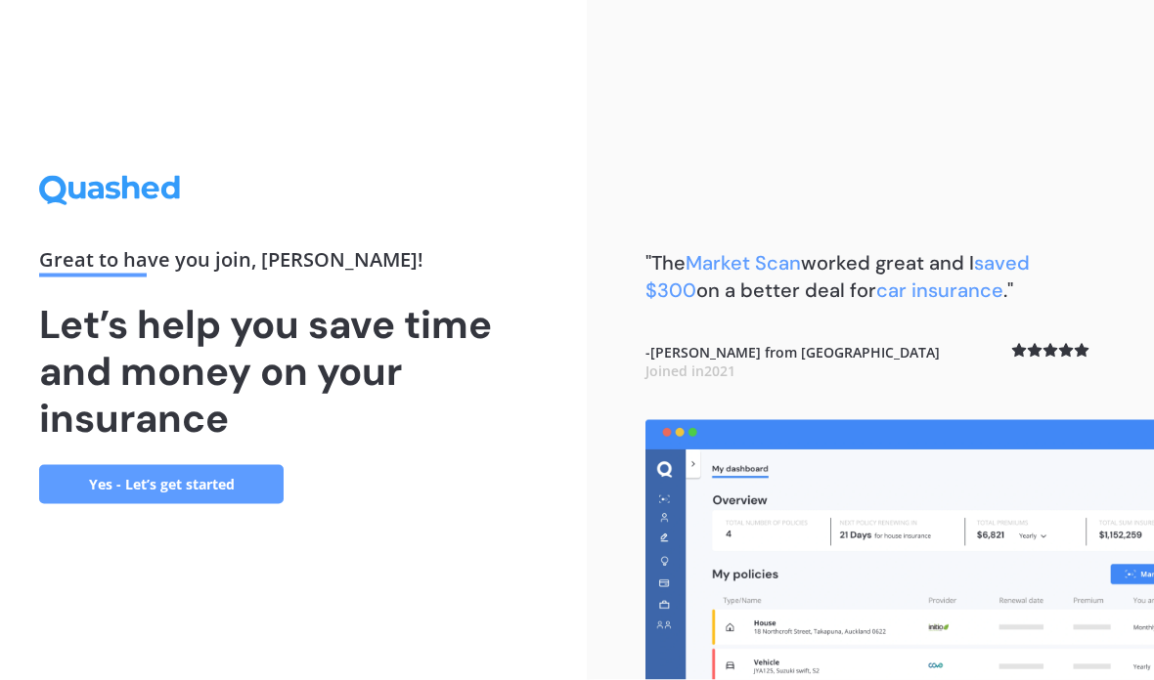
scroll to position [78, 0]
click at [218, 465] on link "Yes - Let’s get started" at bounding box center [161, 484] width 244 height 39
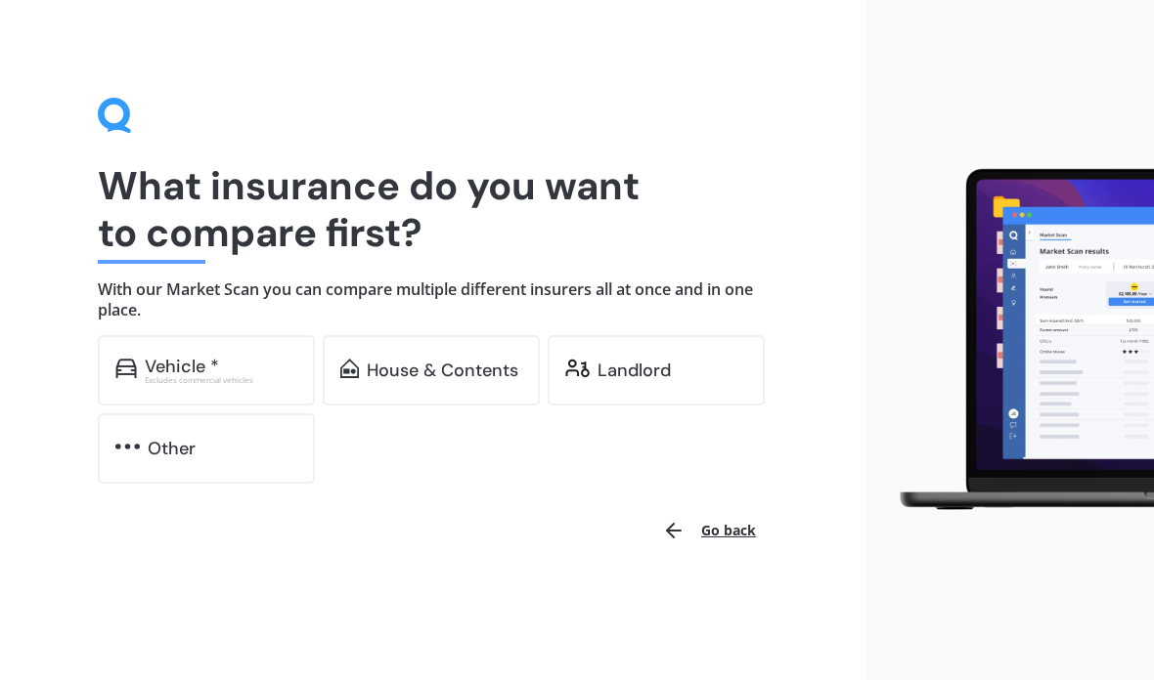
click at [459, 362] on div "House & Contents" at bounding box center [443, 371] width 152 height 20
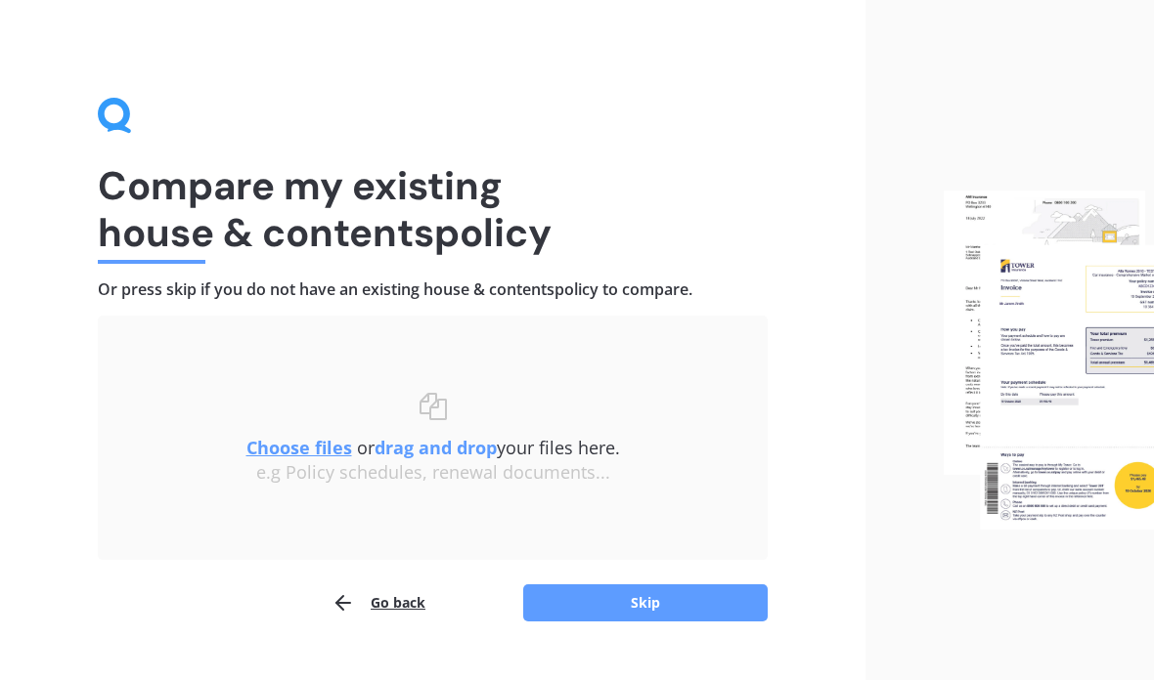
click at [688, 601] on button "Skip" at bounding box center [645, 603] width 244 height 37
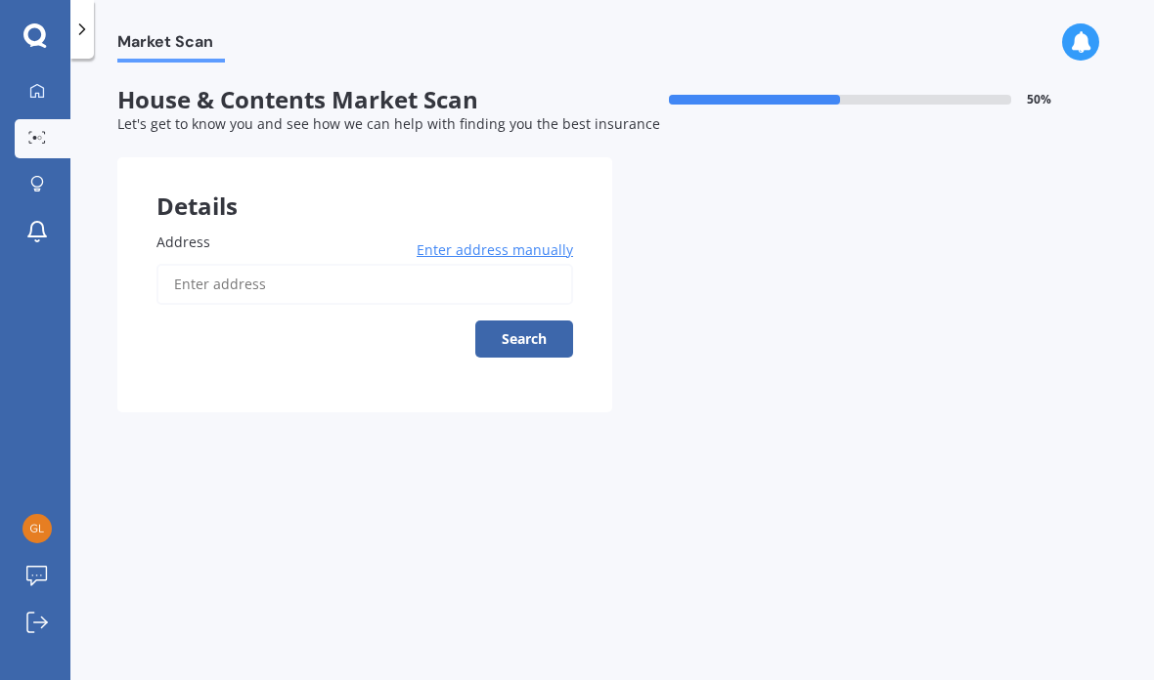
click at [259, 285] on input "Address" at bounding box center [364, 284] width 416 height 41
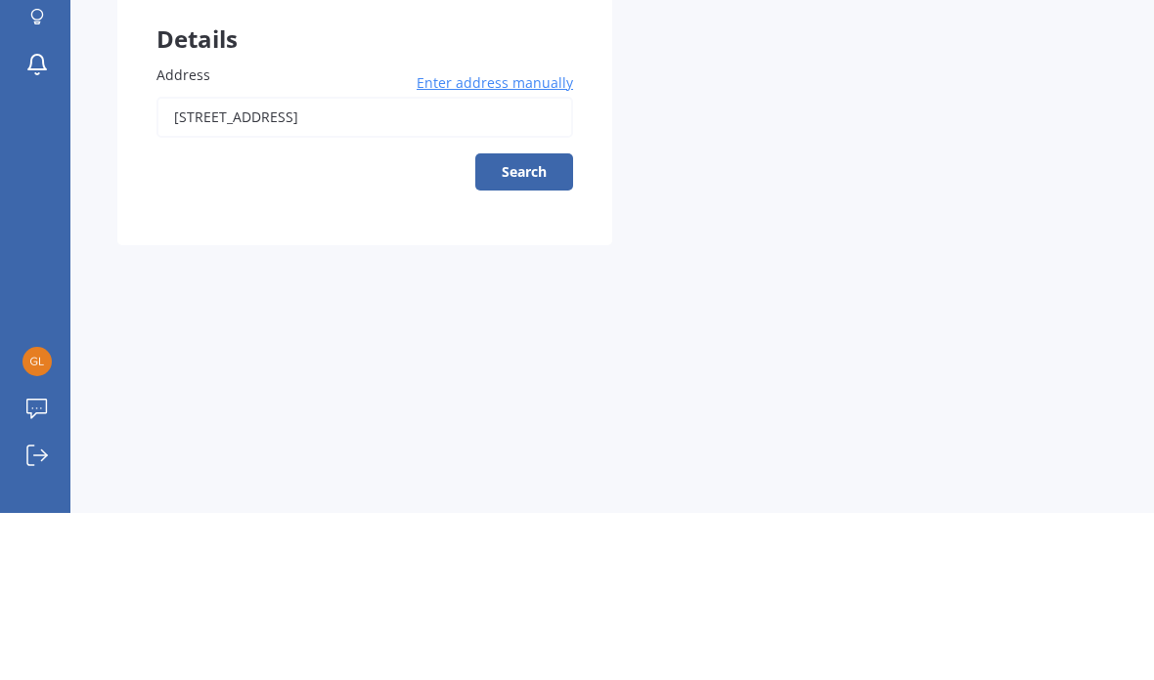
scroll to position [78, 0]
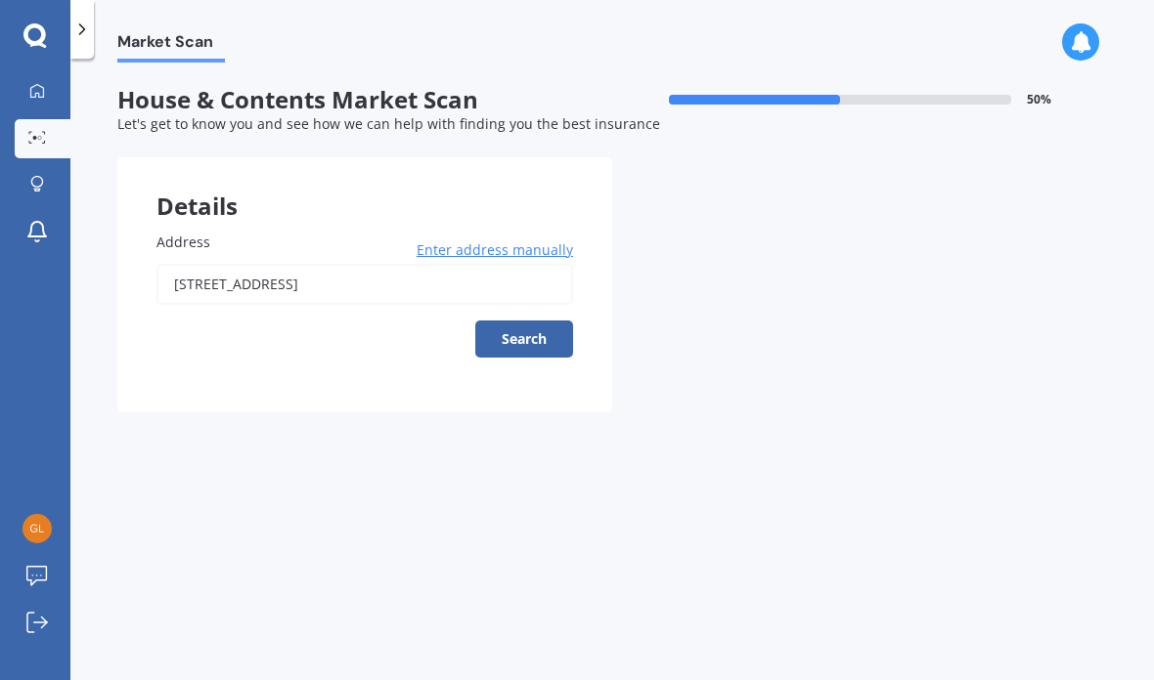
type input "173 Lakes Boulevard, Pyes Pa, Tauranga 3112"
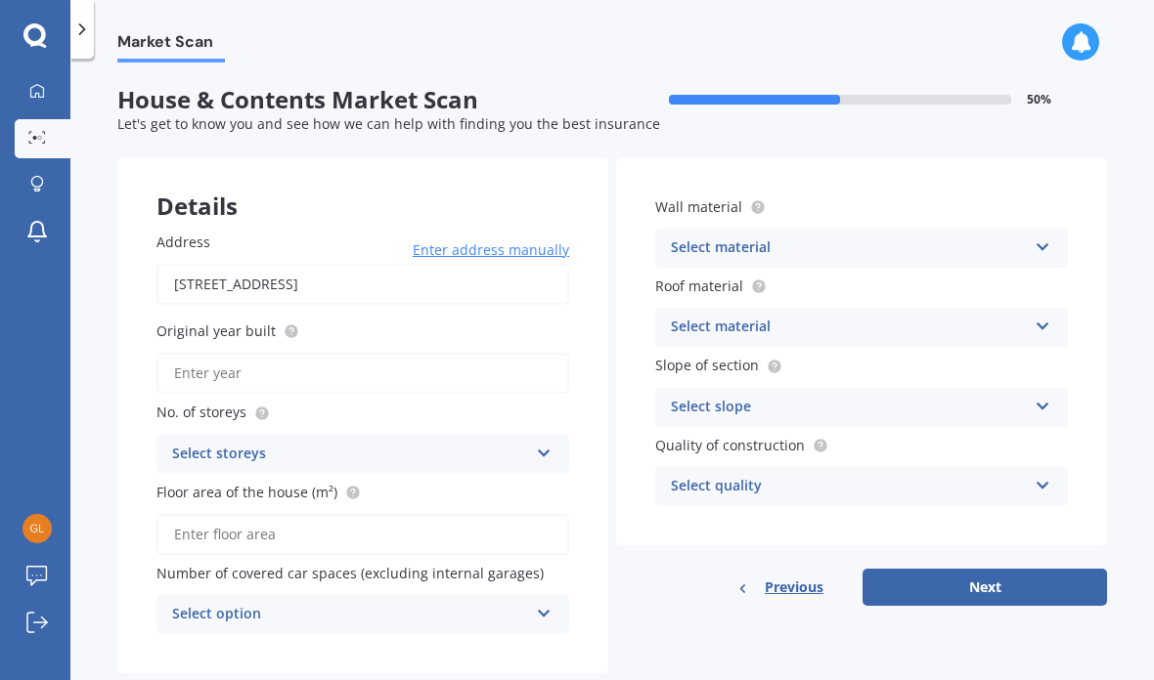
click at [304, 353] on input "Original year built" at bounding box center [362, 373] width 413 height 41
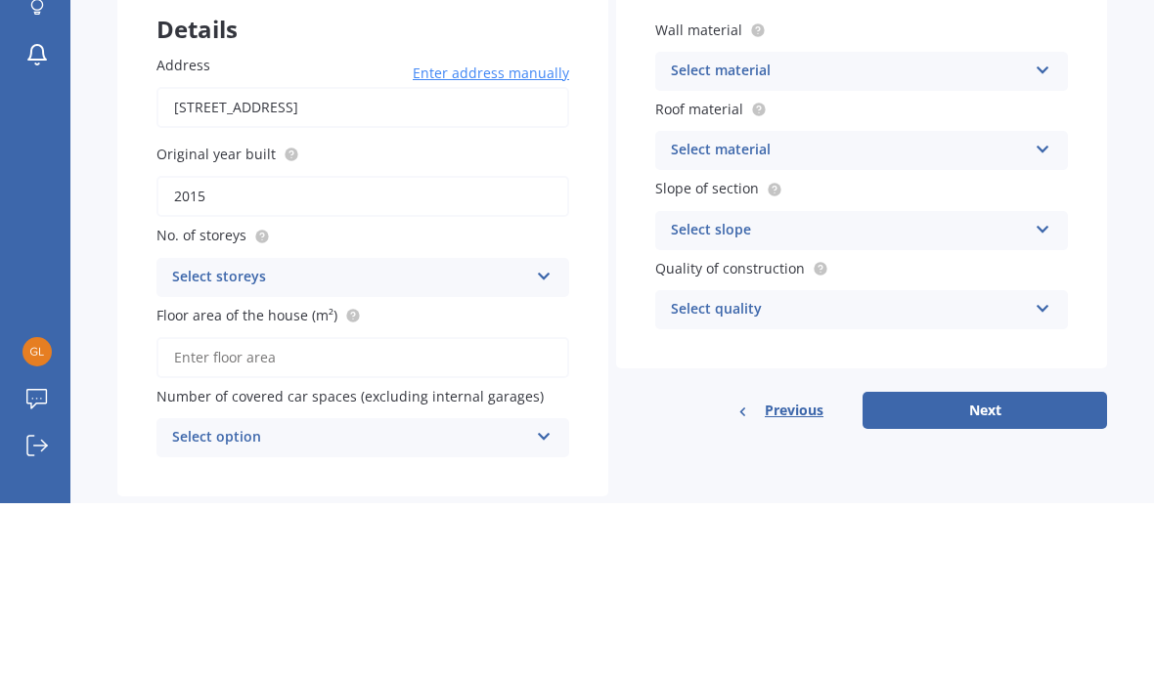
type input "2015"
click at [543, 443] on icon at bounding box center [544, 450] width 17 height 14
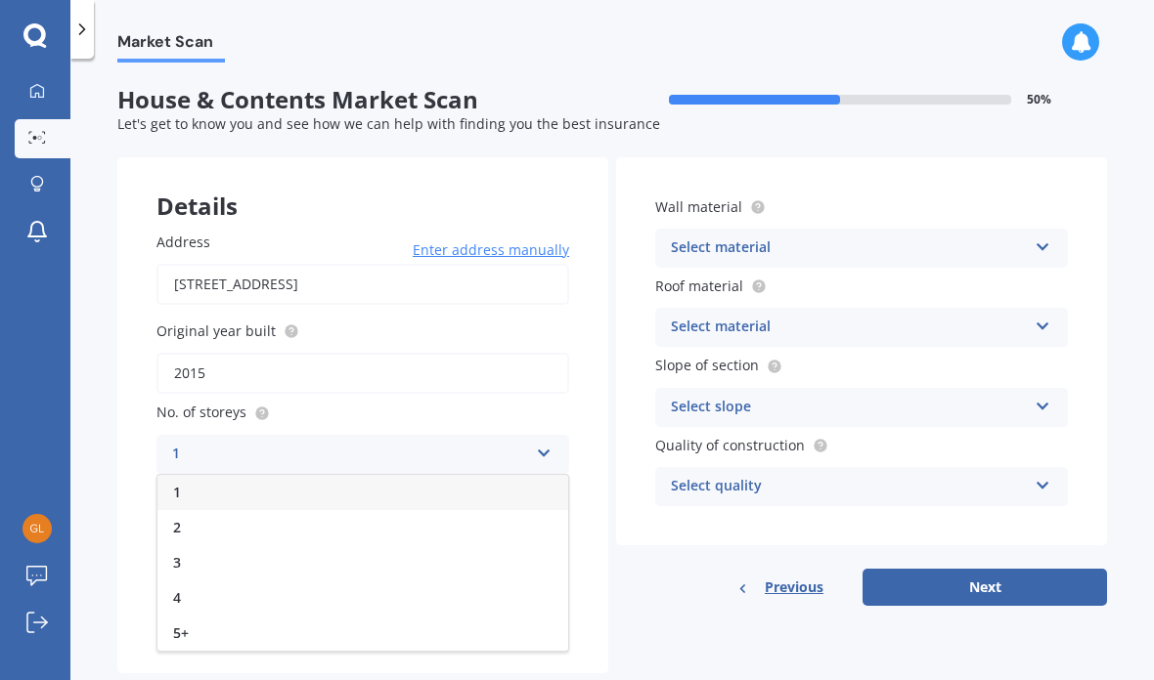
click at [197, 510] on div "2" at bounding box center [362, 527] width 411 height 35
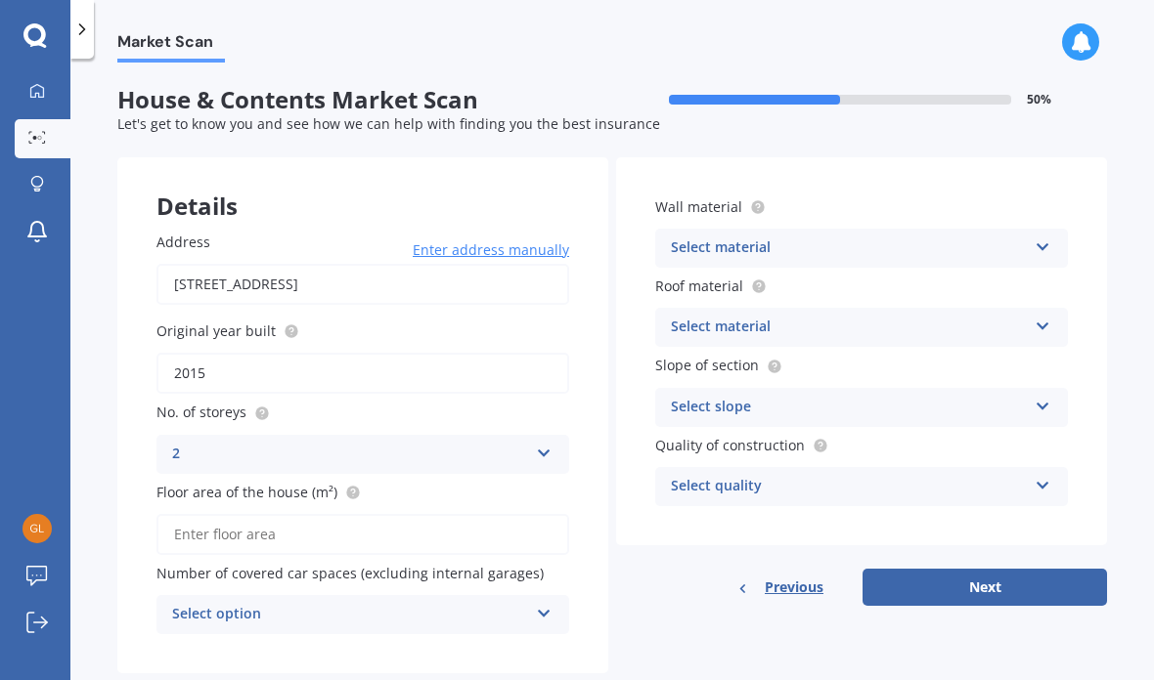
click at [310, 514] on input "Floor area of the house (m²)" at bounding box center [362, 534] width 413 height 41
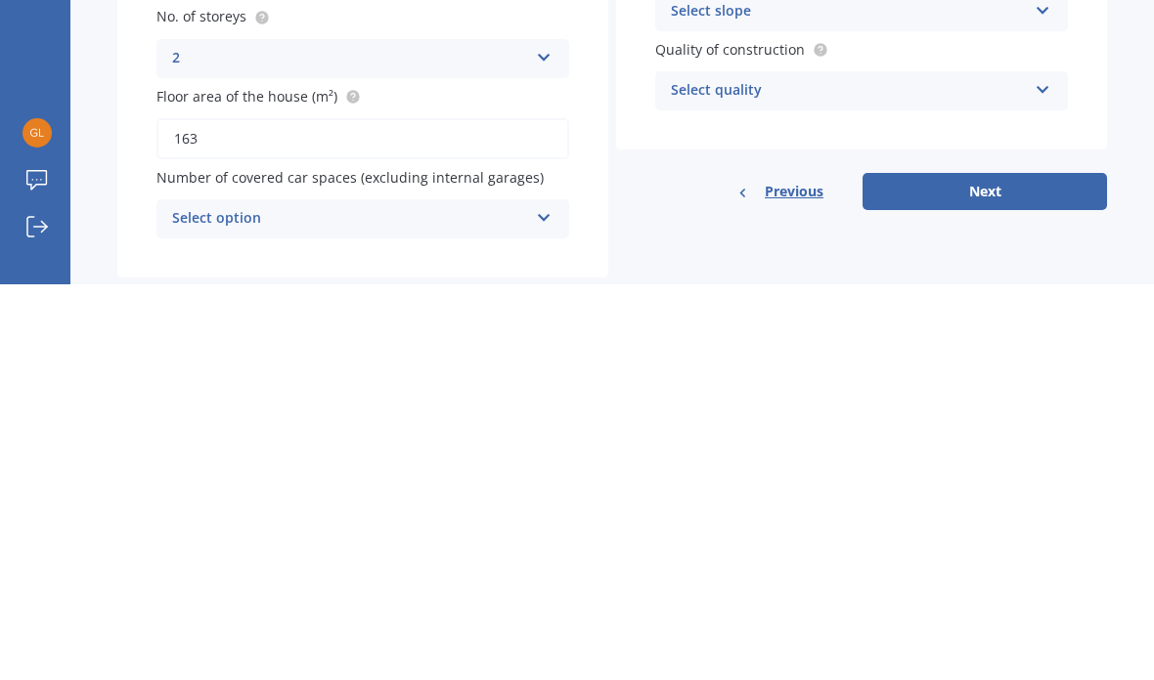
type input "163"
click at [539, 603] on icon at bounding box center [544, 610] width 17 height 14
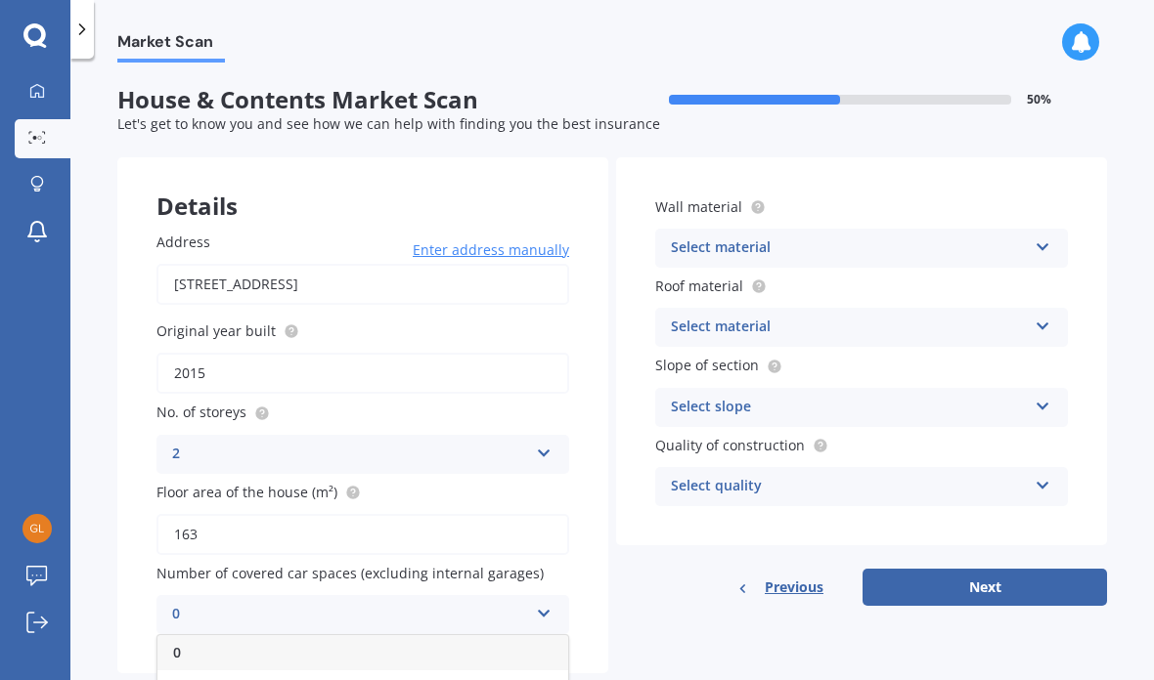
click at [174, 635] on div "0" at bounding box center [362, 652] width 411 height 35
click at [1036, 237] on icon at bounding box center [1042, 244] width 17 height 14
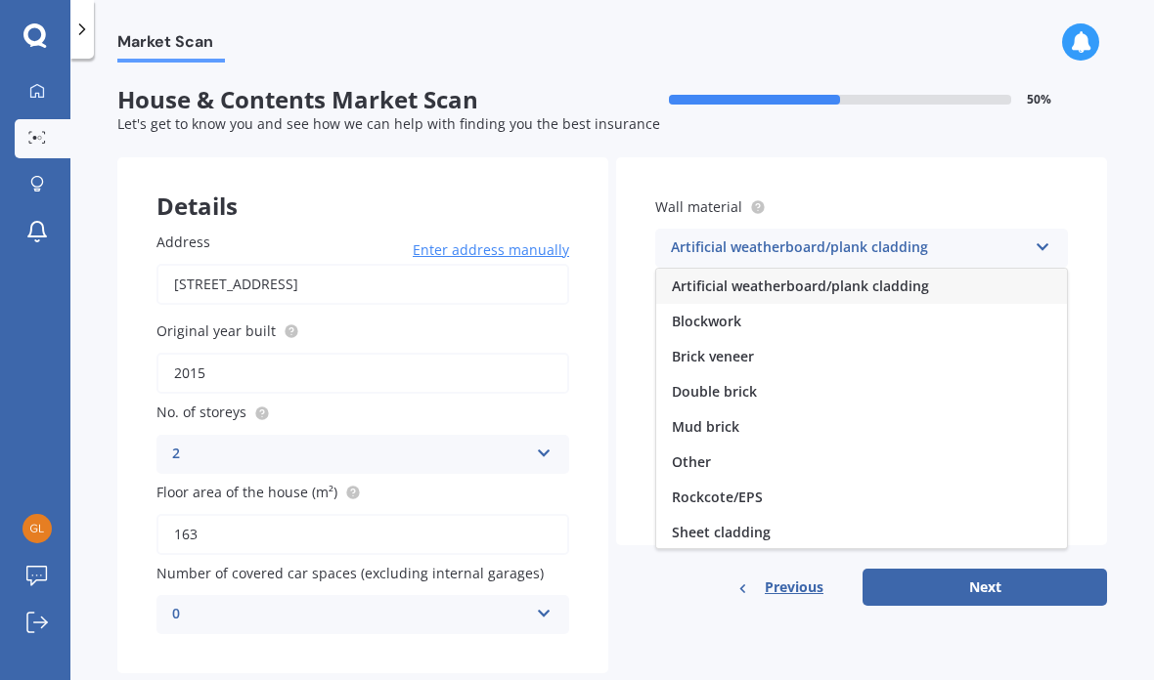
click at [714, 312] on span "Blockwork" at bounding box center [706, 321] width 69 height 19
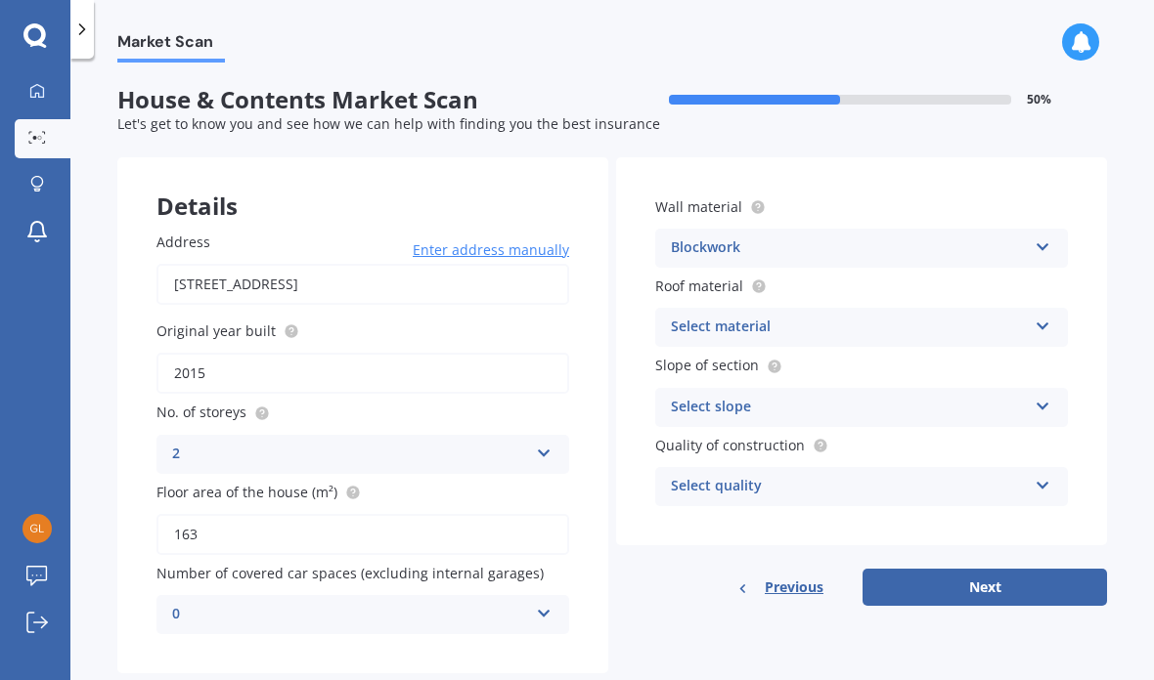
click at [1049, 316] on icon at bounding box center [1042, 323] width 17 height 14
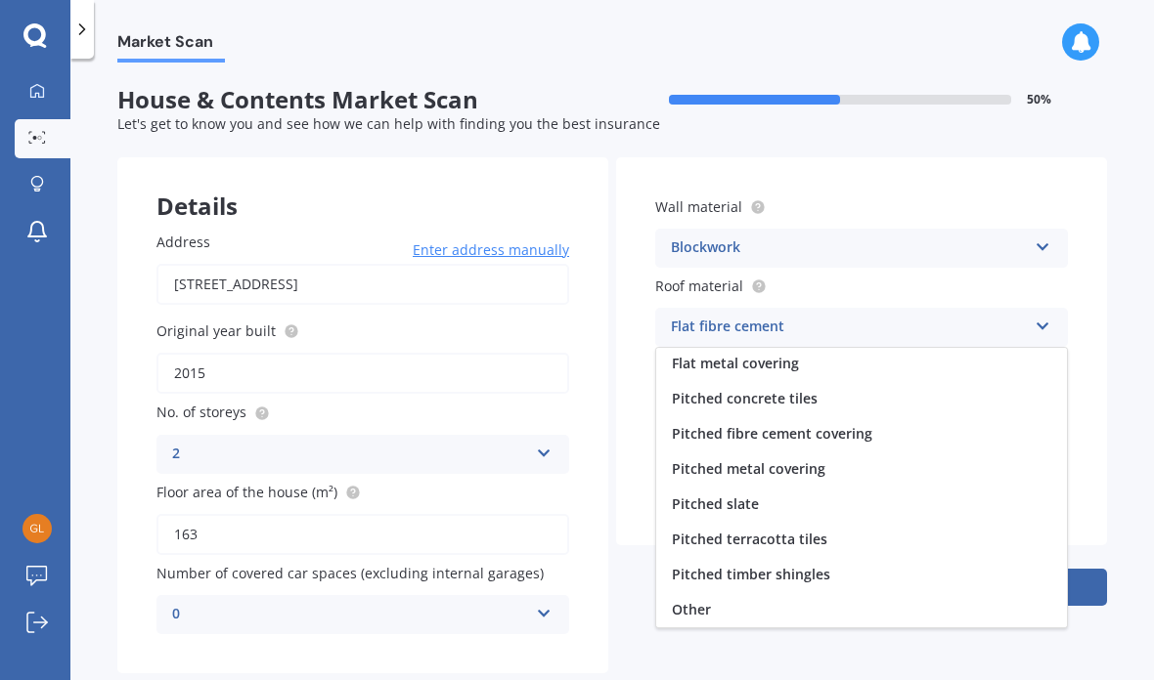
scroll to position [72, 0]
click at [804, 459] on span "Pitched metal covering" at bounding box center [748, 468] width 153 height 19
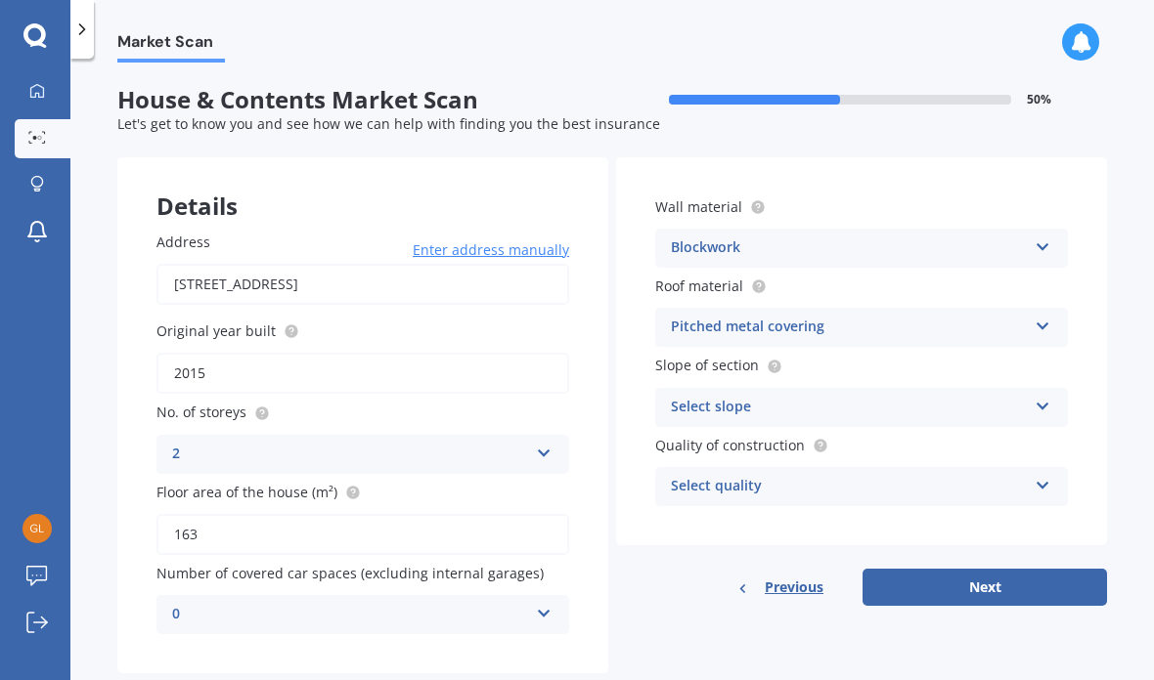
click at [1035, 396] on icon at bounding box center [1042, 403] width 17 height 14
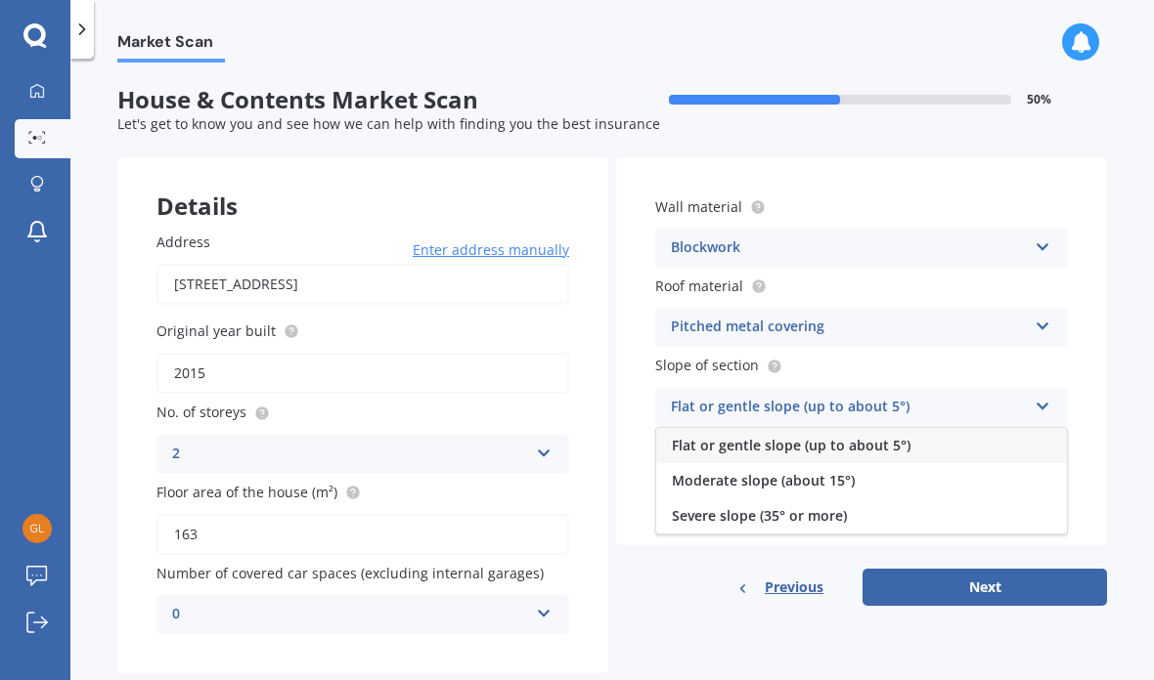
click at [766, 471] on span "Moderate slope (about 15°)" at bounding box center [763, 480] width 183 height 19
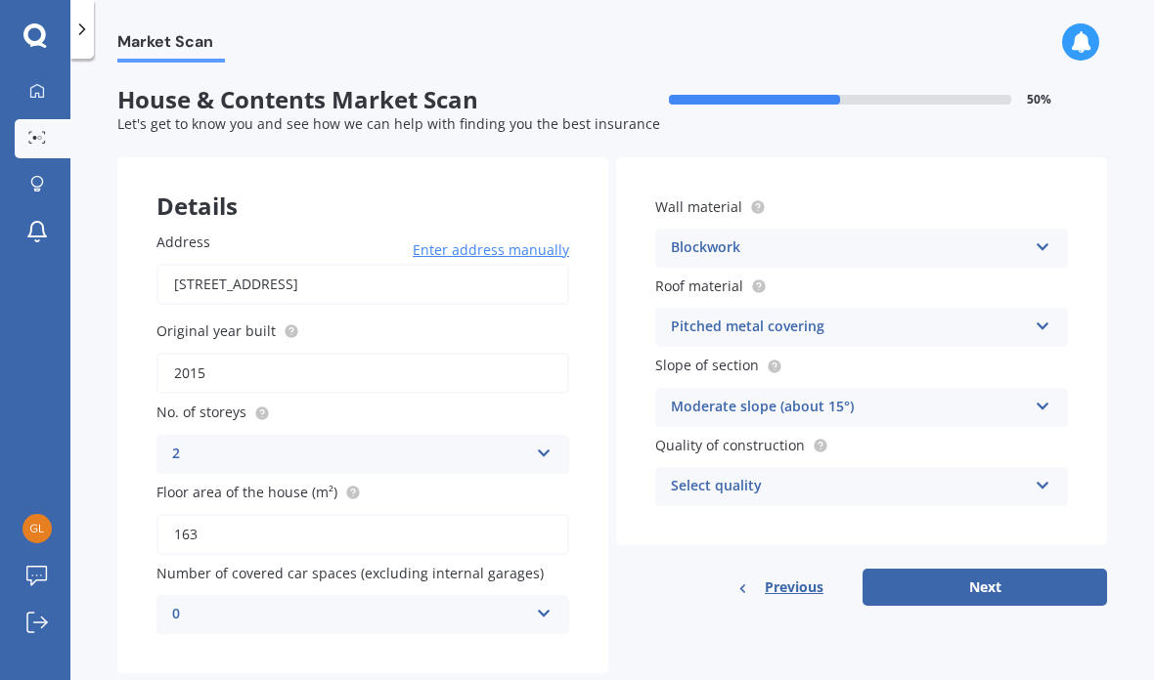
click at [1035, 475] on icon at bounding box center [1042, 482] width 17 height 14
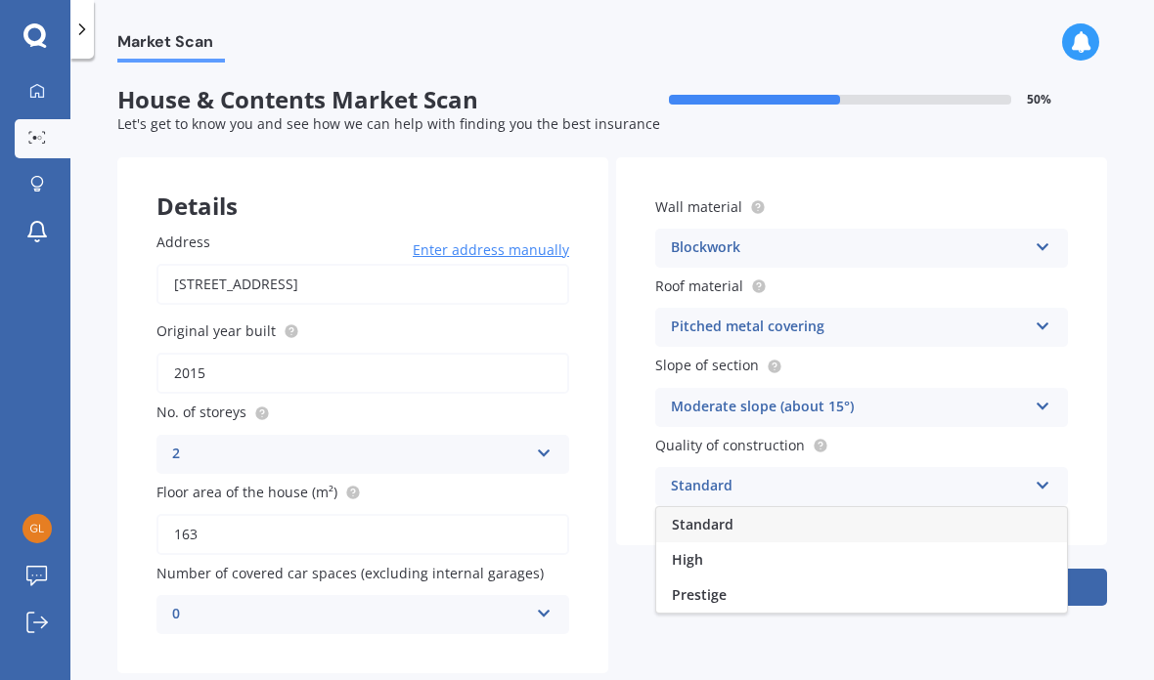
click at [693, 550] on span "High" at bounding box center [687, 559] width 31 height 19
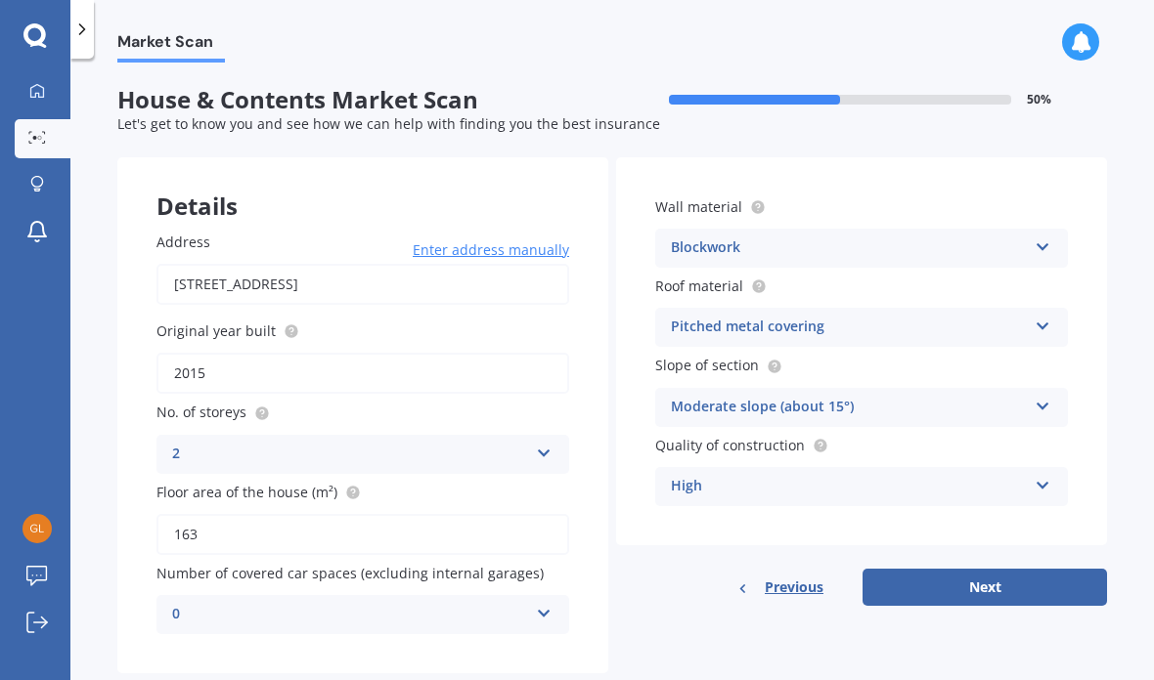
click at [1036, 569] on button "Next" at bounding box center [984, 587] width 244 height 37
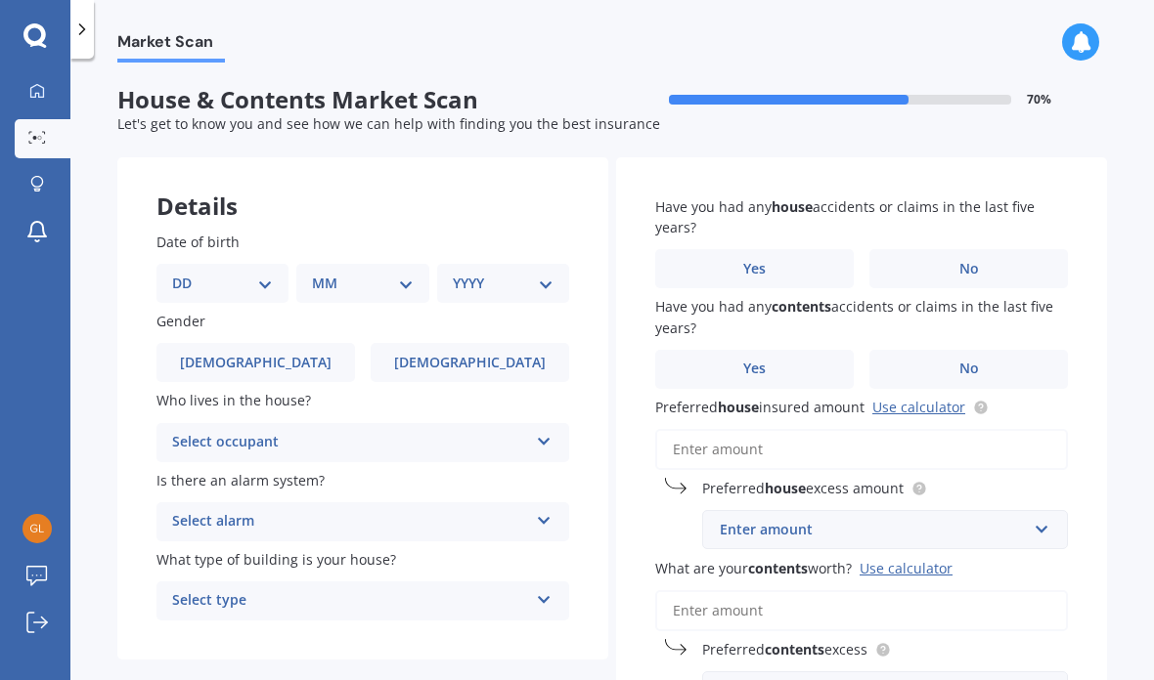
click at [263, 273] on select "DD 01 02 03 04 05 06 07 08 09 10 11 12 13 14 15 16 17 18 19 20 21 22 23 24 25 2…" at bounding box center [222, 284] width 101 height 22
select select "12"
click at [394, 273] on select "MM 01 02 03 04 05 06 07 08 09 10 11 12" at bounding box center [366, 284] width 93 height 22
select select "04"
click at [539, 273] on select "YYYY 2009 2008 2007 2006 2005 2004 2003 2002 2001 2000 1999 1998 1997 1996 1995…" at bounding box center [499, 284] width 93 height 22
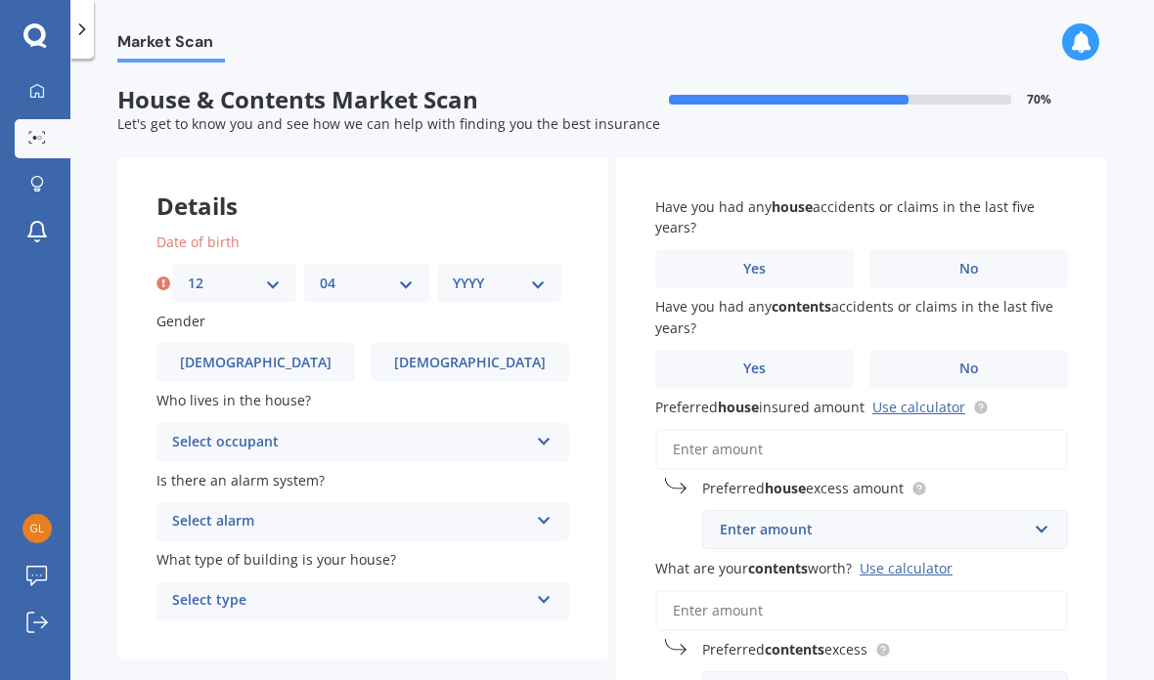
select select "1952"
click at [497, 343] on label "Female" at bounding box center [470, 362] width 198 height 39
click at [0, 0] on input "Female" at bounding box center [0, 0] width 0 height 0
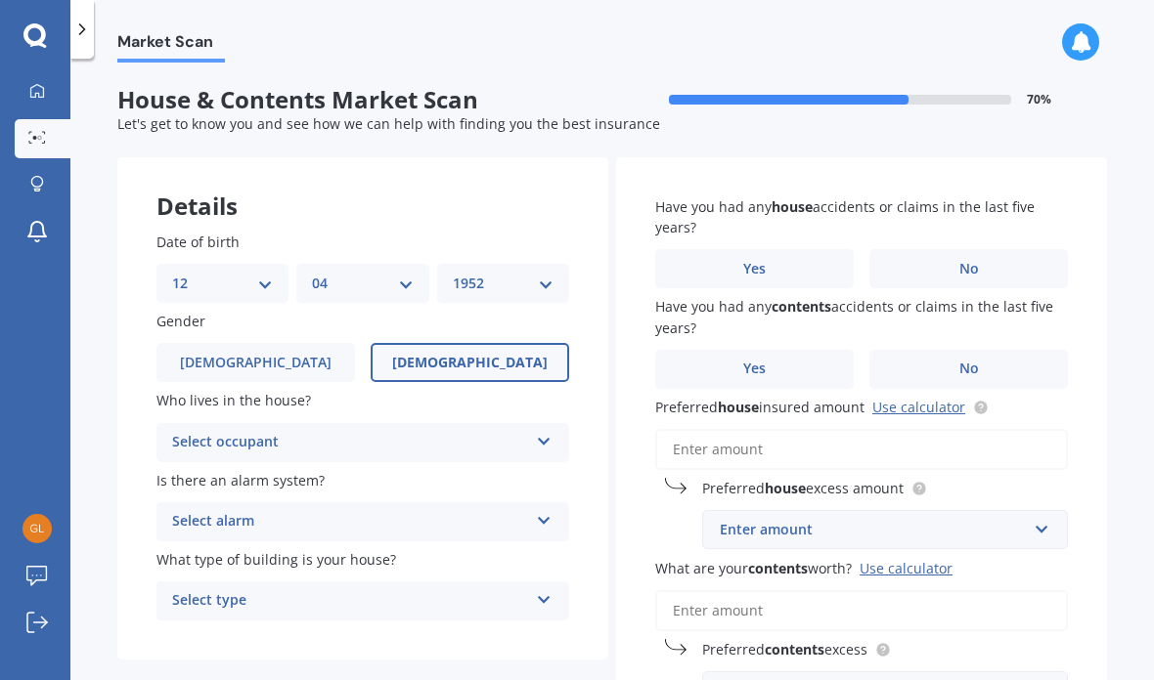
click at [550, 431] on icon at bounding box center [544, 438] width 17 height 14
click at [220, 463] on div "Owner" at bounding box center [362, 480] width 411 height 35
click at [542, 510] on icon at bounding box center [544, 517] width 17 height 14
click at [266, 613] on div "No" at bounding box center [362, 630] width 411 height 35
click at [544, 590] on icon at bounding box center [544, 597] width 17 height 14
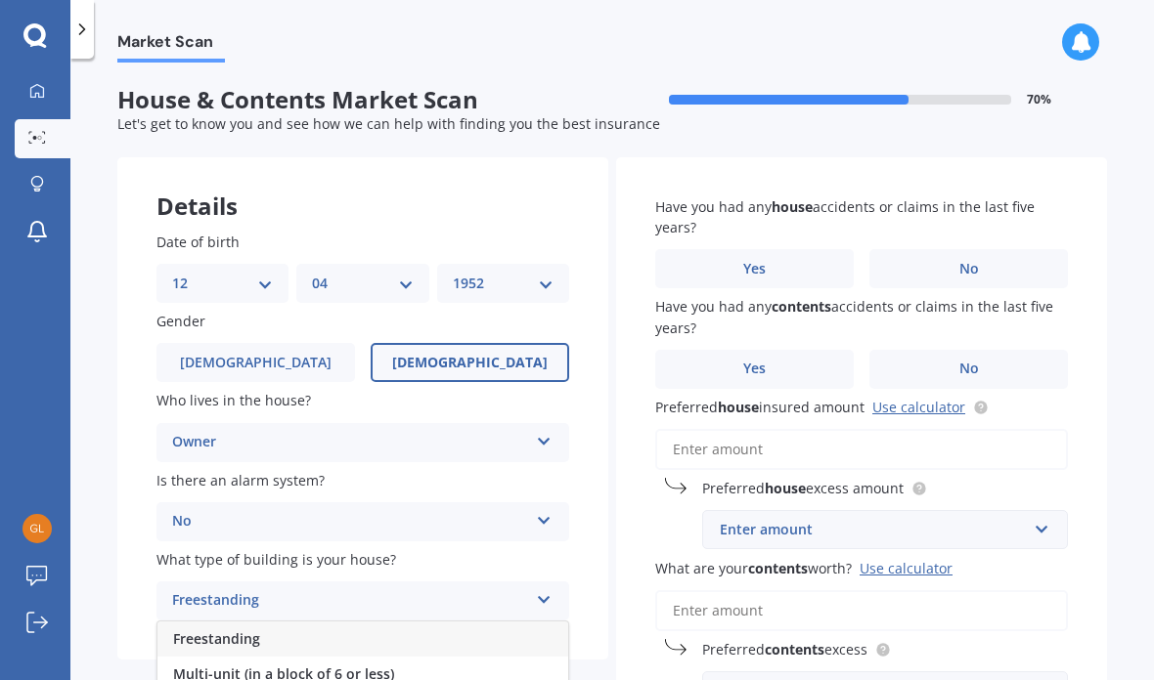
click at [238, 630] on span "Freestanding" at bounding box center [216, 639] width 87 height 19
click at [970, 261] on span "No" at bounding box center [969, 269] width 20 height 17
click at [0, 0] on input "No" at bounding box center [0, 0] width 0 height 0
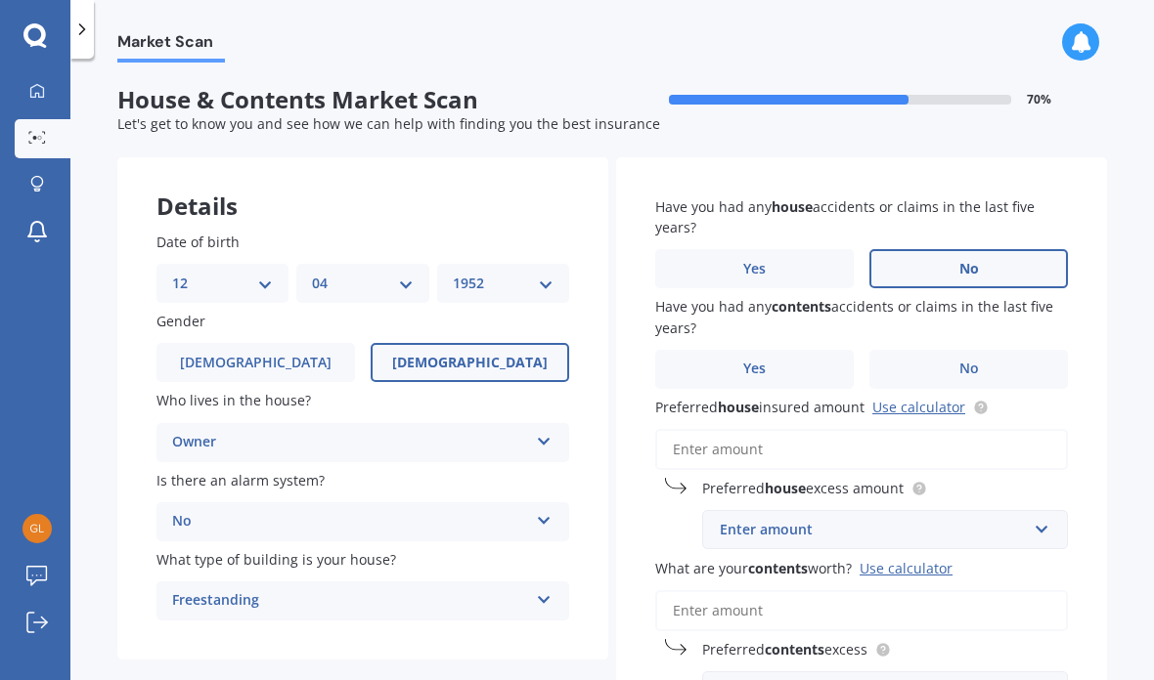
click at [976, 361] on span "No" at bounding box center [969, 369] width 20 height 17
click at [0, 0] on input "No" at bounding box center [0, 0] width 0 height 0
click at [808, 429] on input "Preferred house insured amount Use calculator" at bounding box center [861, 449] width 413 height 41
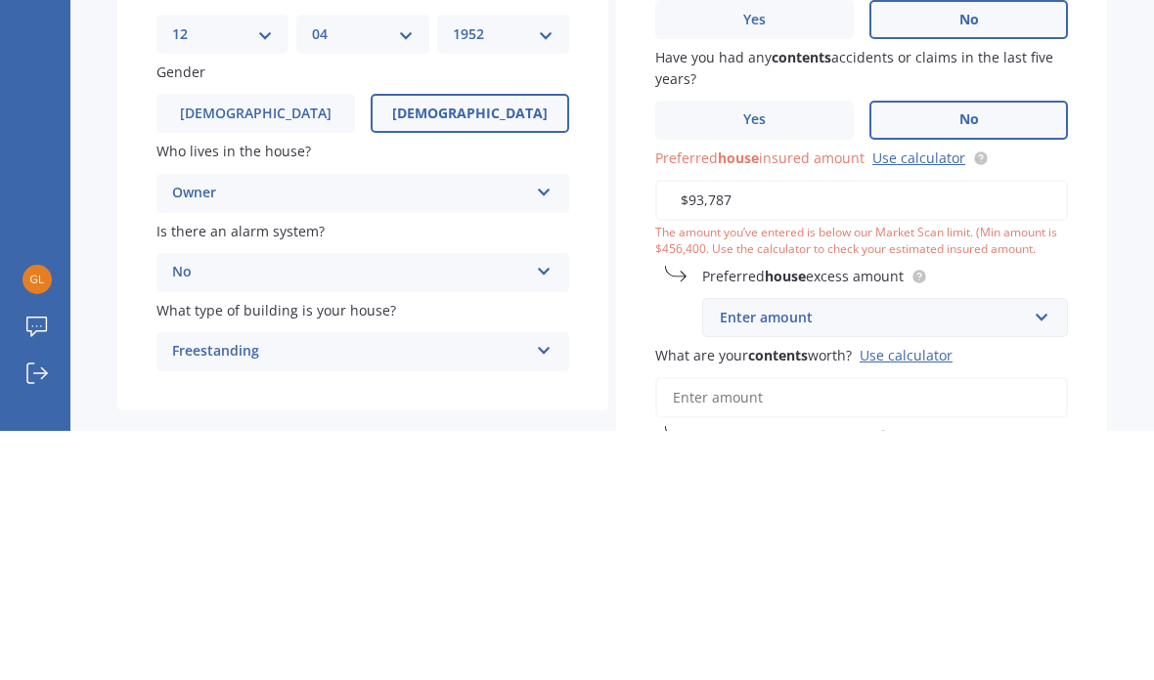
type input "$937,878"
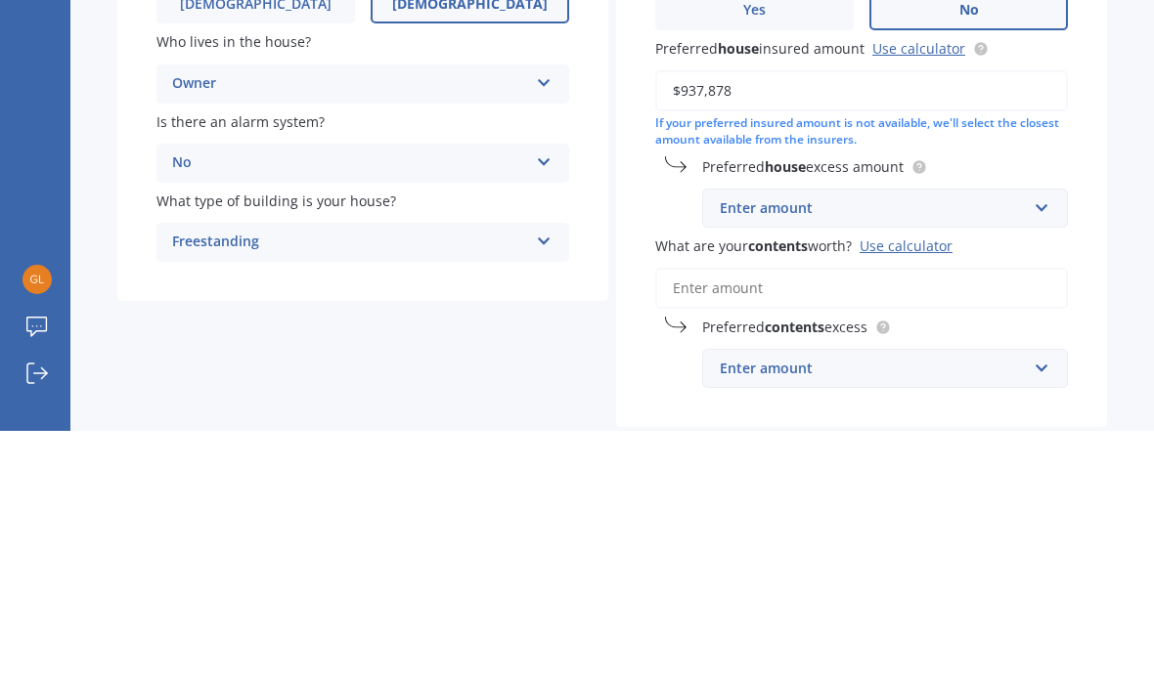
scroll to position [118, 0]
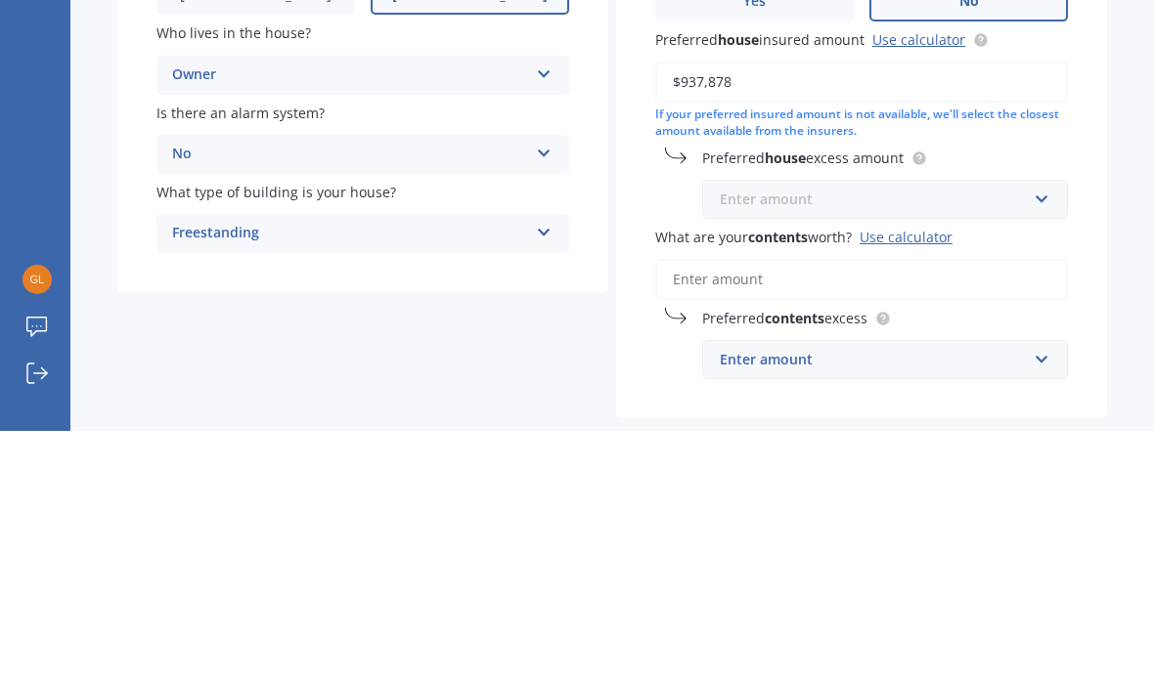
click at [1035, 430] on input "text" at bounding box center [878, 448] width 348 height 37
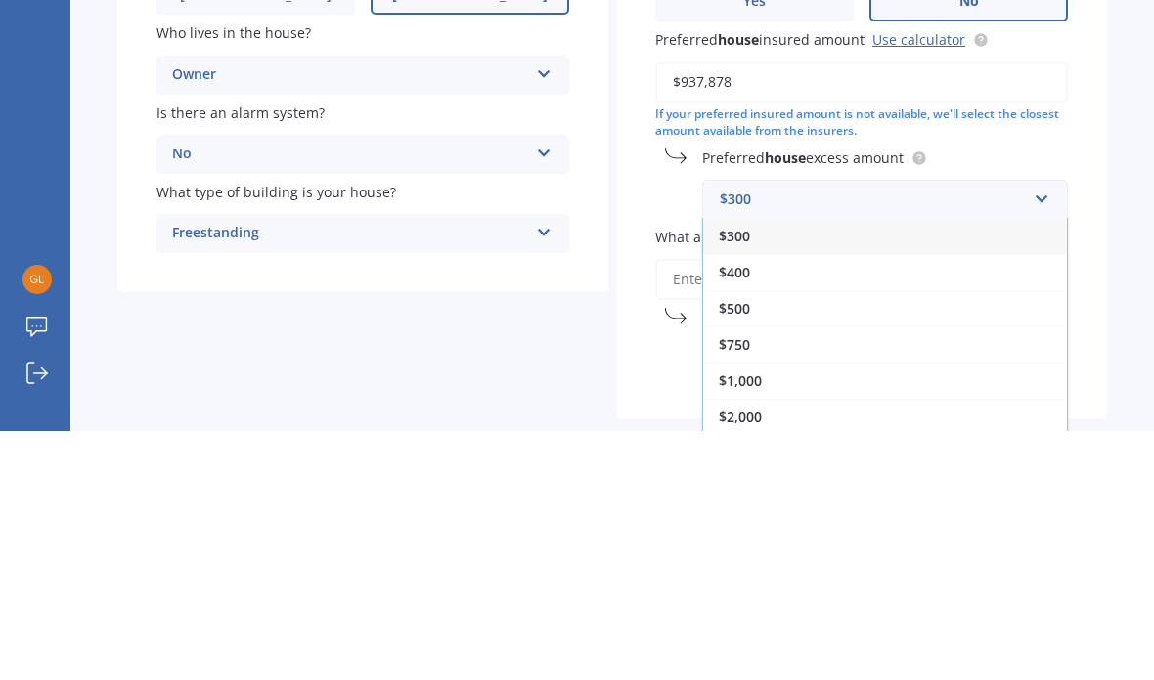
click at [748, 548] on span "$500" at bounding box center [734, 557] width 31 height 19
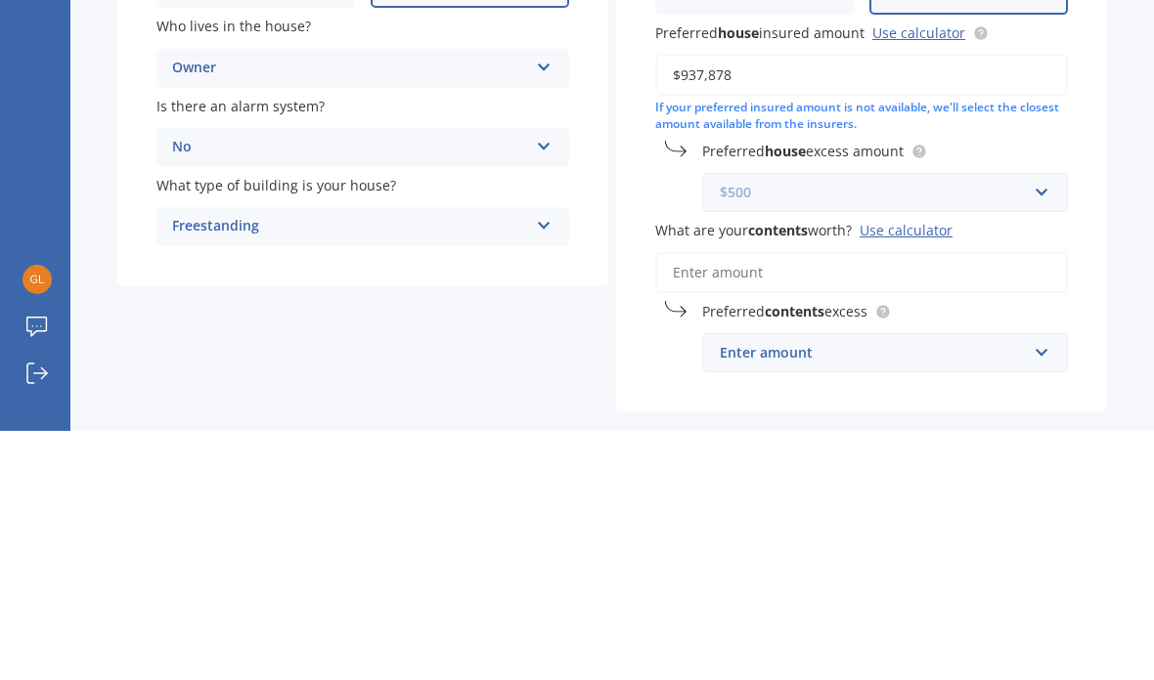
scroll to position [124, 0]
click at [796, 502] on input "What are your contents worth? Use calculator" at bounding box center [861, 522] width 413 height 41
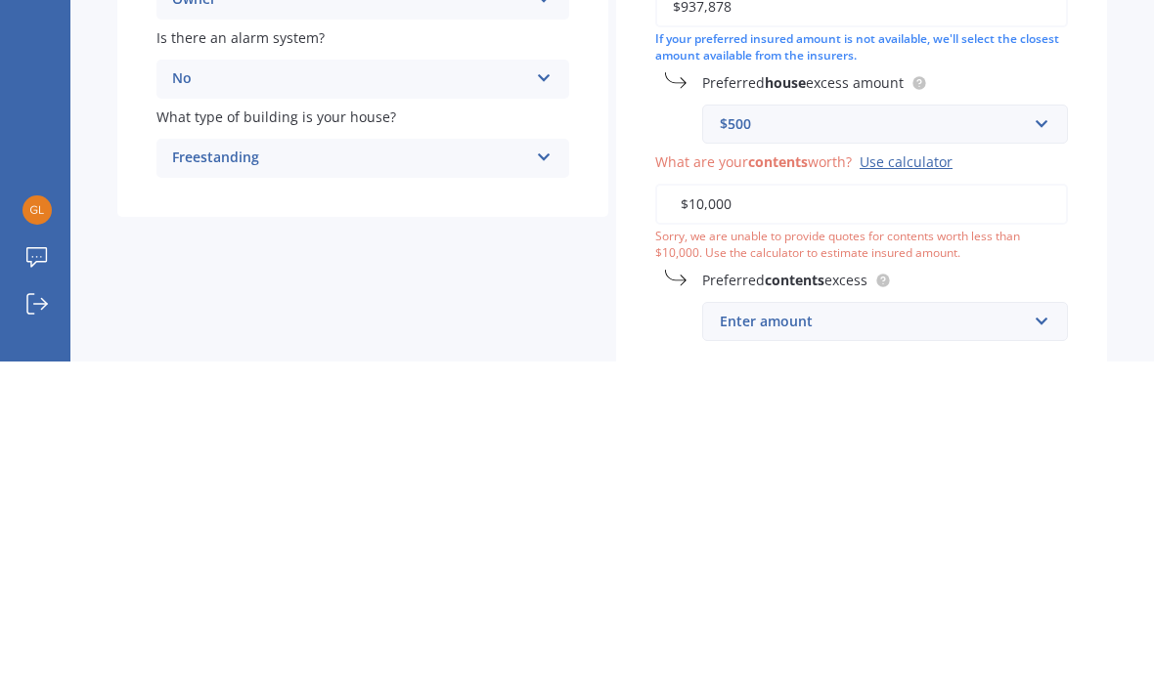
type input "$100,000"
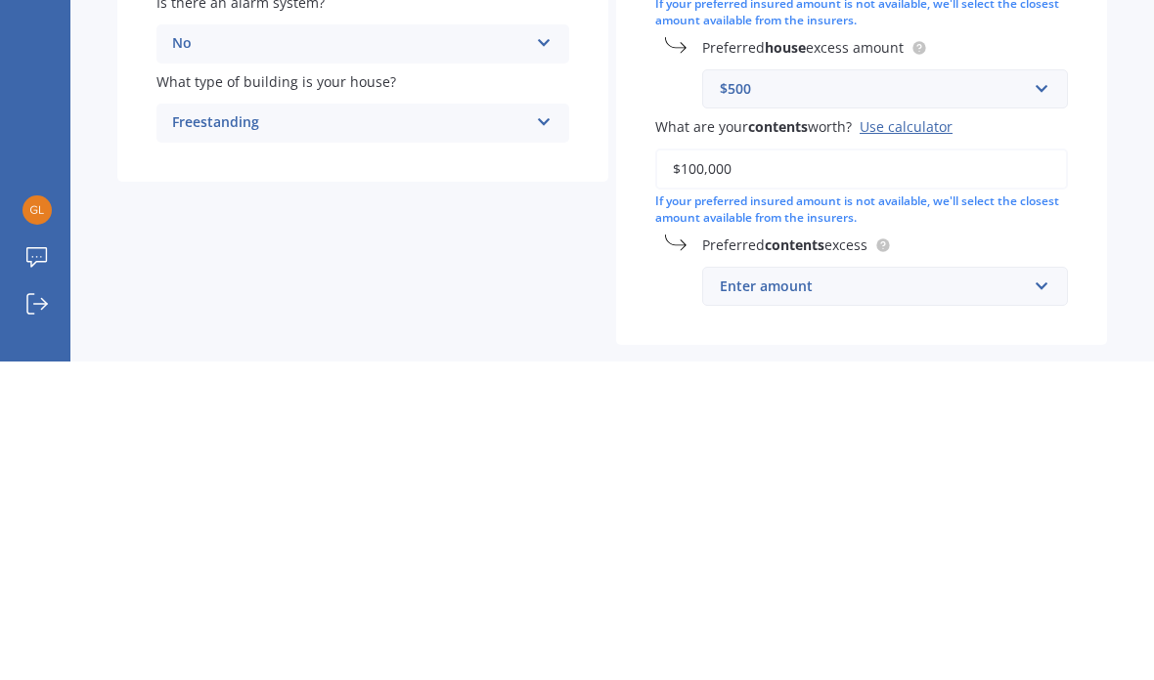
scroll to position [159, 0]
click at [1029, 587] on input "text" at bounding box center [878, 605] width 348 height 37
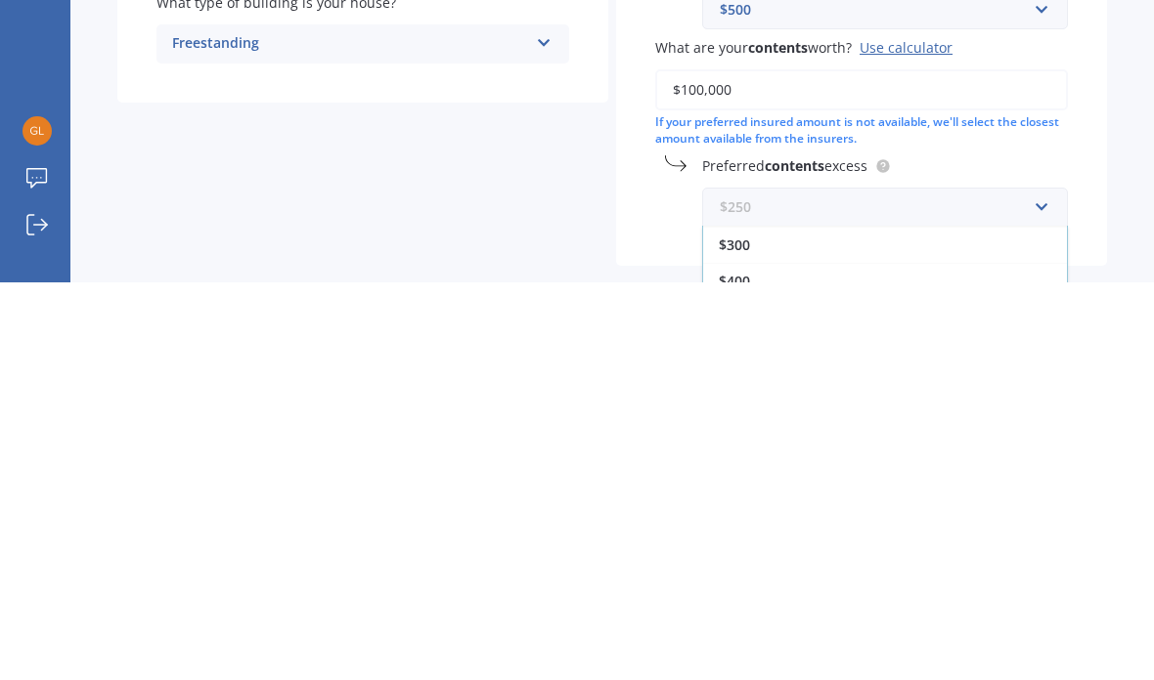
scroll to position [35, 0]
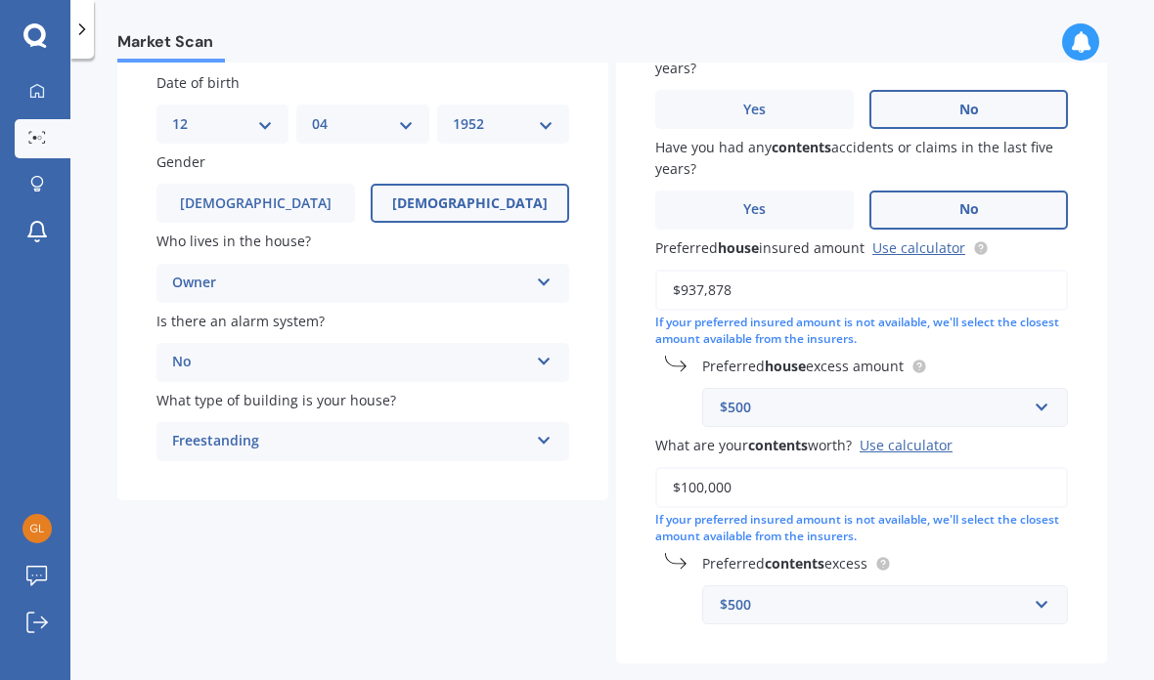
select select "12"
select select "04"
select select "1952"
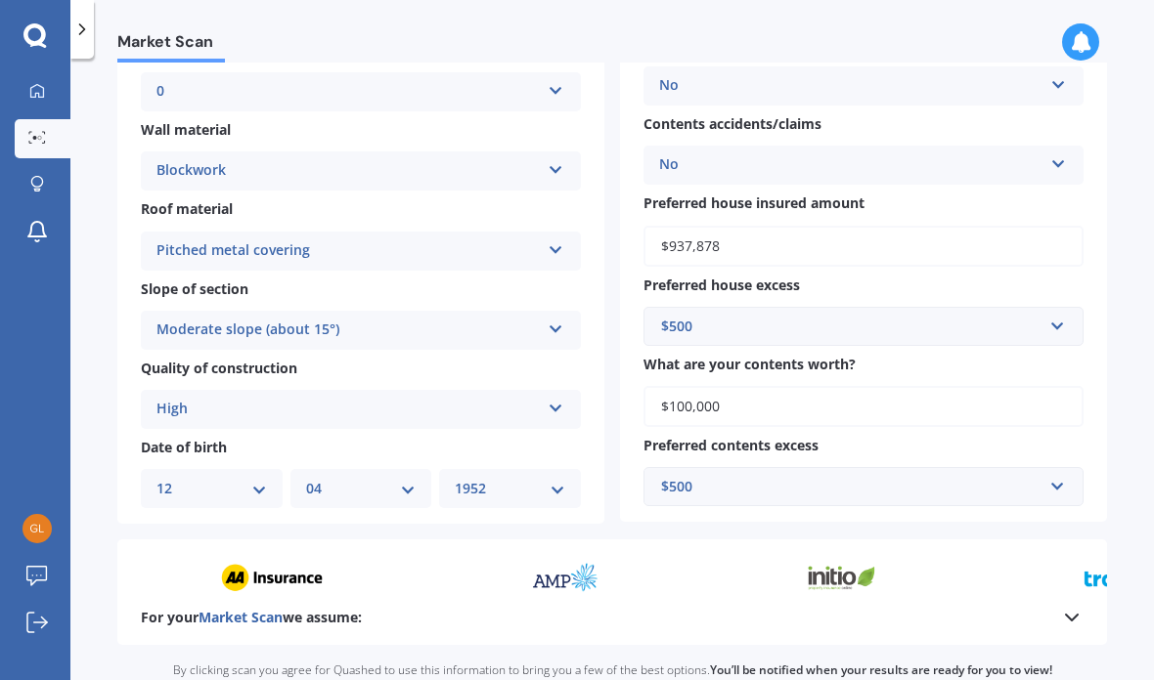
scroll to position [460, 0]
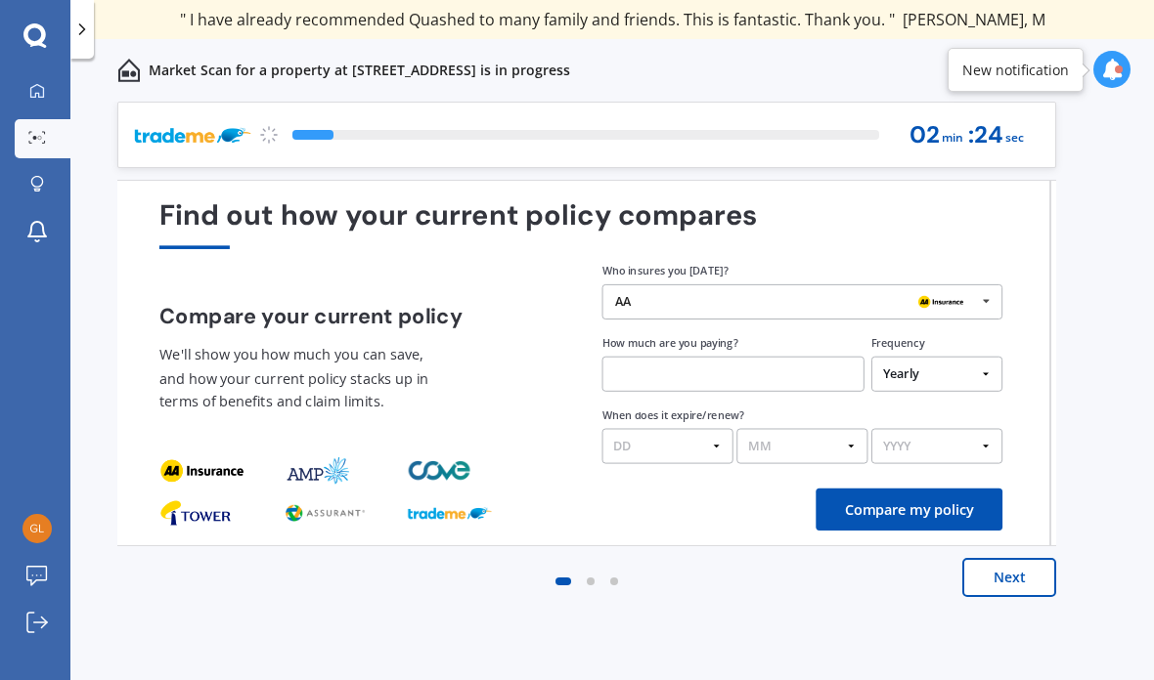
scroll to position [78, 0]
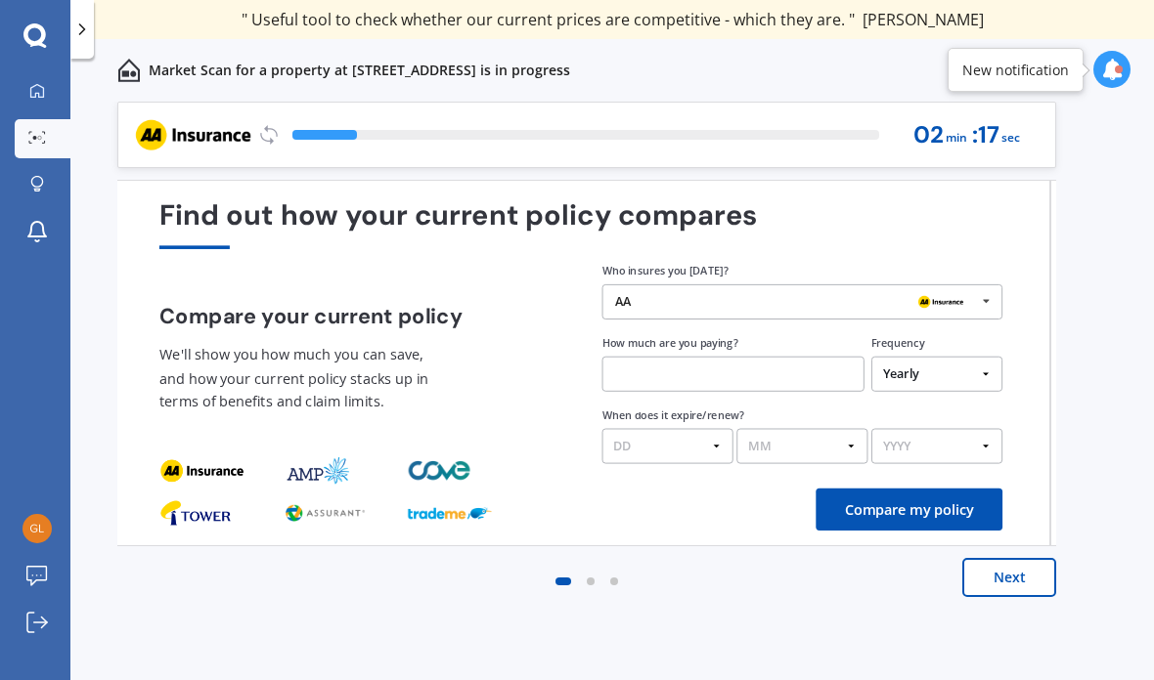
click at [983, 285] on icon at bounding box center [986, 301] width 26 height 32
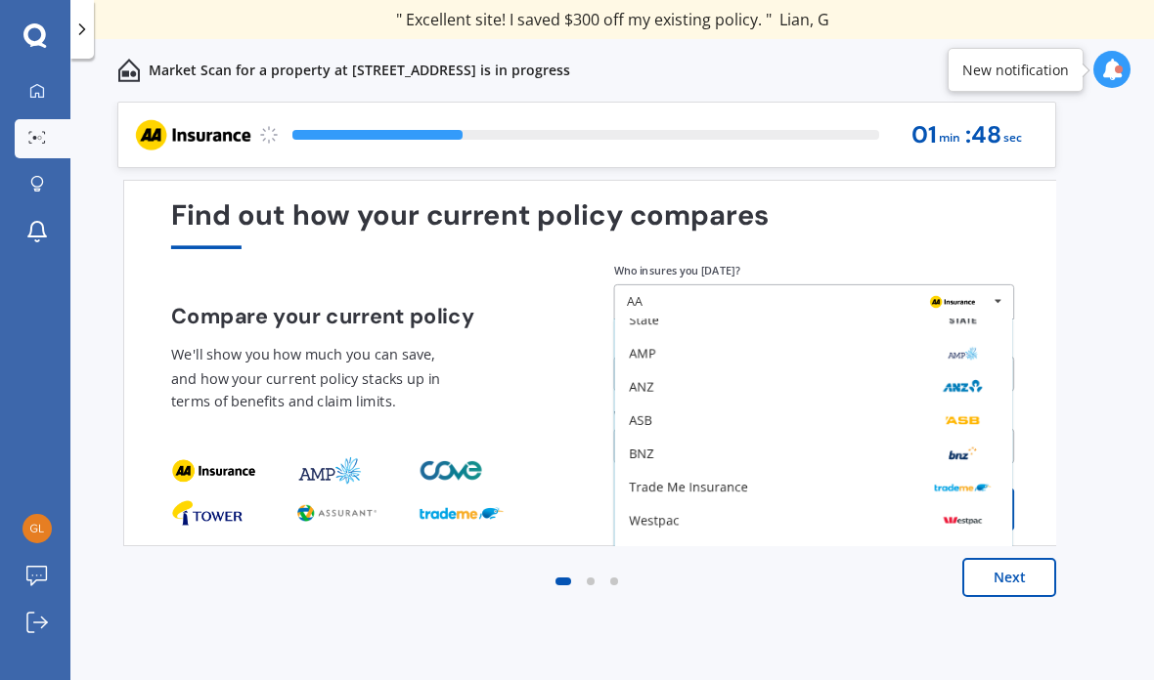
scroll to position [128, 0]
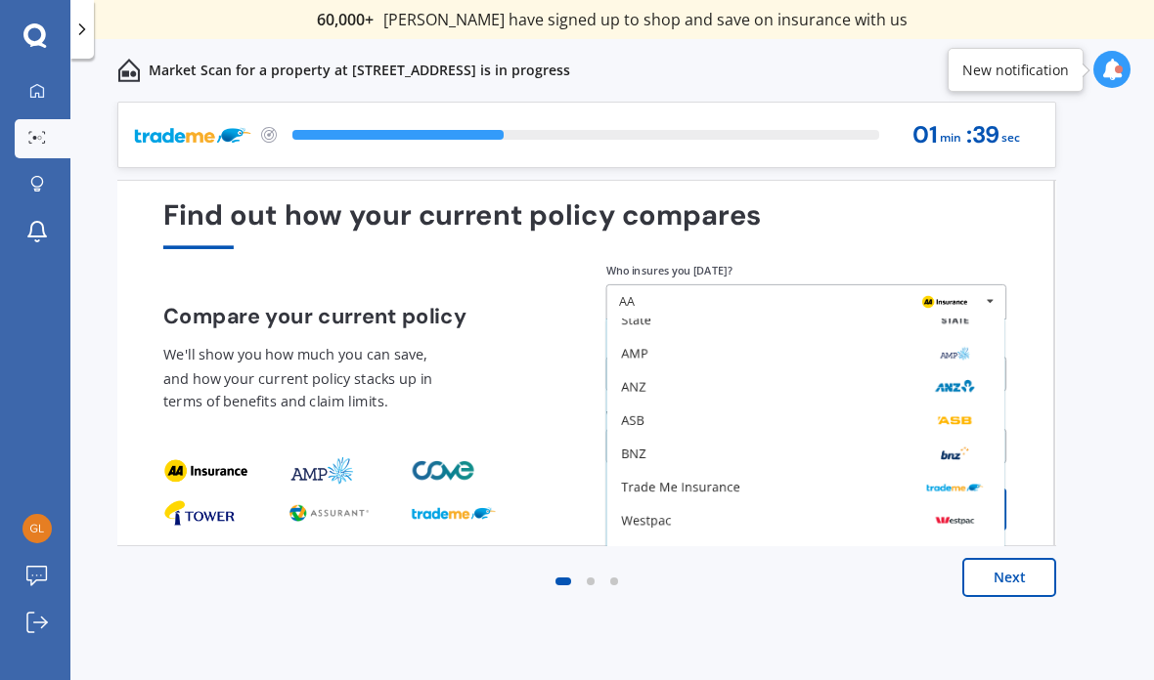
click at [866, 304] on div "State" at bounding box center [805, 320] width 397 height 33
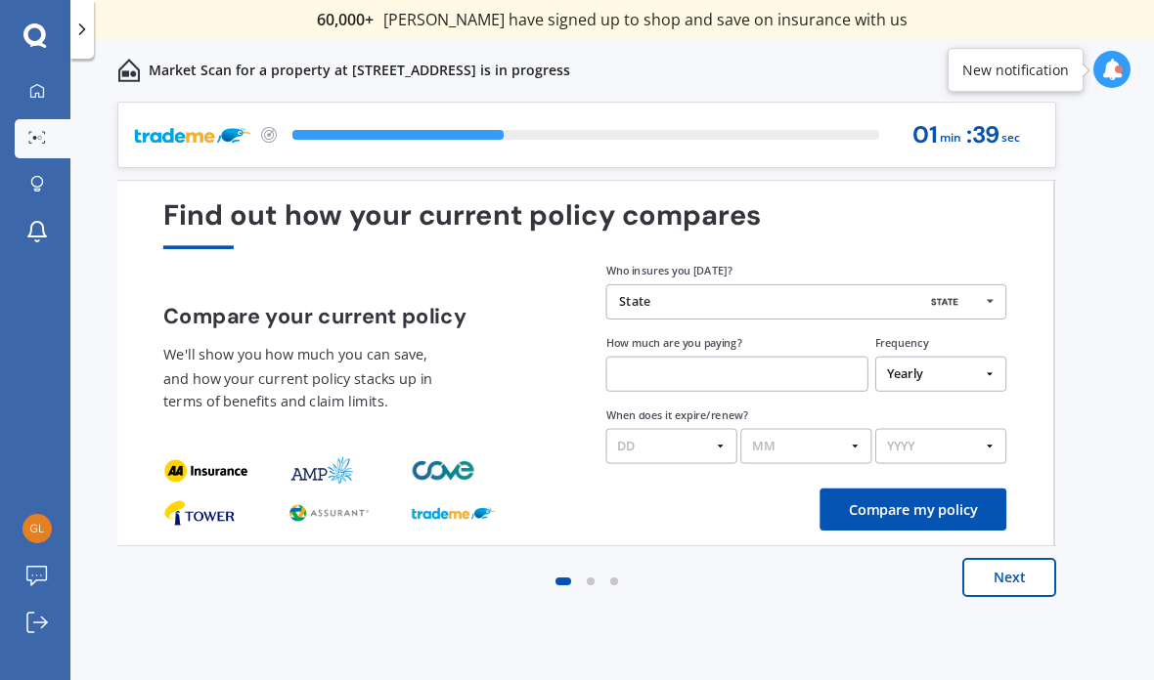
click at [866, 262] on div "Who insures you today? State AA Tower AMI State AMP ANZ ASB BNZ Trade Me Insura…" at bounding box center [806, 363] width 401 height 202
click at [744, 295] on div "State" at bounding box center [799, 302] width 361 height 14
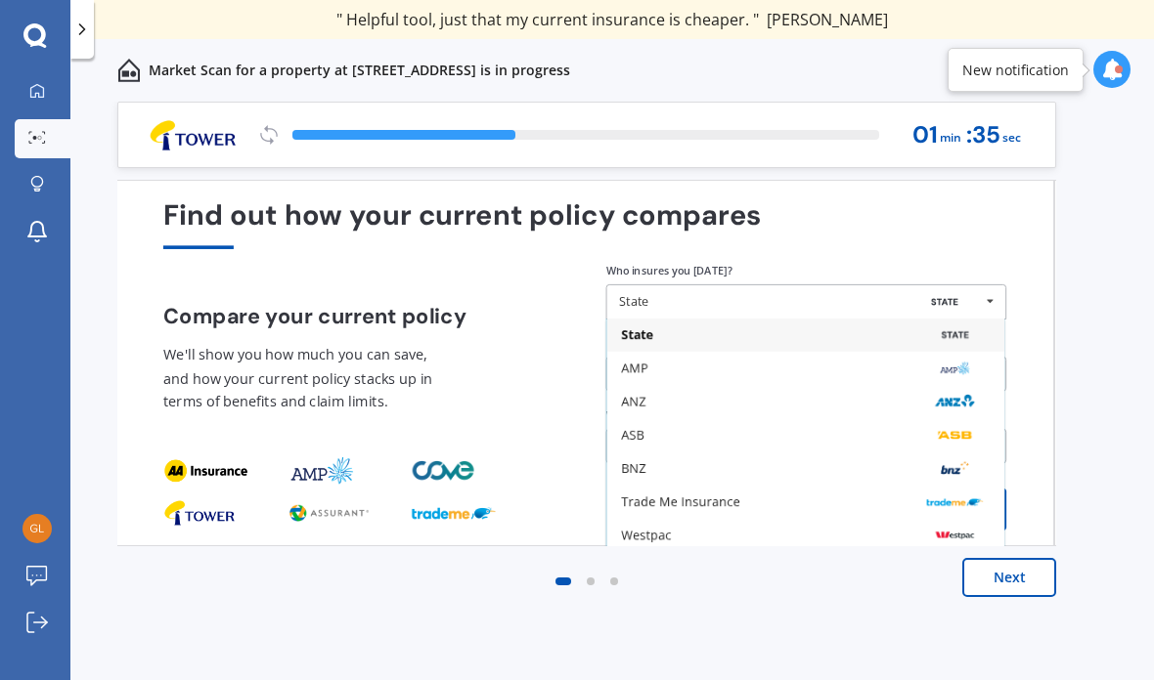
click at [991, 285] on icon at bounding box center [990, 301] width 26 height 32
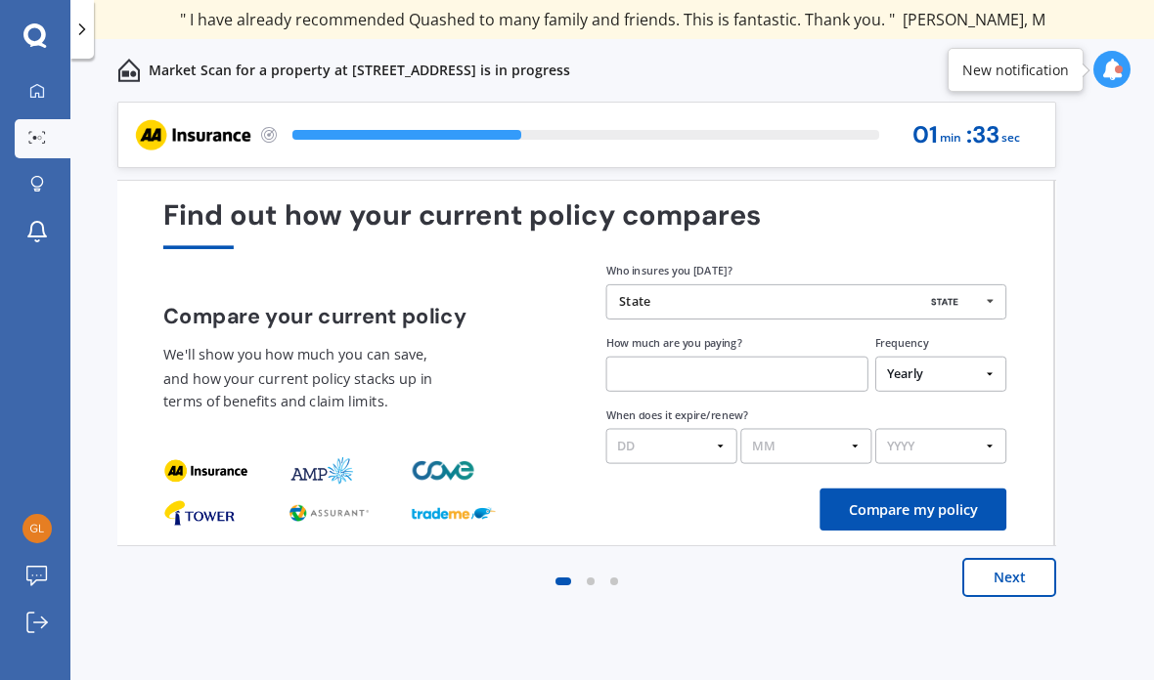
click at [996, 285] on icon at bounding box center [990, 301] width 26 height 32
click at [995, 285] on icon at bounding box center [990, 301] width 26 height 32
click at [806, 295] on div "State" at bounding box center [799, 302] width 361 height 14
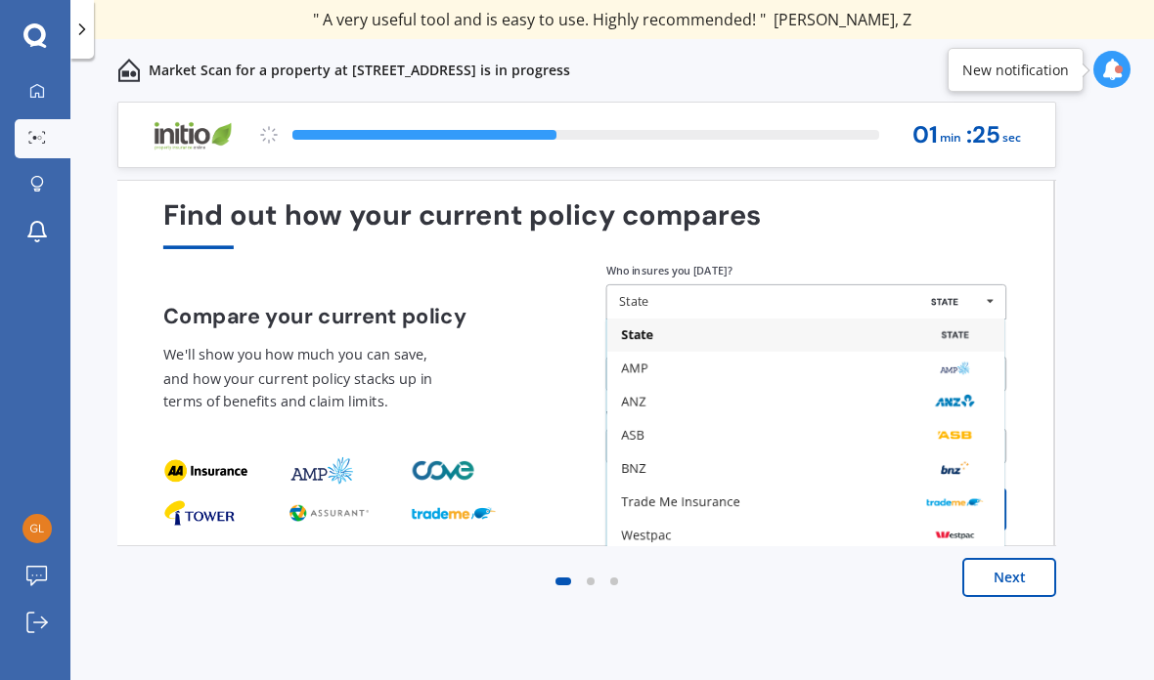
click at [853, 419] on div "ASB" at bounding box center [805, 435] width 397 height 33
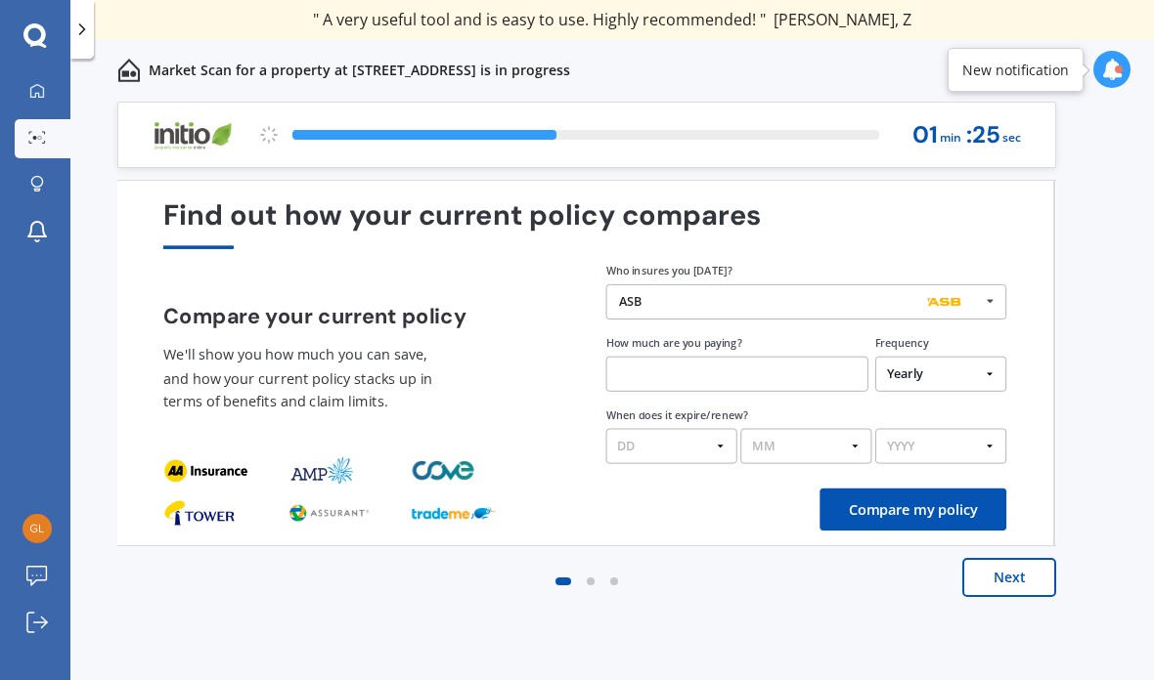
click at [853, 429] on select "MM 01 02 03 04 05 06 07 08 09 10 11 12" at bounding box center [805, 446] width 131 height 35
click at [811, 295] on div "ASB" at bounding box center [799, 302] width 361 height 14
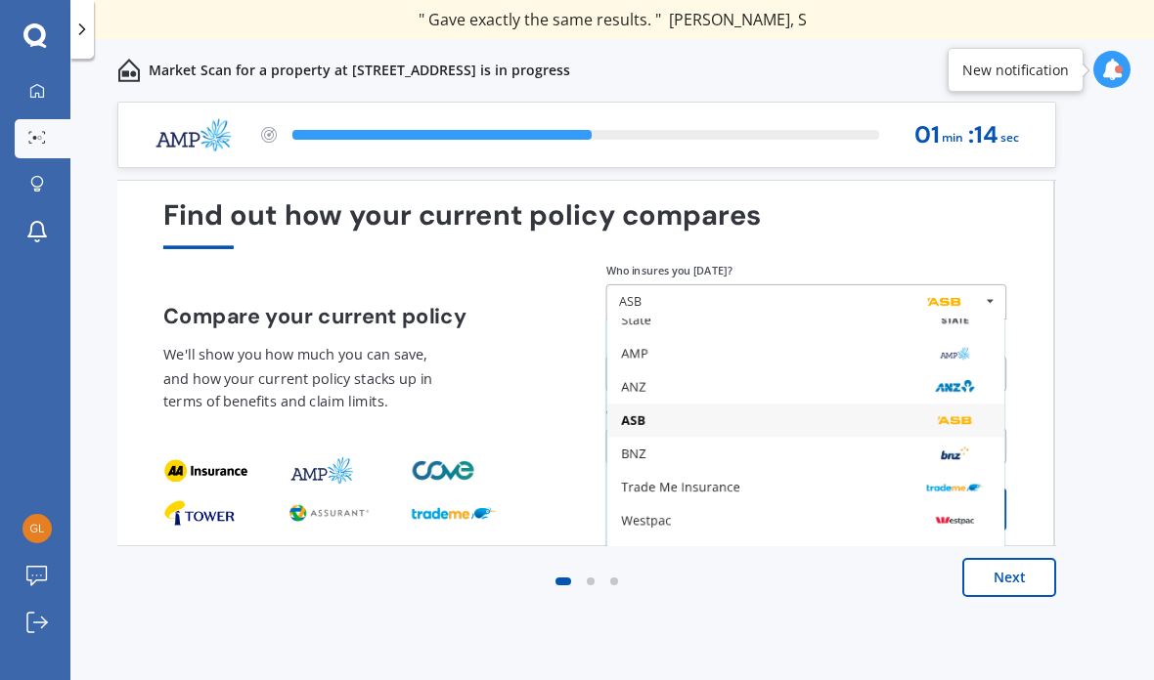
scroll to position [112, 0]
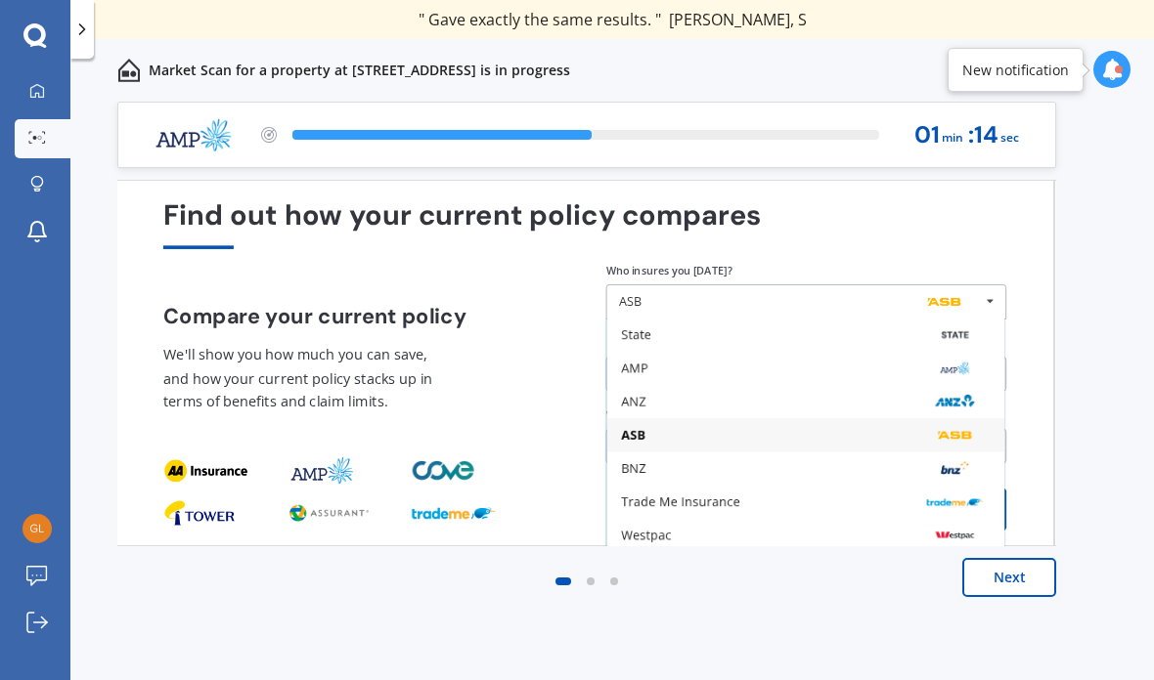
click at [997, 485] on div "Trade Me Insurance" at bounding box center [805, 501] width 397 height 33
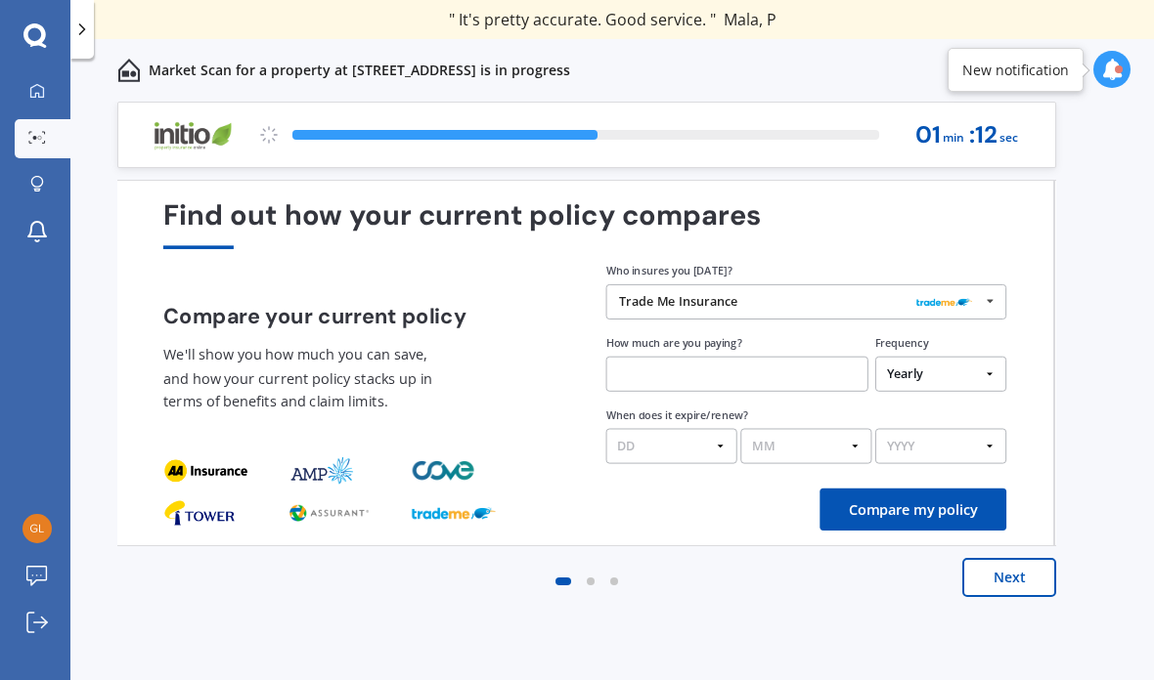
click at [775, 295] on div "Trade Me Insurance" at bounding box center [799, 302] width 361 height 14
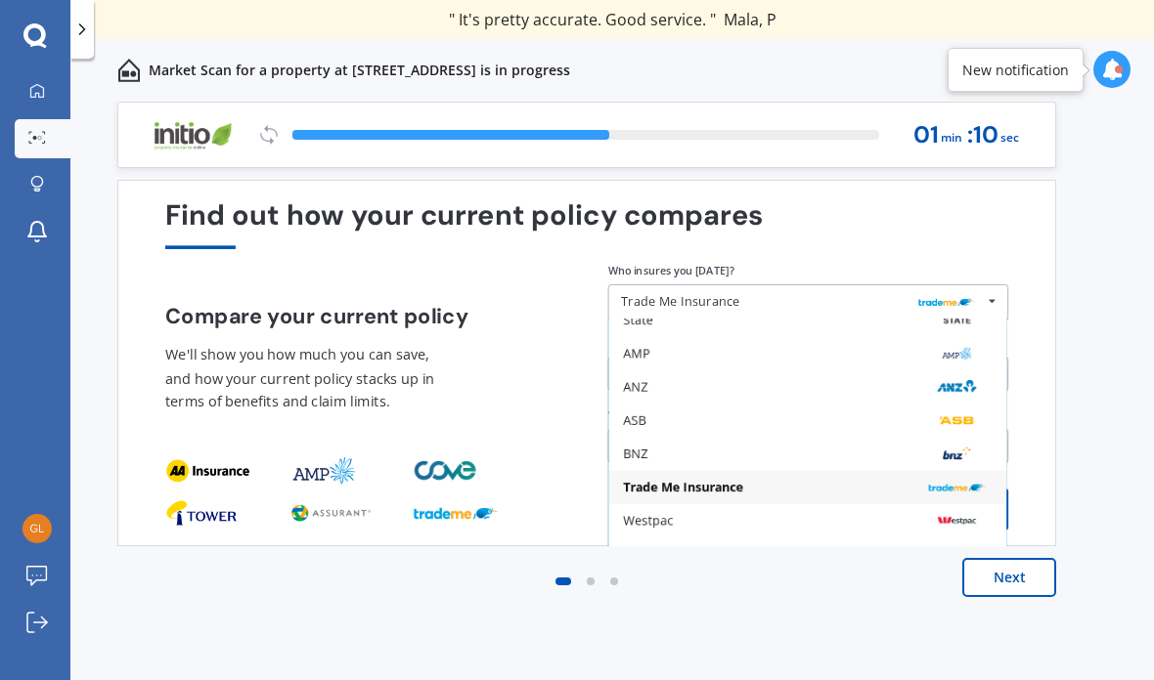
scroll to position [128, 0]
click at [745, 514] on div "Westpac" at bounding box center [807, 521] width 369 height 14
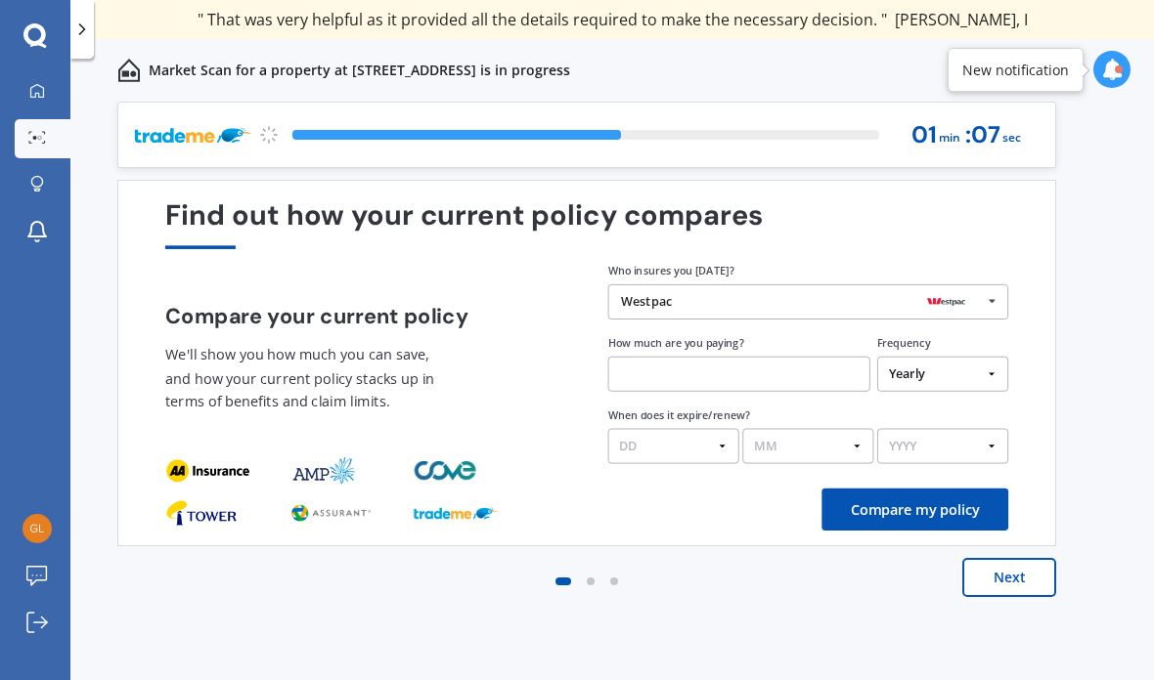
click at [929, 291] on img at bounding box center [946, 302] width 56 height 22
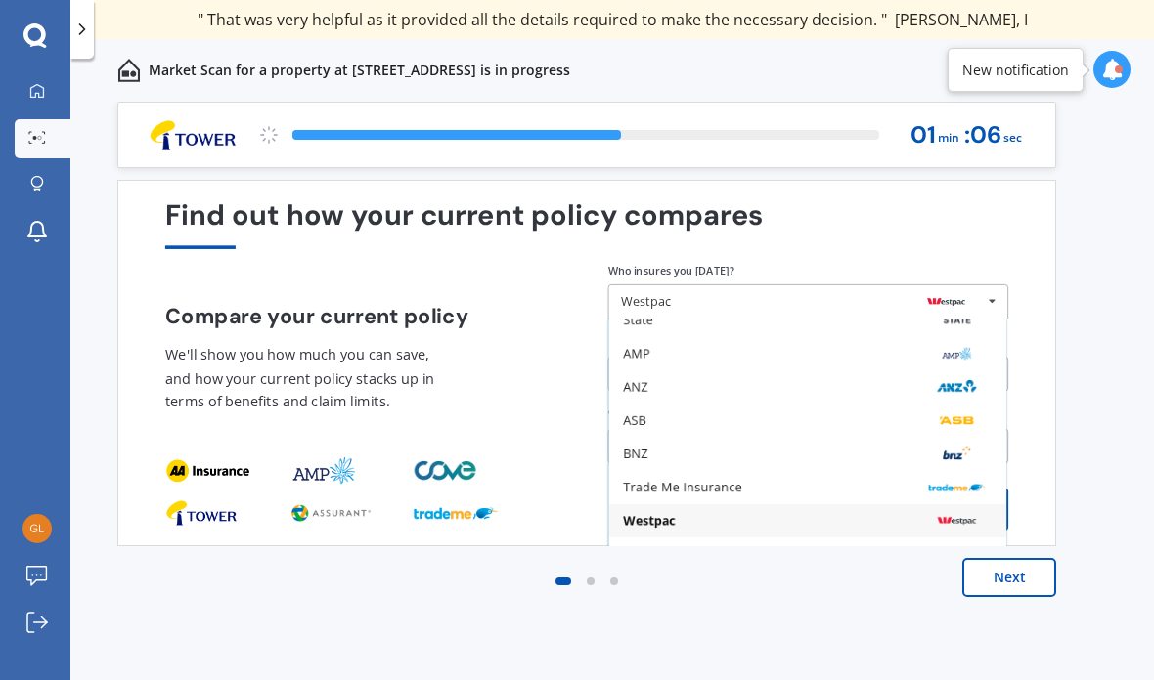
scroll to position [78, 0]
click at [759, 514] on div "Westpac" at bounding box center [807, 521] width 369 height 14
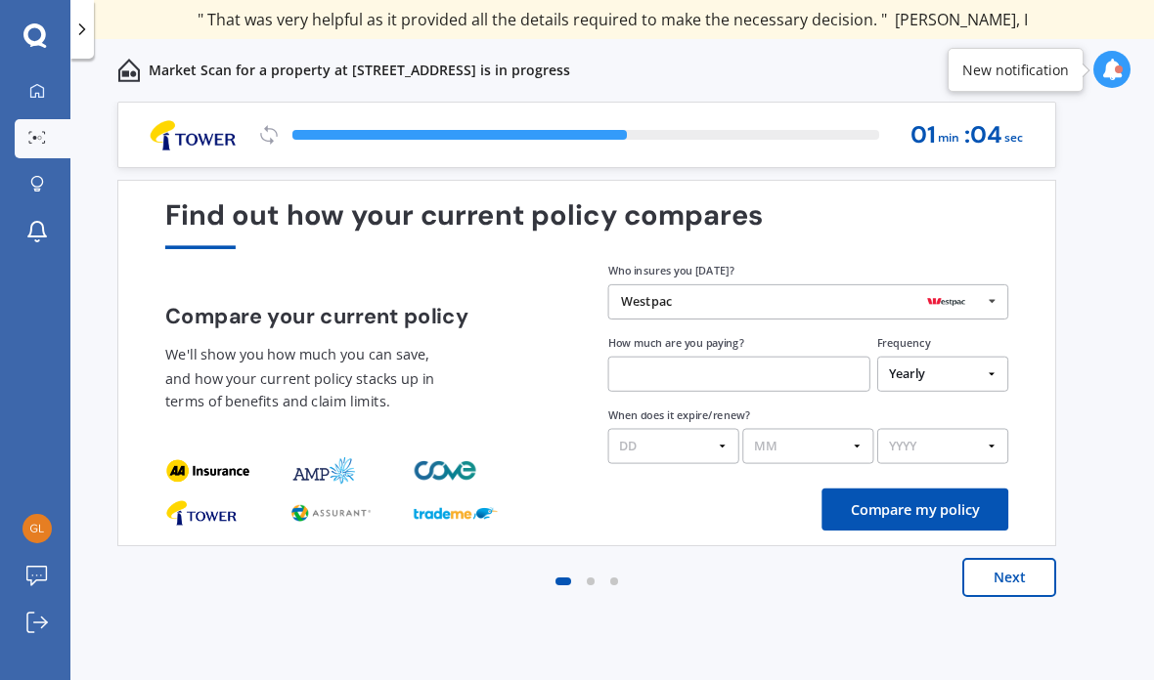
click at [803, 489] on div "Compare my policy" at bounding box center [586, 510] width 843 height 42
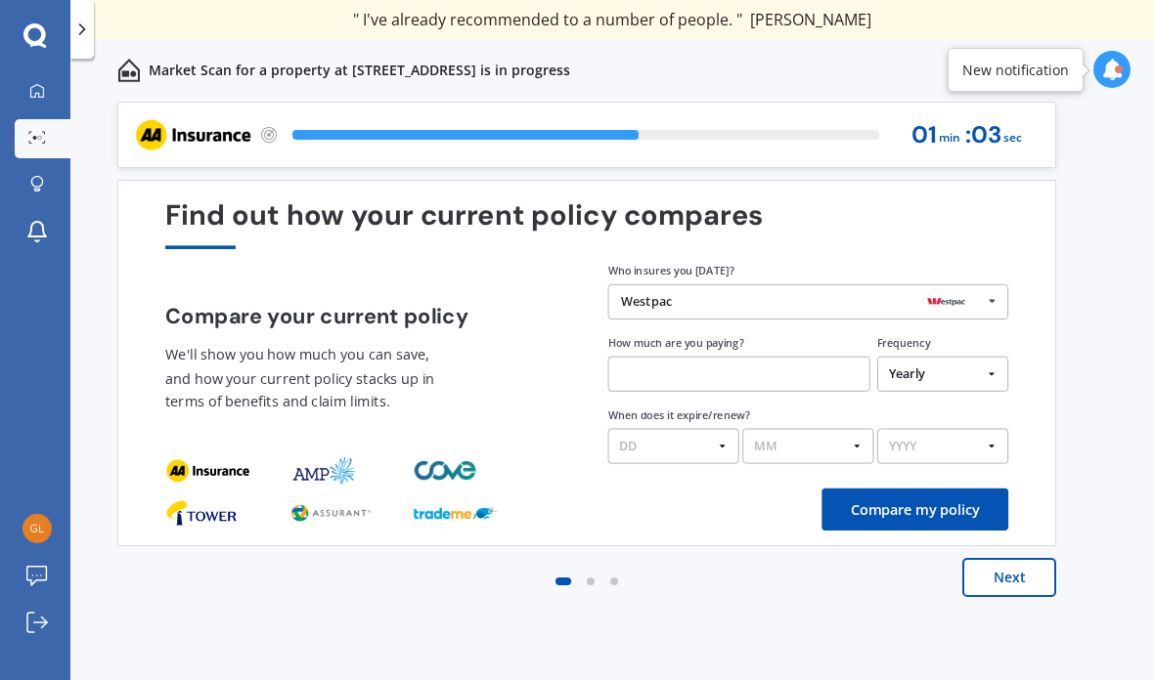
click at [729, 295] on div "Westpac" at bounding box center [801, 302] width 361 height 14
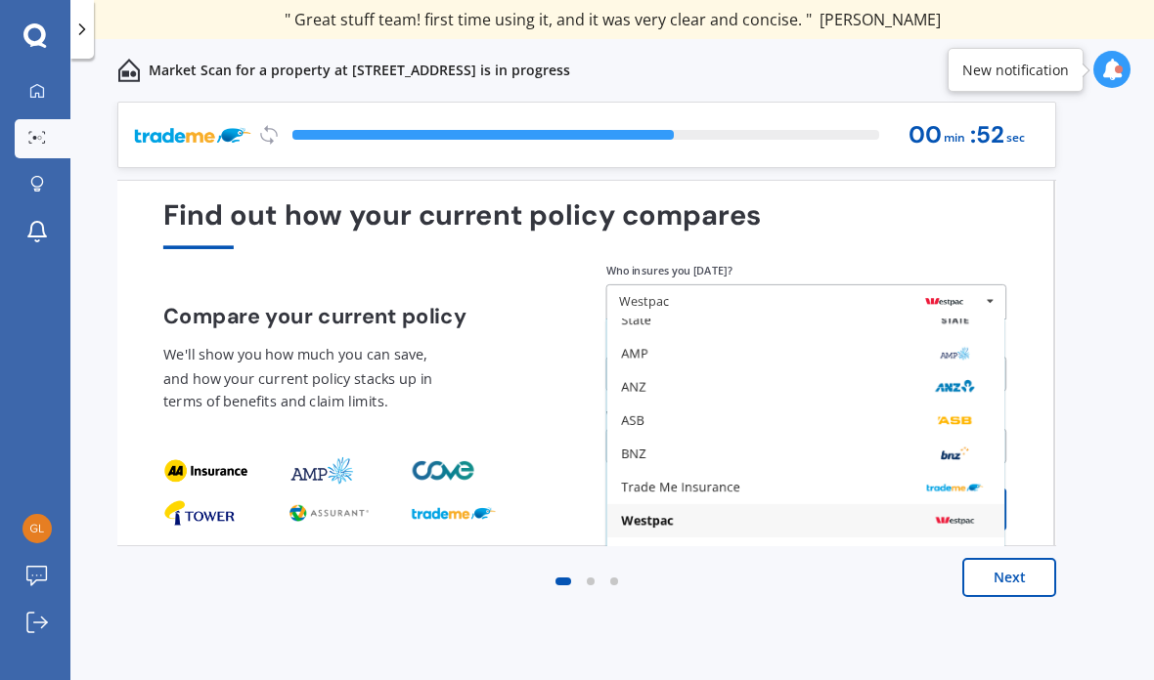
scroll to position [0, 0]
click at [992, 289] on icon at bounding box center [990, 301] width 26 height 32
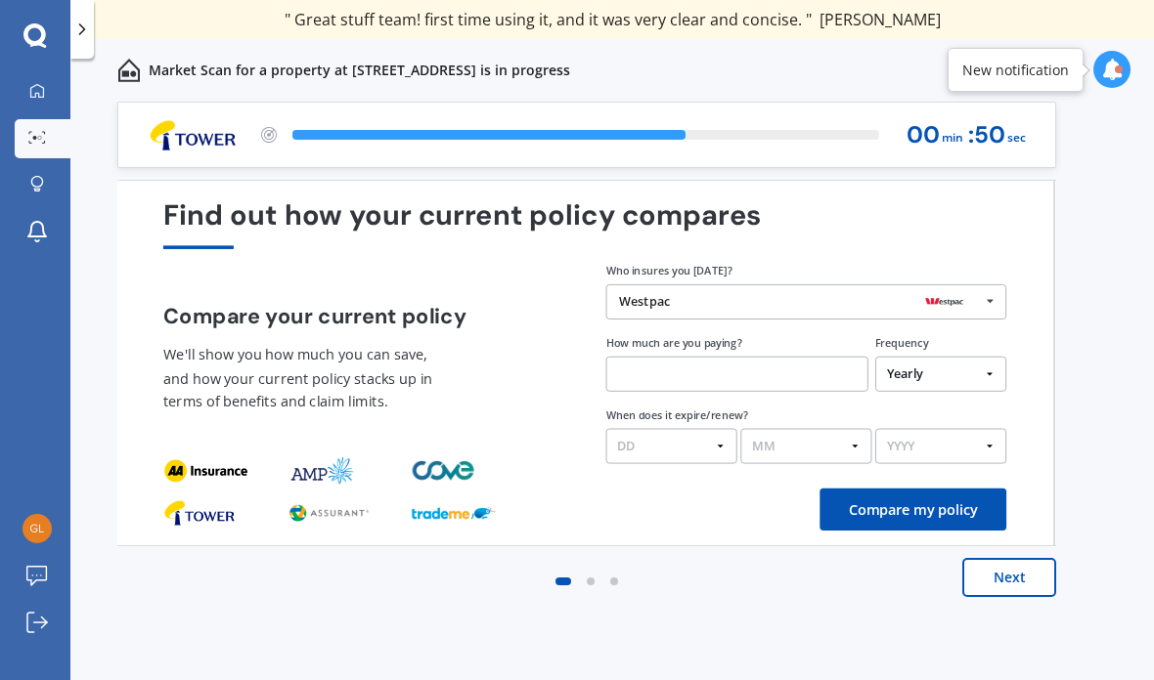
click at [772, 303] on div "Westpac" at bounding box center [799, 302] width 361 height 14
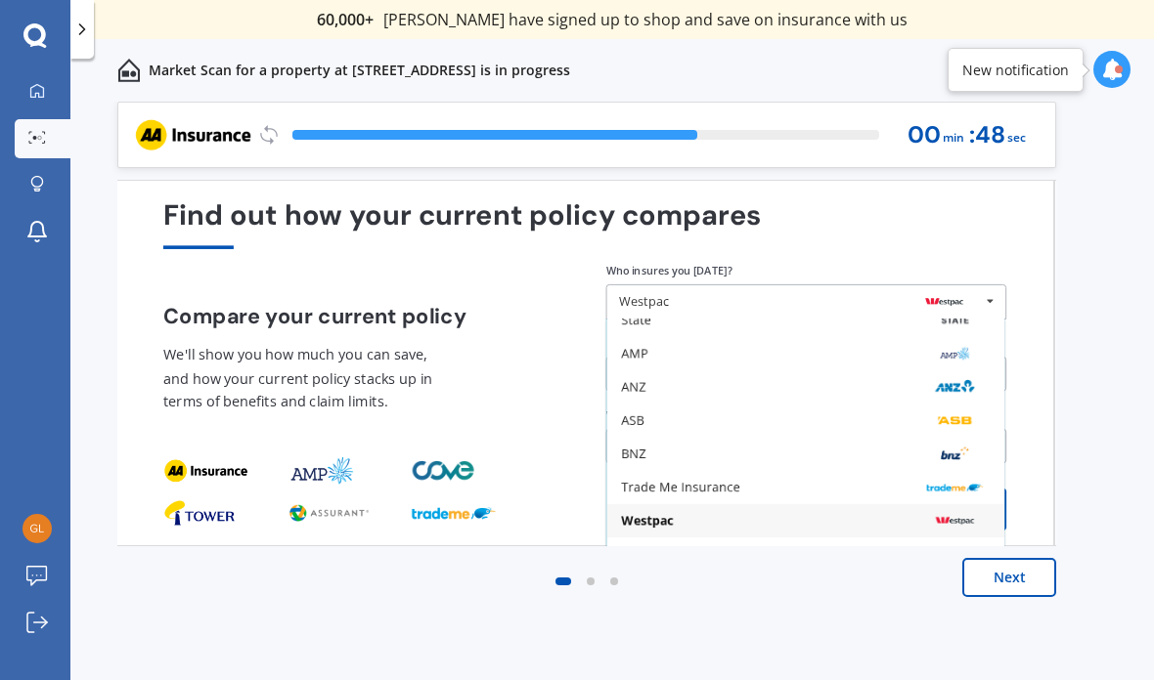
click at [693, 299] on div "Westpac" at bounding box center [799, 302] width 361 height 14
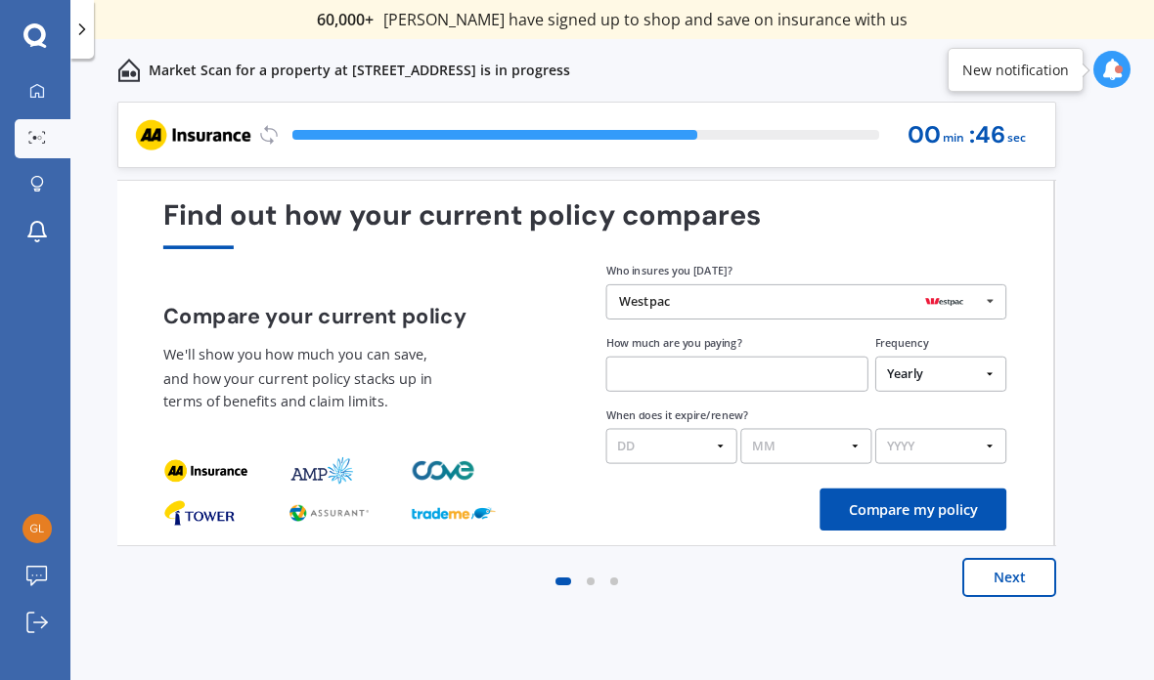
click at [989, 294] on icon at bounding box center [990, 301] width 26 height 32
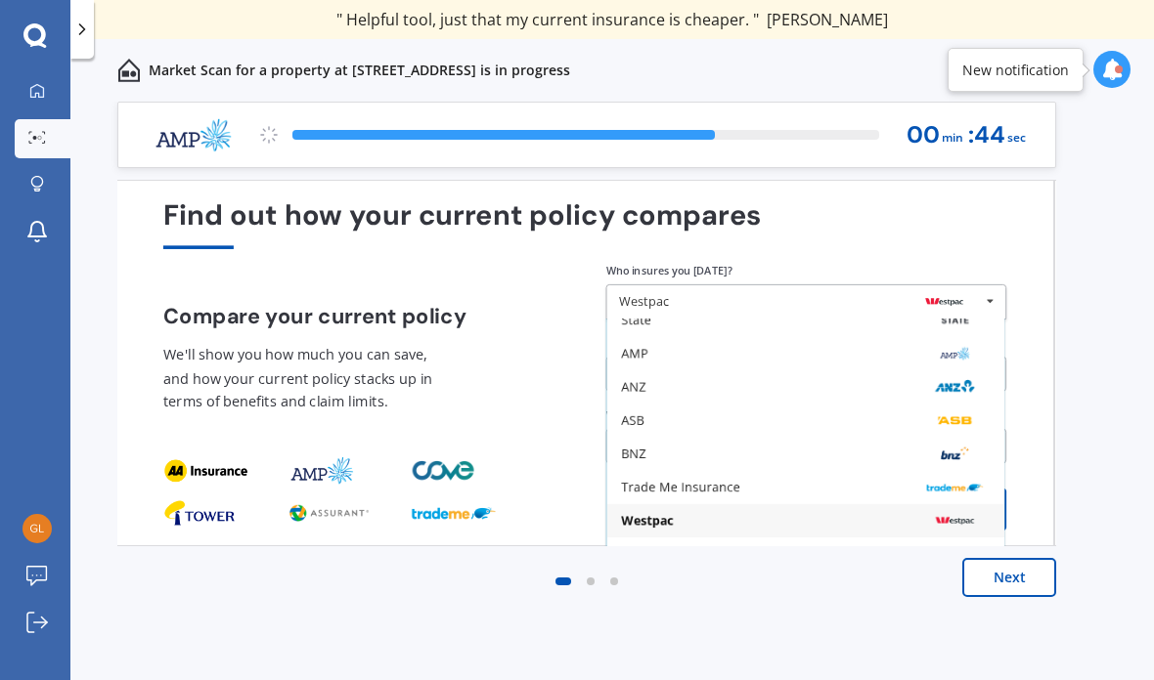
click at [1004, 507] on button "Compare my policy" at bounding box center [912, 510] width 187 height 42
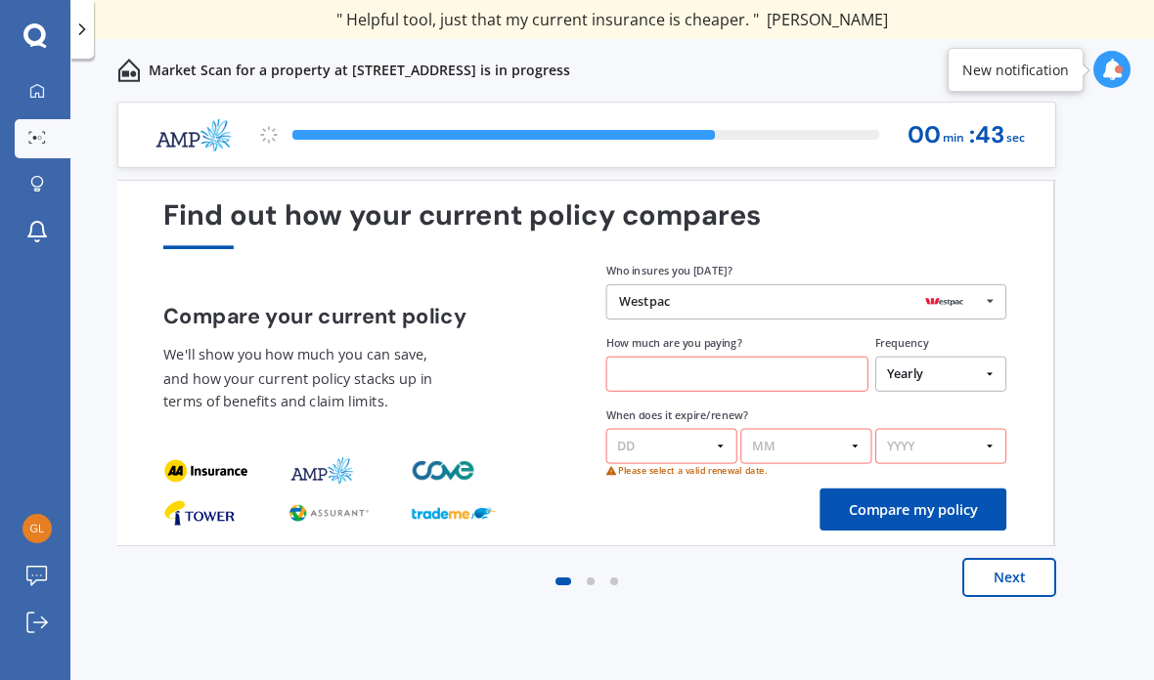
click at [1005, 509] on button "Compare my policy" at bounding box center [912, 510] width 187 height 42
click at [719, 296] on div "Westpac" at bounding box center [799, 302] width 361 height 14
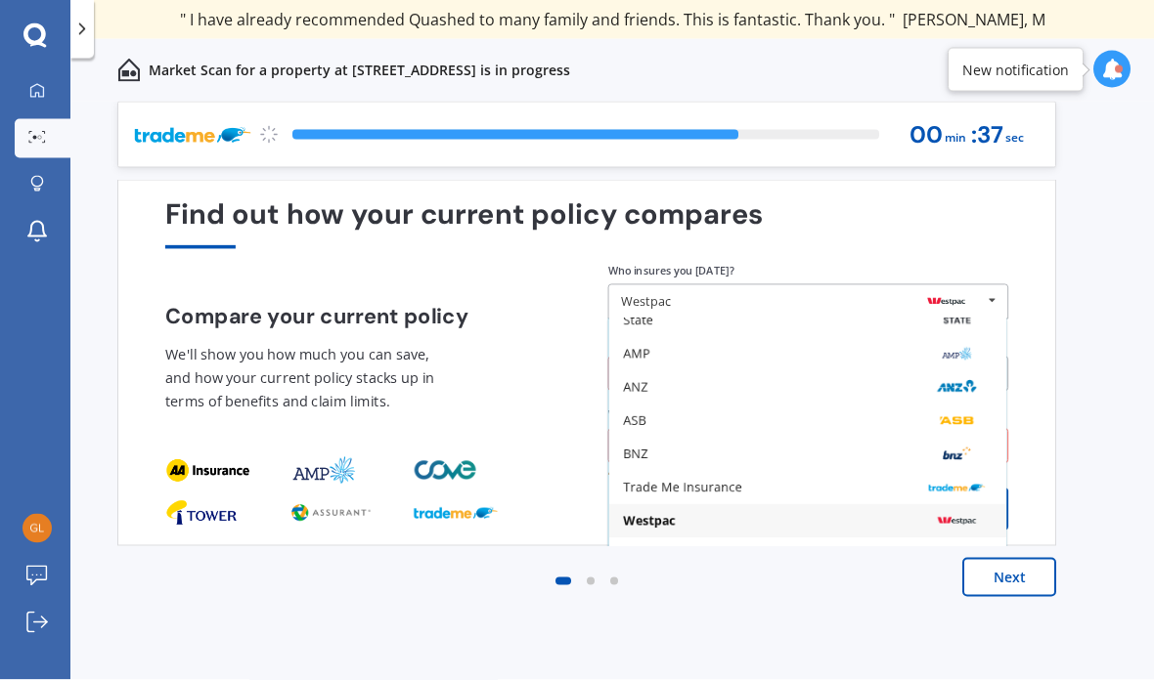
scroll to position [78, 0]
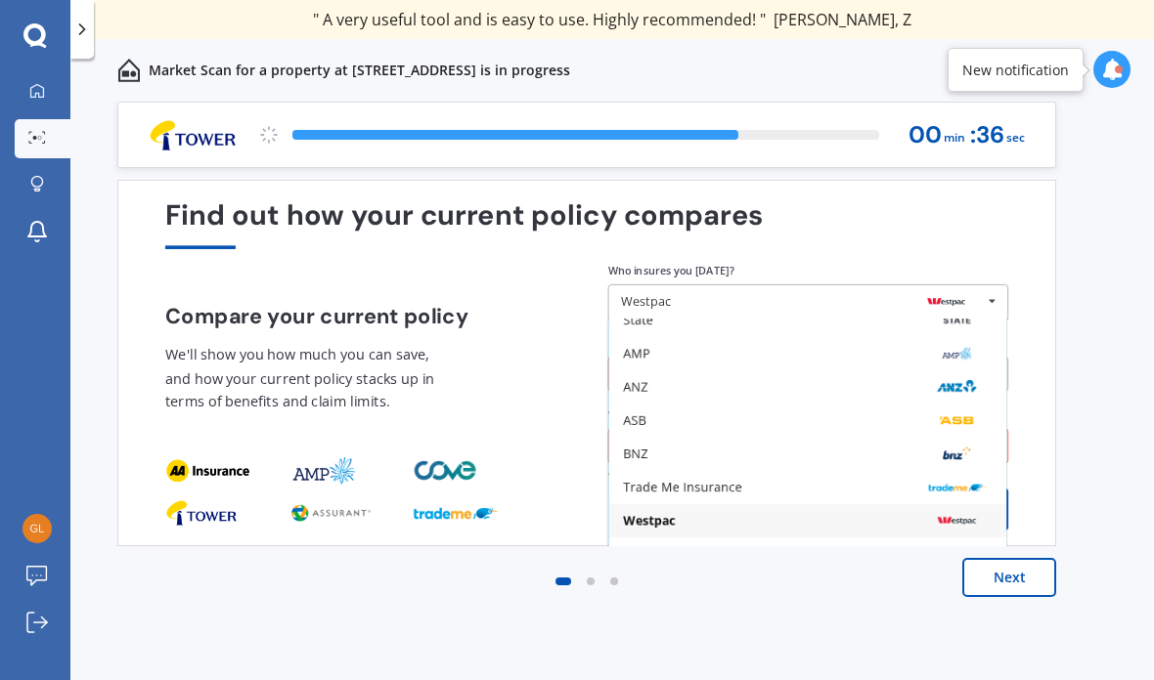
click at [804, 504] on div "Westpac" at bounding box center [807, 520] width 397 height 33
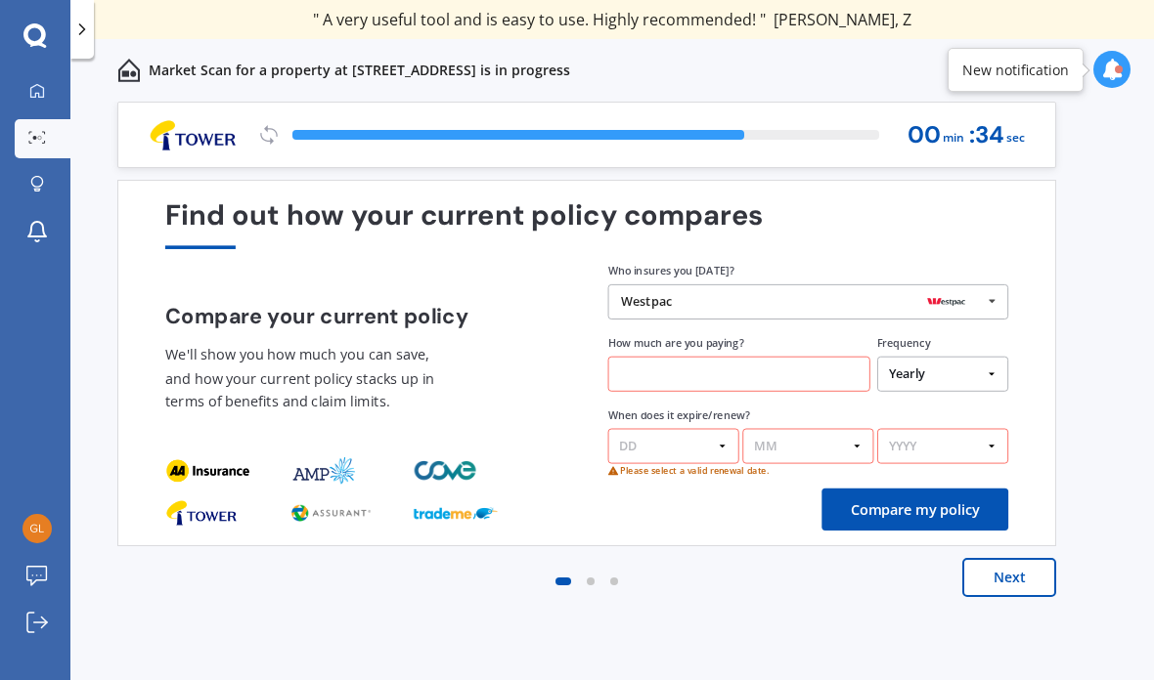
click at [712, 295] on div "Westpac" at bounding box center [801, 302] width 361 height 14
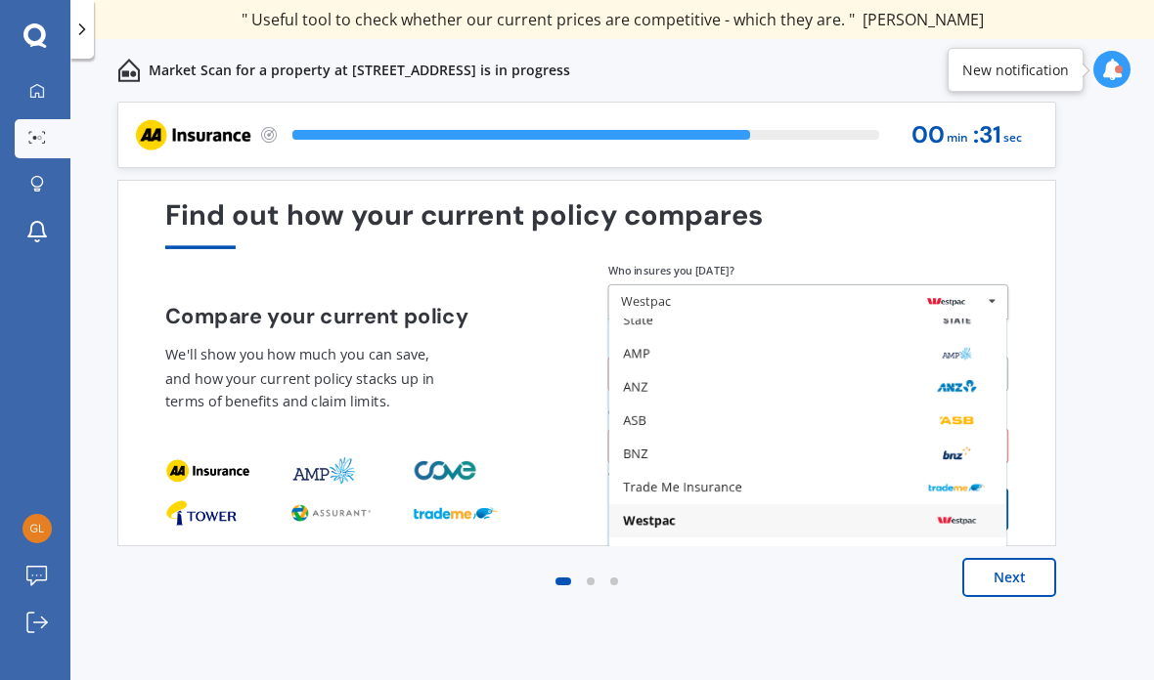
click at [1006, 489] on button "Compare my policy" at bounding box center [914, 510] width 187 height 42
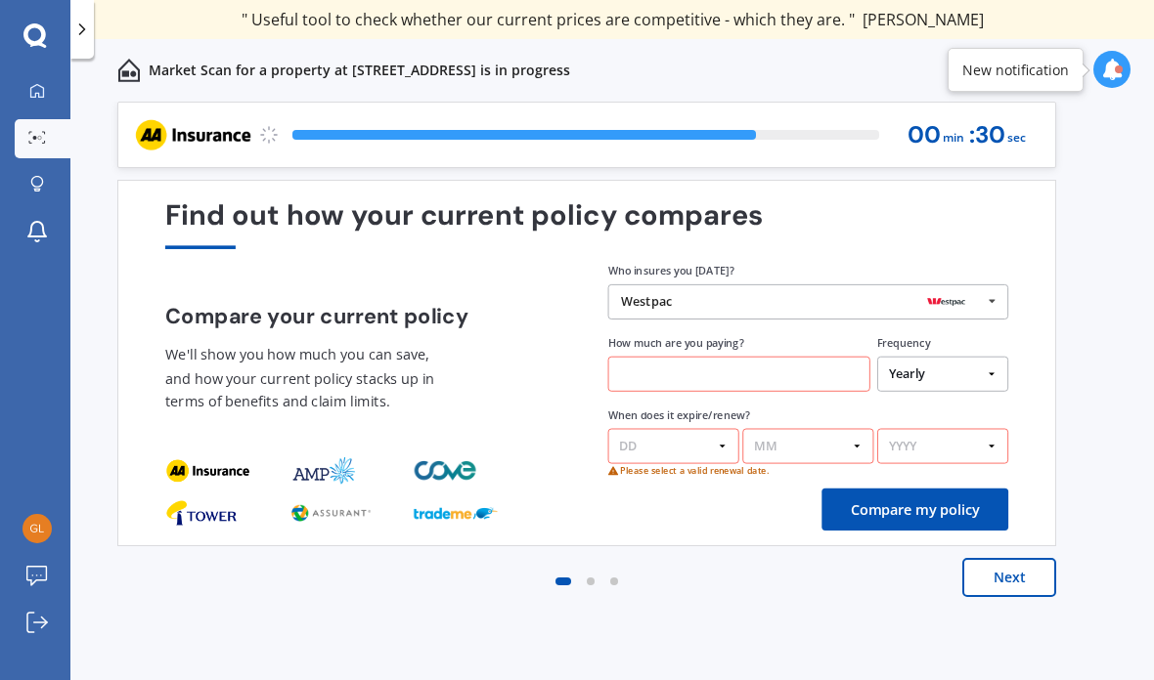
click at [712, 284] on div "Westpac AA Tower AMI State AMP ANZ ASB BNZ Trade Me Insurance Westpac Other" at bounding box center [808, 301] width 401 height 35
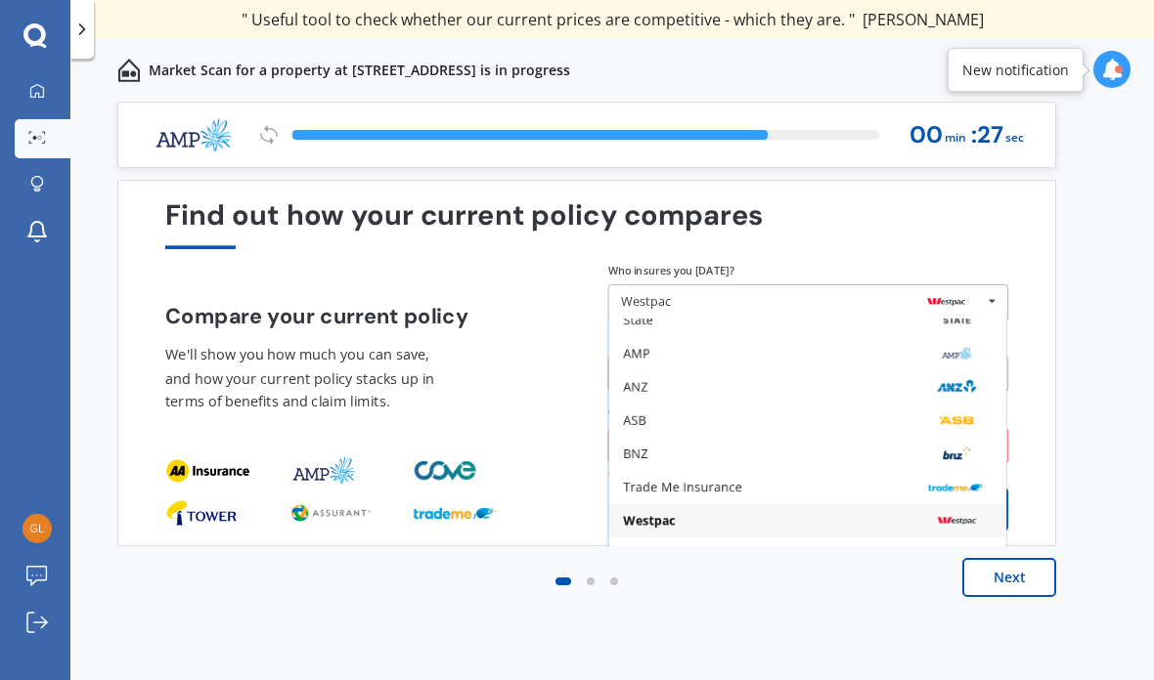
click at [741, 514] on div "Westpac" at bounding box center [807, 521] width 369 height 14
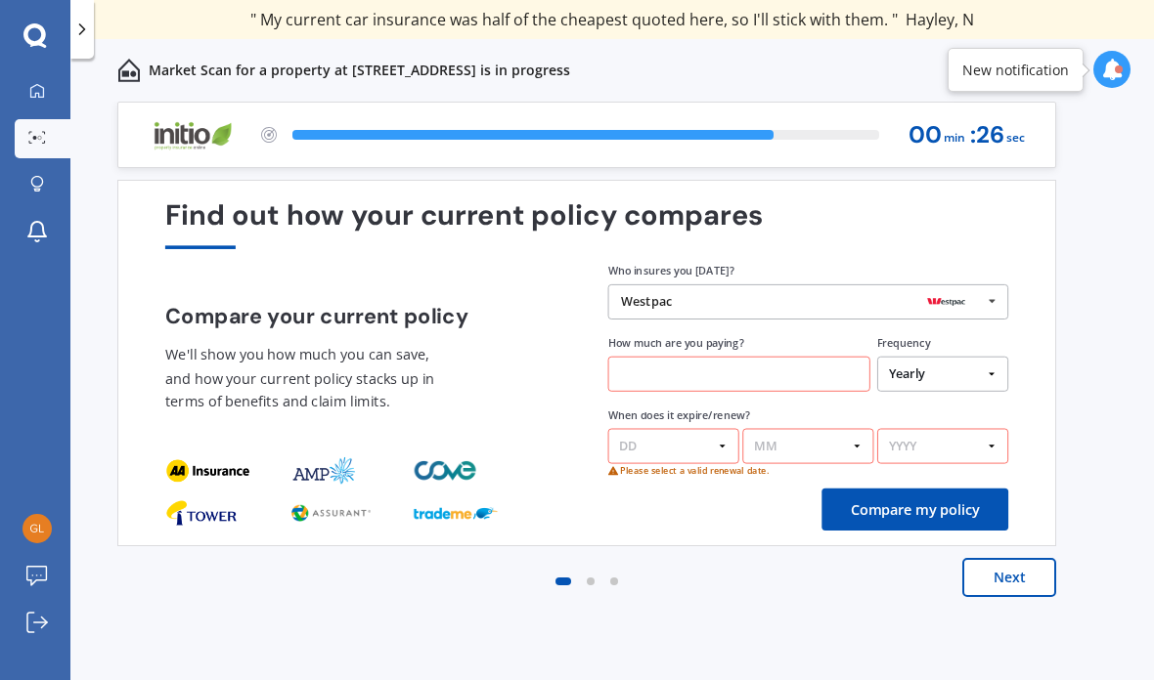
click at [716, 284] on div "Westpac AA Tower AMI State AMP ANZ ASB BNZ Trade Me Insurance Westpac Other" at bounding box center [808, 301] width 401 height 35
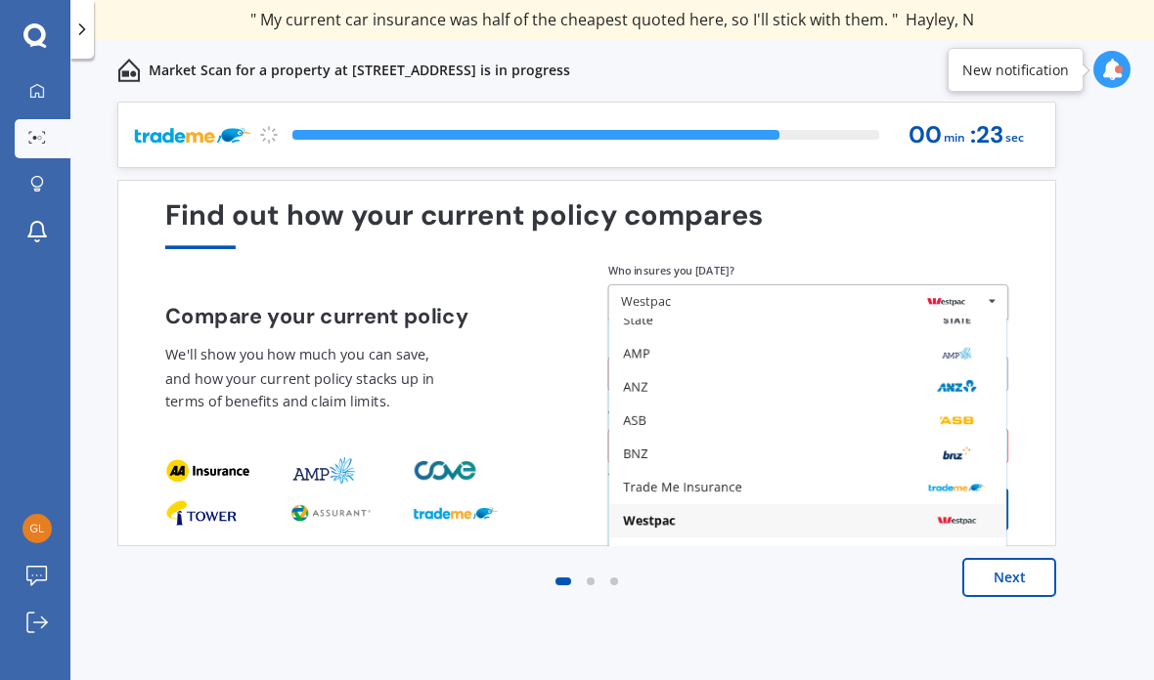
click at [1006, 489] on button "Compare my policy" at bounding box center [914, 510] width 187 height 42
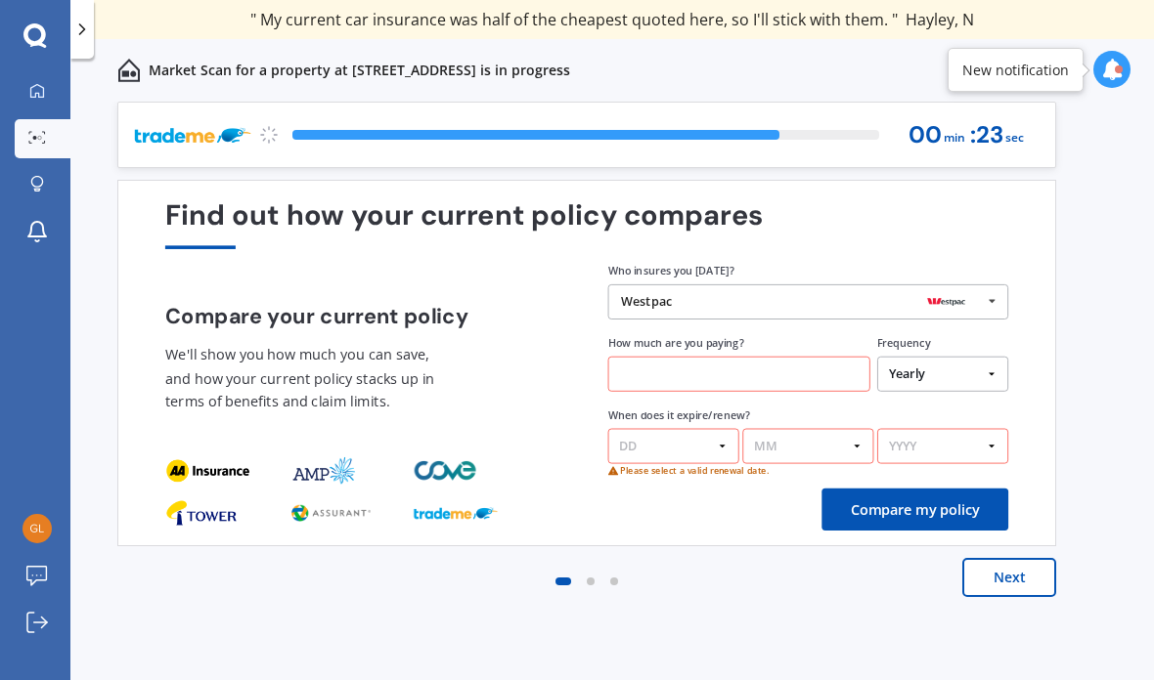
click at [1006, 489] on button "Compare my policy" at bounding box center [914, 510] width 187 height 42
click at [744, 295] on div "Westpac" at bounding box center [801, 302] width 361 height 14
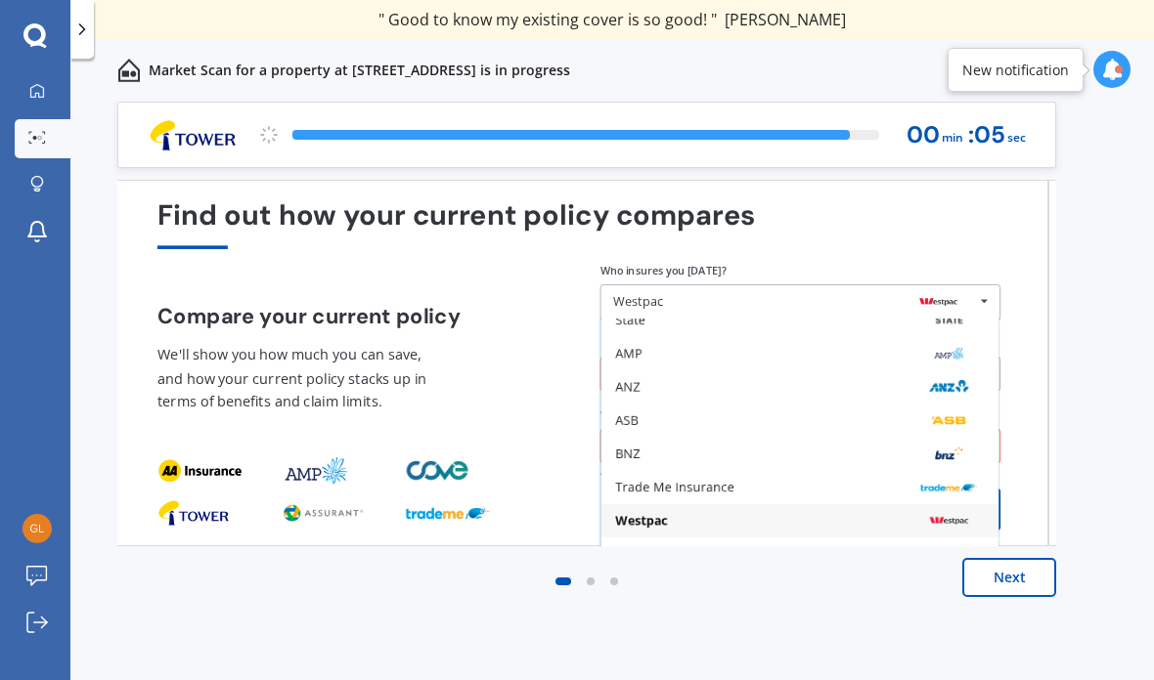
click at [865, 514] on div "Westpac" at bounding box center [799, 521] width 369 height 14
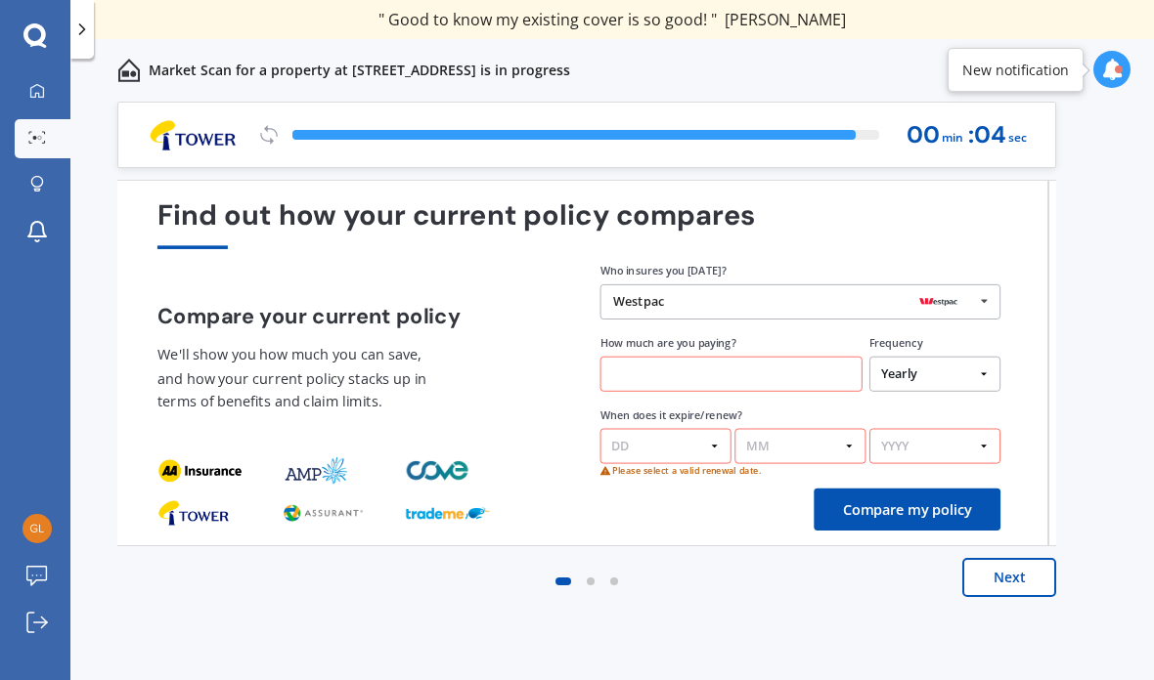
click at [859, 489] on button "Compare my policy" at bounding box center [906, 510] width 187 height 42
click at [720, 295] on div "Westpac" at bounding box center [793, 302] width 361 height 14
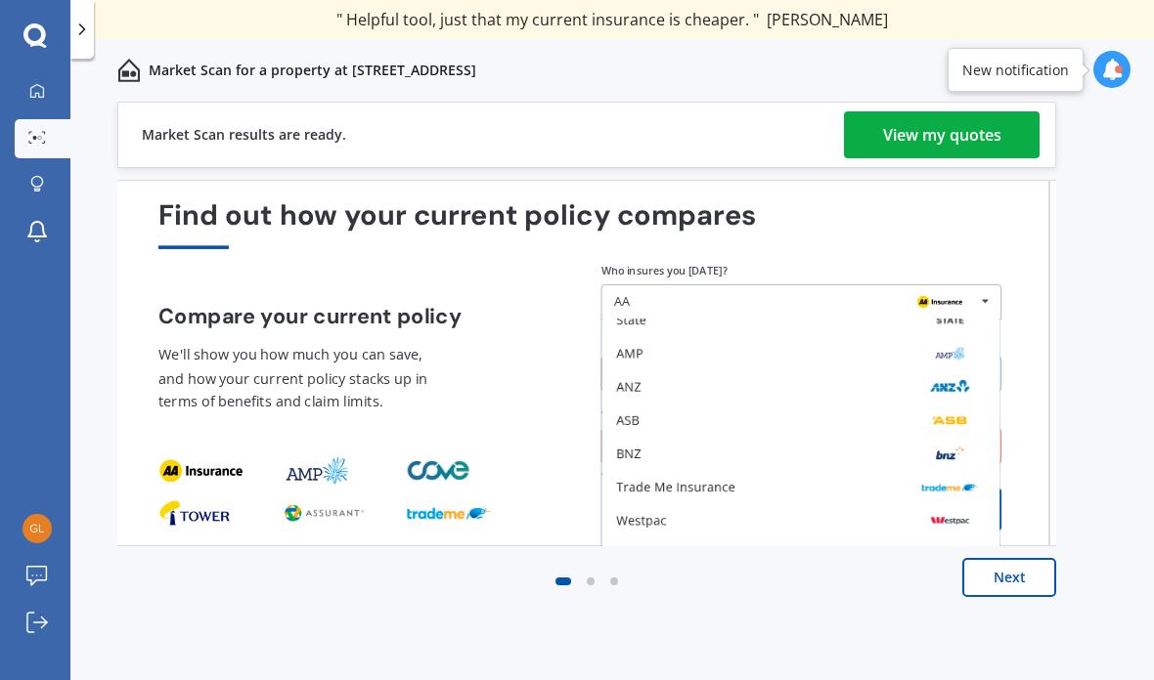
click at [996, 504] on div "Westpac" at bounding box center [800, 520] width 397 height 33
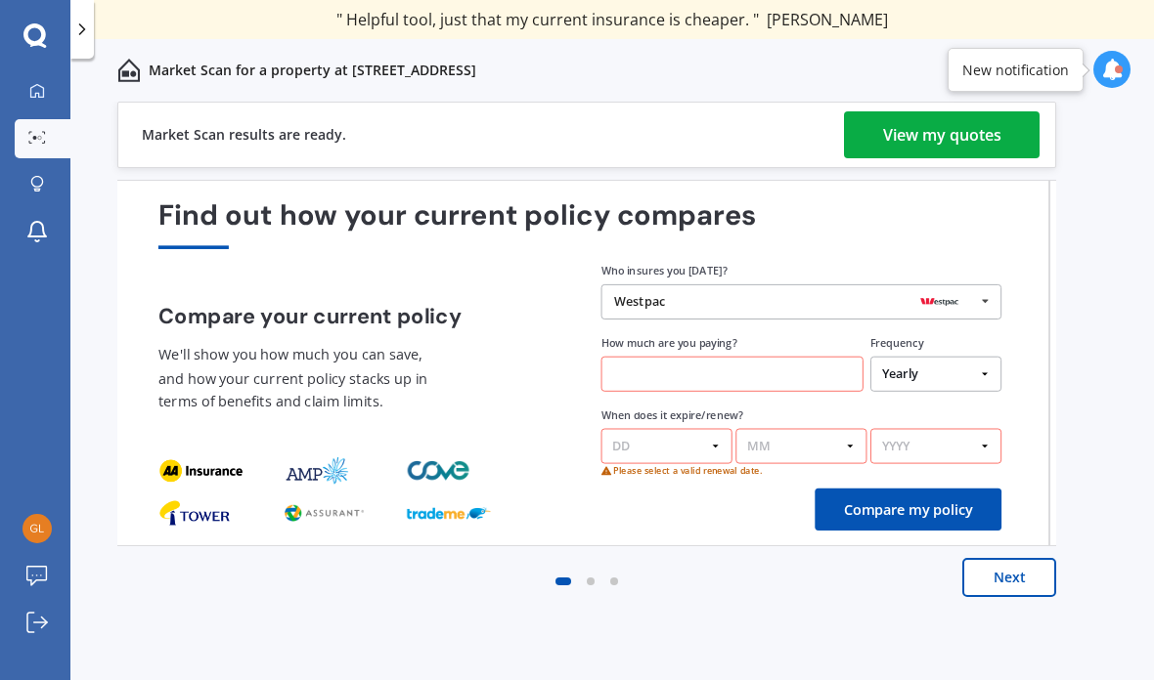
click at [1000, 489] on button "Compare my policy" at bounding box center [907, 510] width 187 height 42
click at [715, 295] on div "Westpac" at bounding box center [794, 302] width 361 height 14
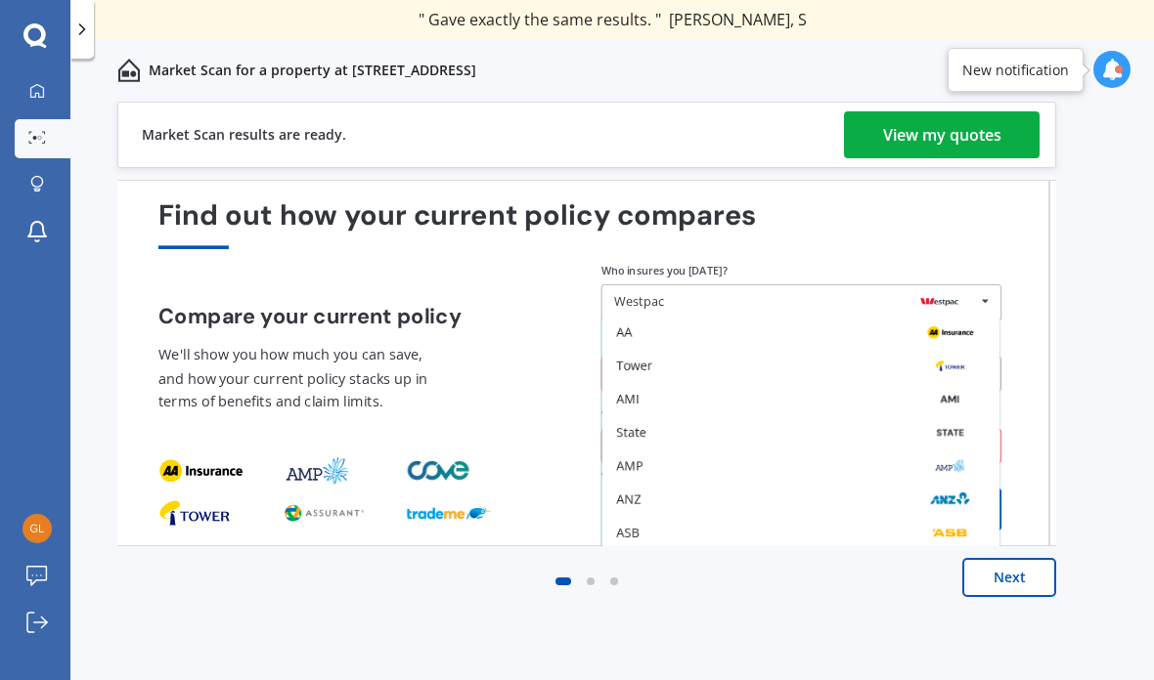
scroll to position [3, 0]
click at [1024, 320] on div "Find out how your current policy compares Compare your current policy We'll sho…" at bounding box center [579, 363] width 939 height 367
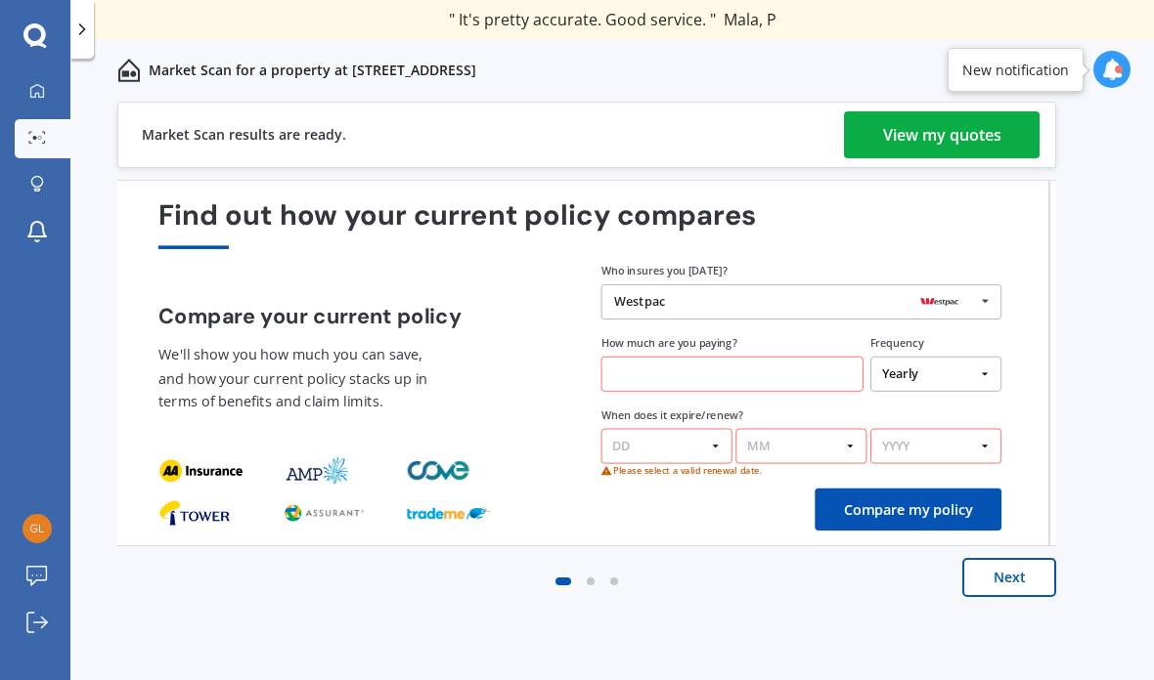
click at [1024, 320] on div "Find out how your current policy compares Compare your current policy We'll sho…" at bounding box center [579, 363] width 939 height 367
click at [1032, 335] on div "Find out how your current policy compares Compare your current policy We'll sho…" at bounding box center [579, 363] width 939 height 367
click at [760, 284] on div "Westpac AA Tower AMI State AMP ANZ ASB BNZ Trade Me Insurance Westpac Other" at bounding box center [801, 301] width 401 height 35
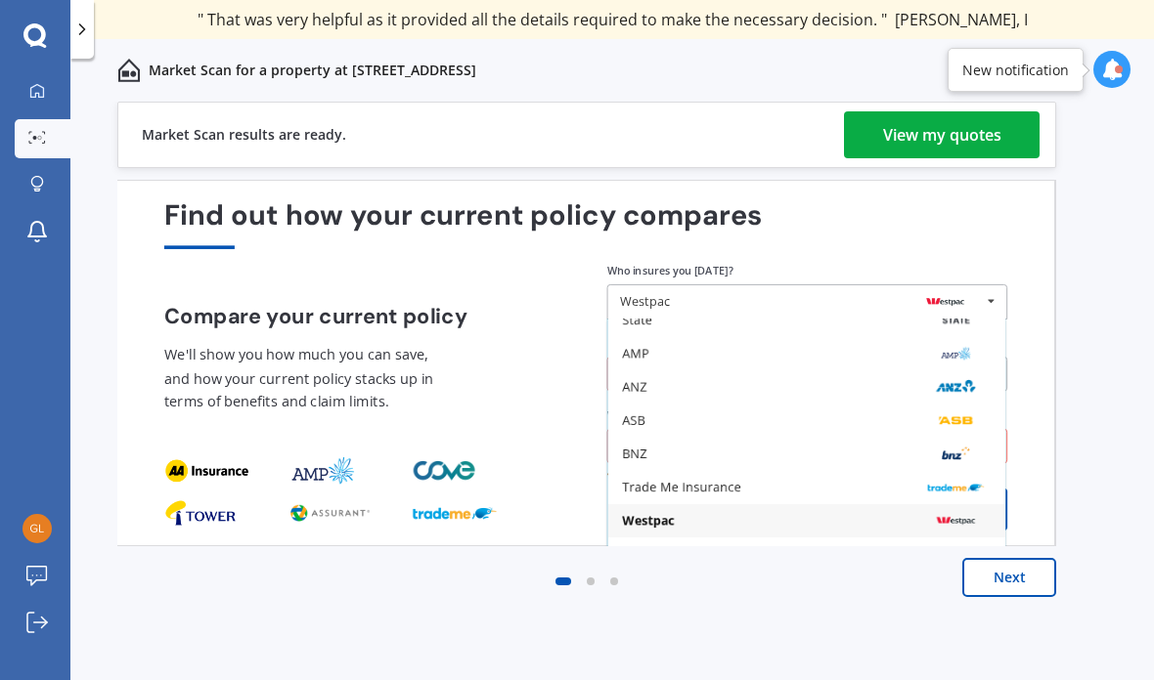
scroll to position [128, 0]
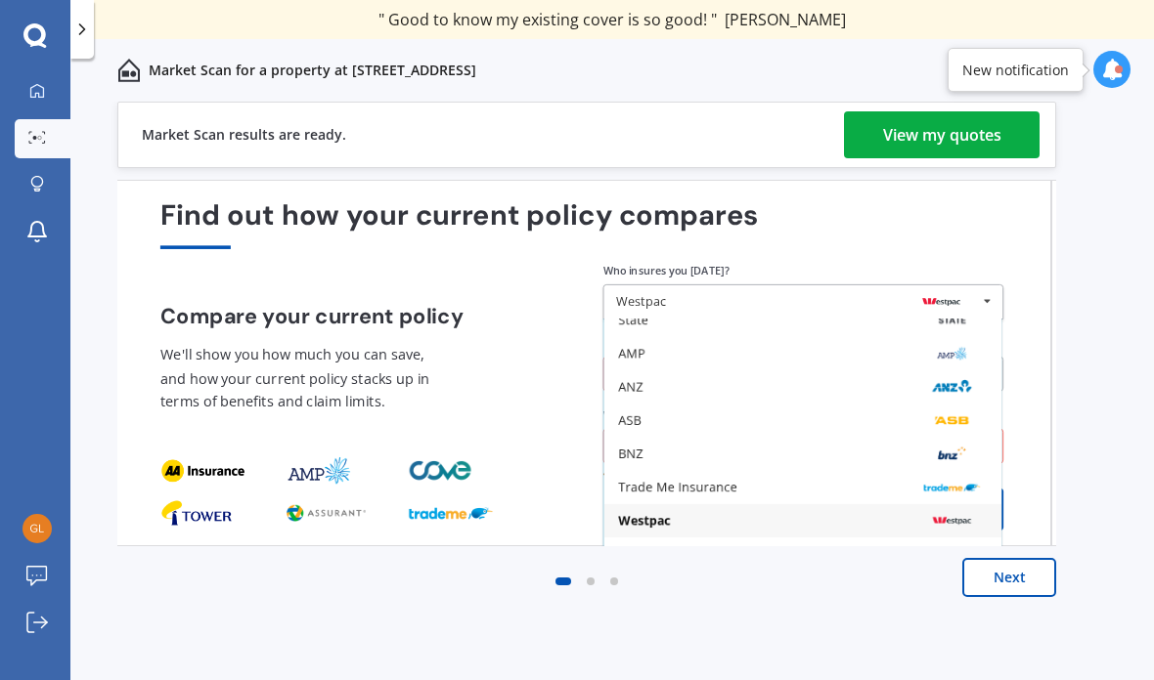
click at [1028, 399] on div "Find out how your current policy compares Compare your current policy We'll sho…" at bounding box center [581, 363] width 939 height 367
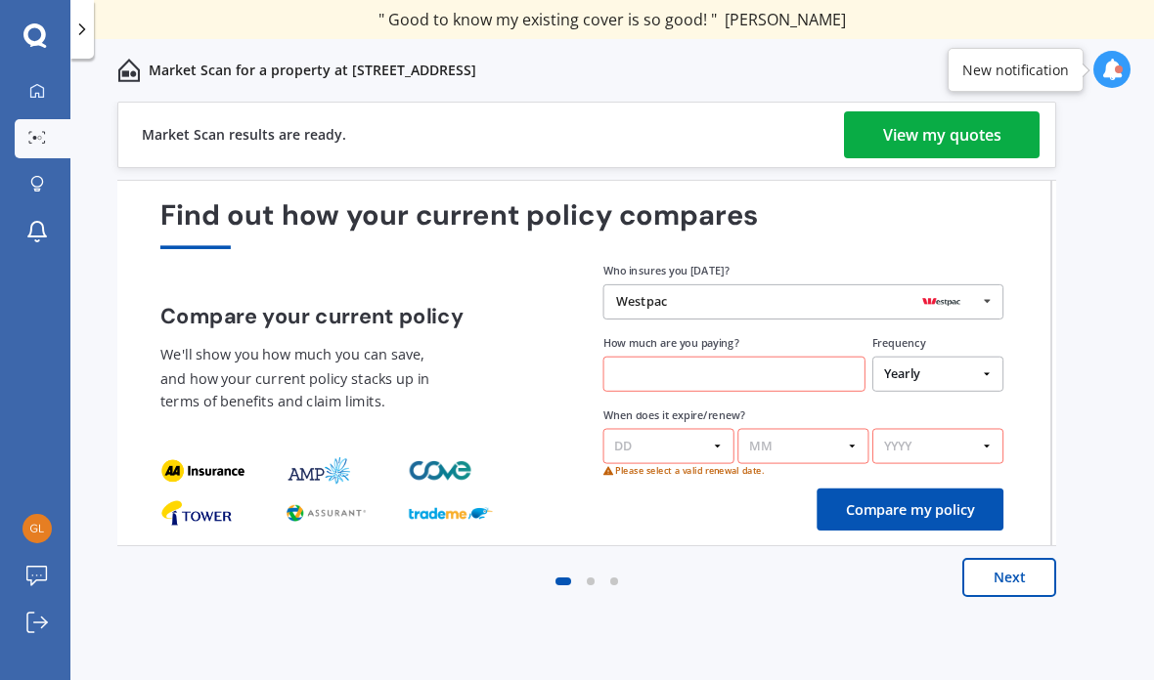
click at [1028, 399] on div "Find out how your current policy compares Compare your current policy We'll sho…" at bounding box center [581, 363] width 939 height 367
click at [743, 284] on div "Westpac AA Tower AMI State AMP ANZ ASB BNZ Trade Me Insurance Westpac Other" at bounding box center [803, 301] width 401 height 35
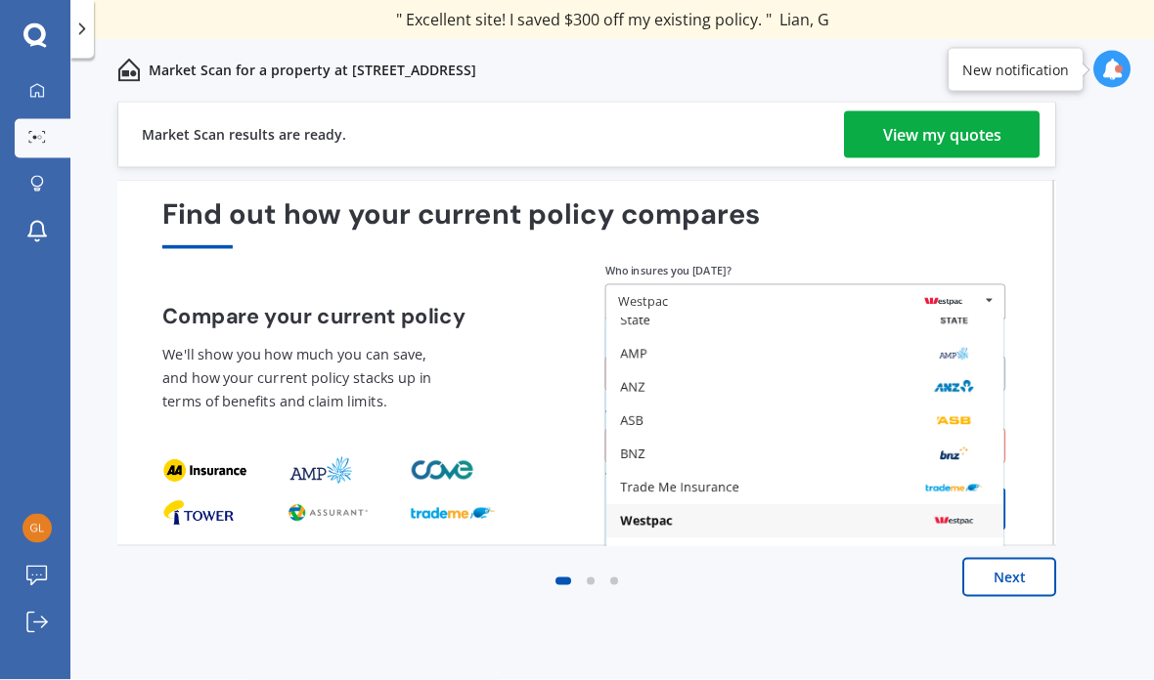
scroll to position [34, 0]
click at [1003, 489] on button "Compare my policy" at bounding box center [911, 510] width 187 height 42
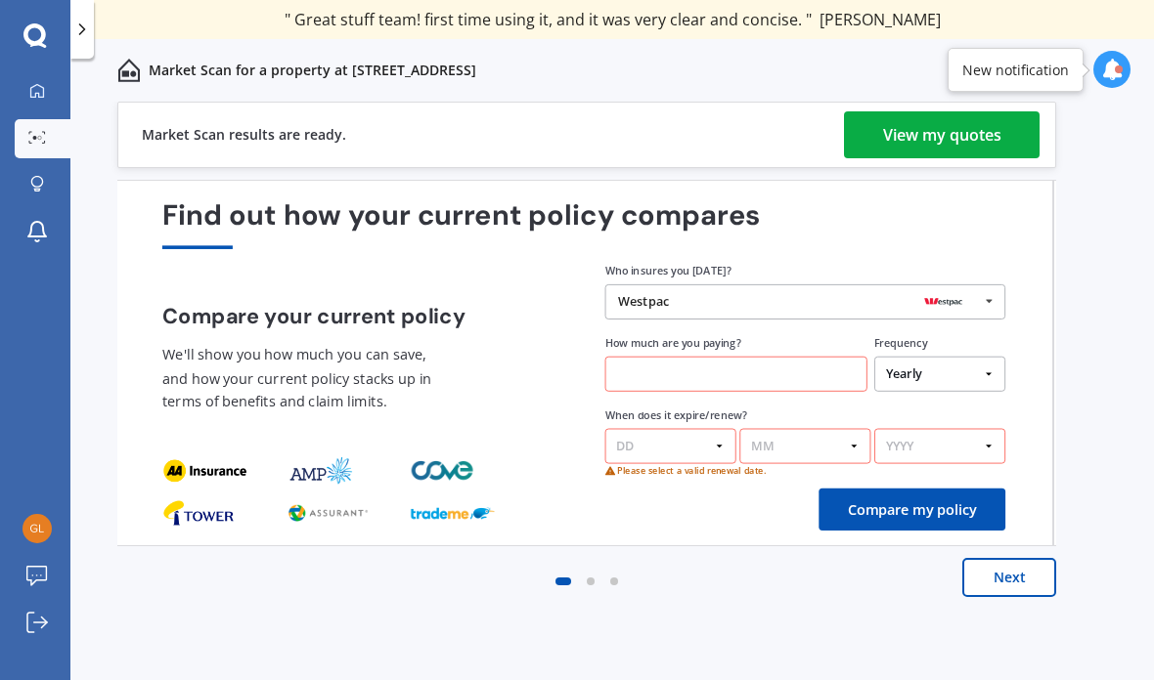
click at [1002, 489] on button "Compare my policy" at bounding box center [911, 510] width 187 height 42
click at [741, 295] on div "Westpac" at bounding box center [798, 302] width 361 height 14
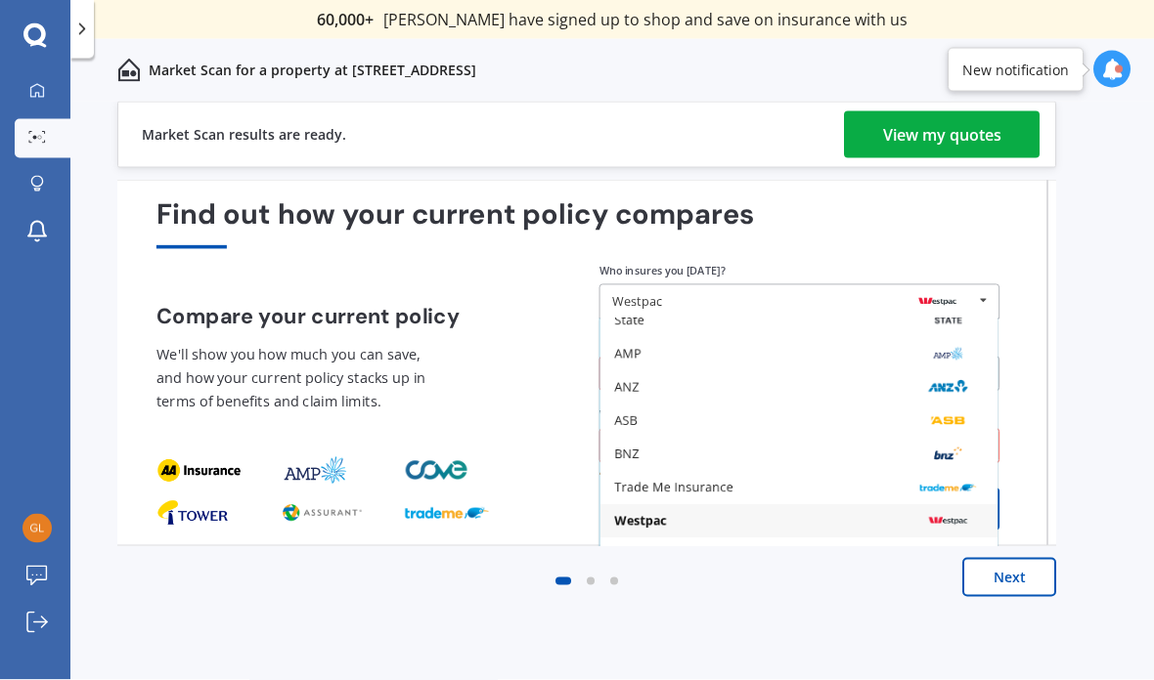
scroll to position [0, 0]
click at [833, 440] on div "BNZ" at bounding box center [798, 454] width 397 height 33
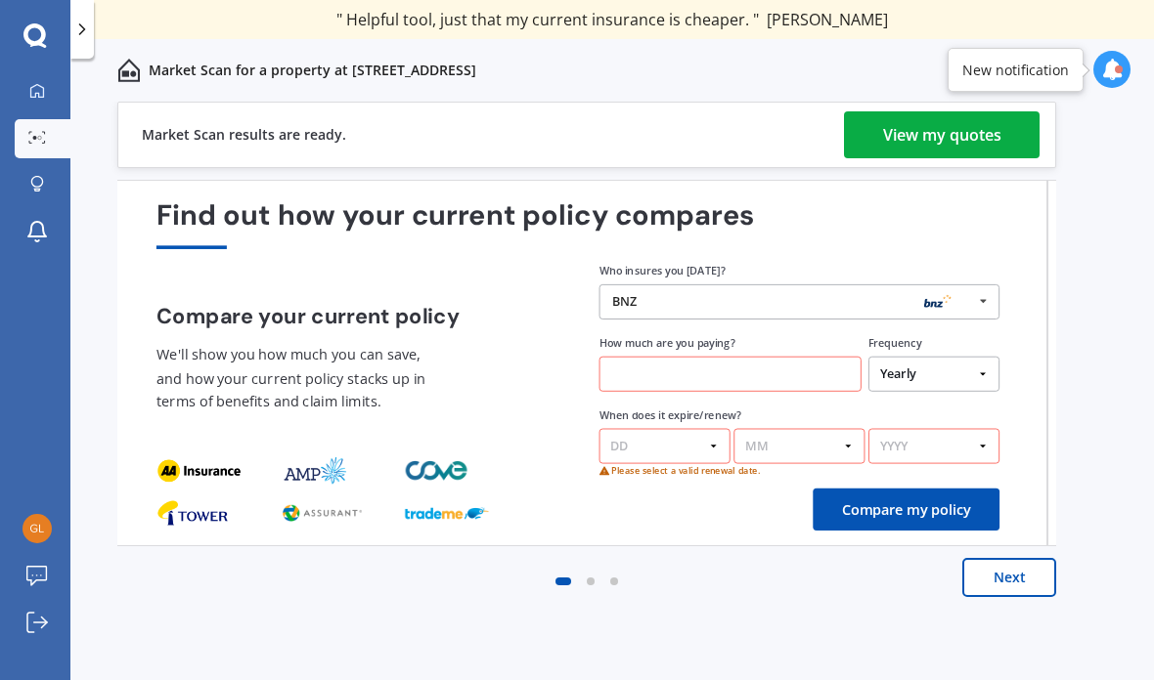
click at [735, 297] on div "BNZ" at bounding box center [792, 302] width 361 height 14
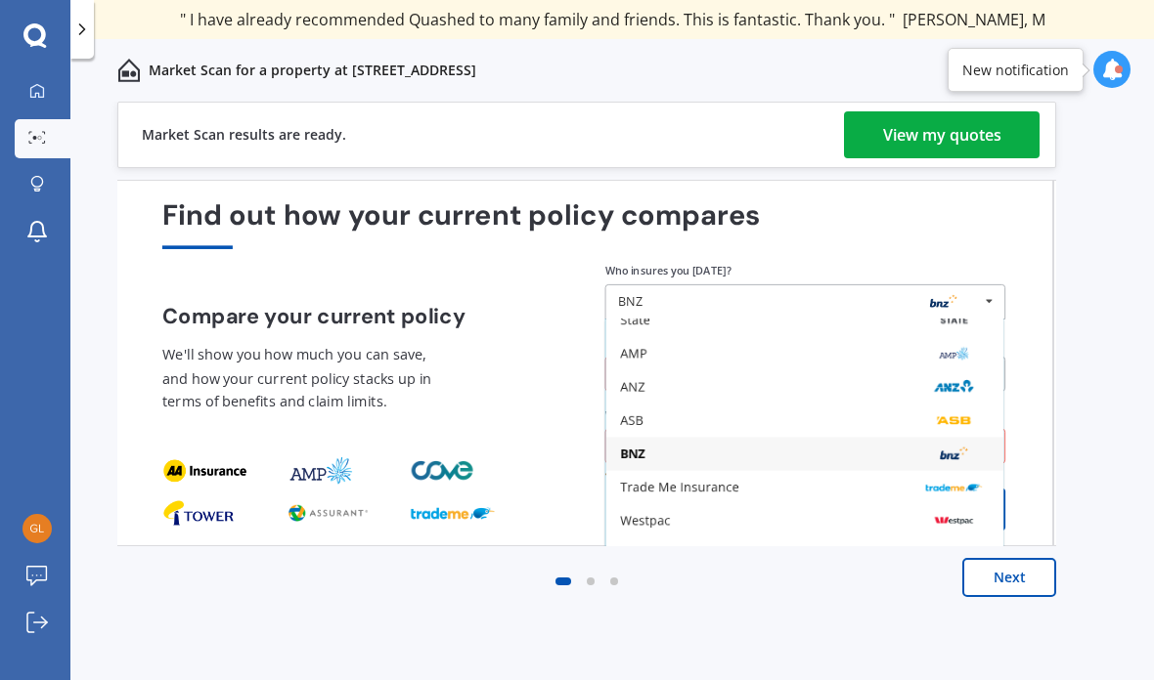
scroll to position [78, 0]
click at [995, 504] on div "Westpac" at bounding box center [804, 520] width 397 height 33
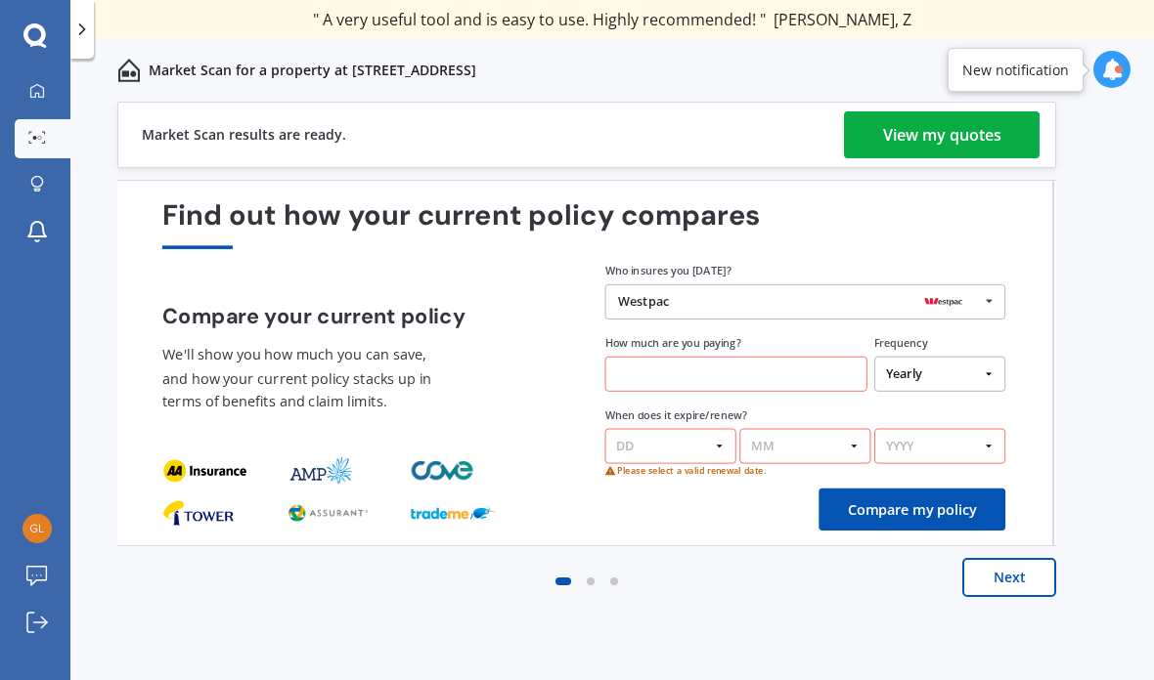
scroll to position [63, 0]
click at [721, 284] on div "Westpac AA Tower AMI State AMP ANZ ASB BNZ Trade Me Insurance Westpac Other" at bounding box center [804, 301] width 401 height 35
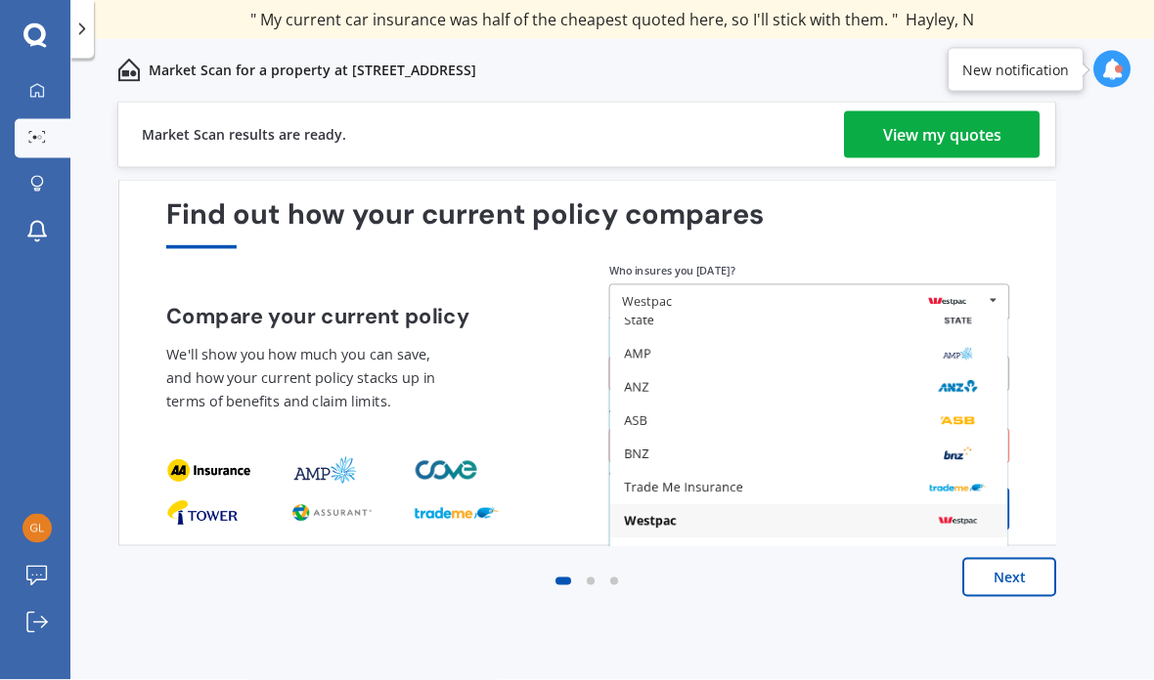
click at [989, 285] on icon at bounding box center [993, 301] width 26 height 32
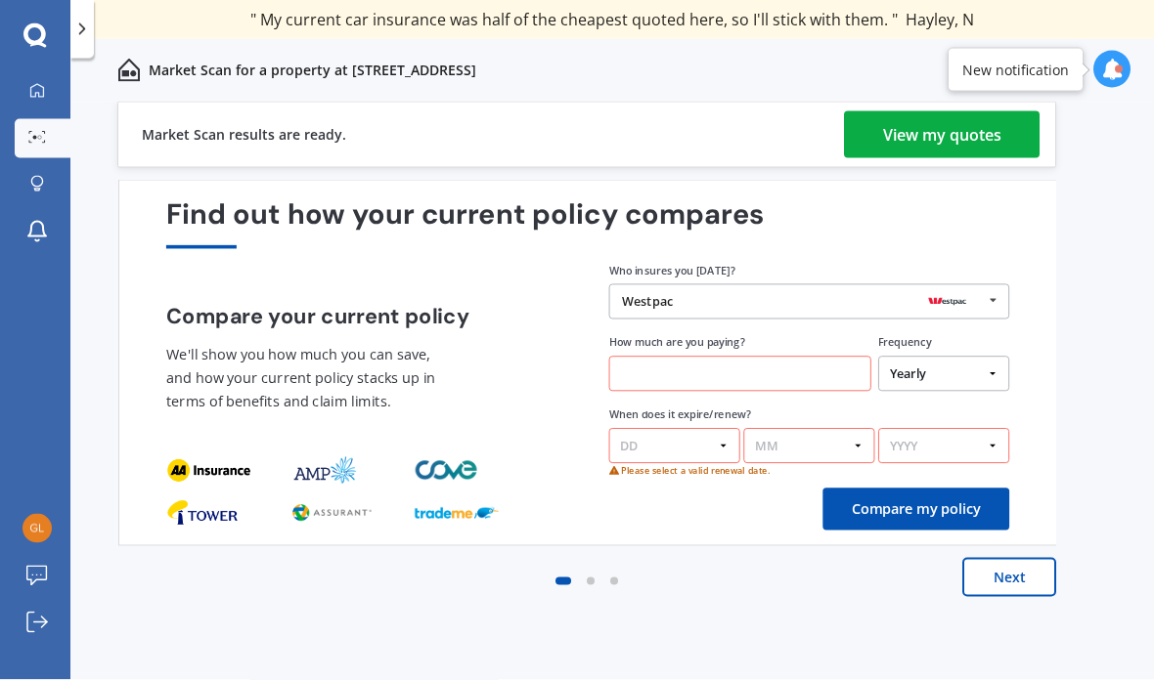
scroll to position [26, 0]
click at [1000, 285] on icon at bounding box center [993, 301] width 26 height 32
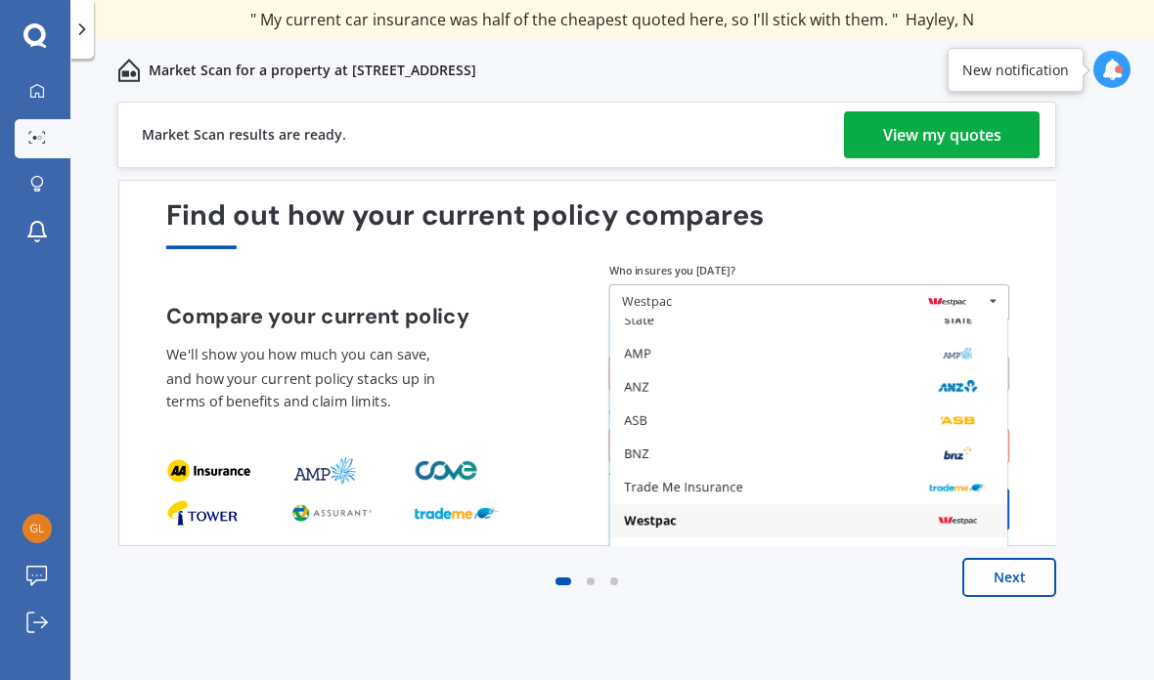
click at [997, 285] on icon at bounding box center [993, 301] width 26 height 32
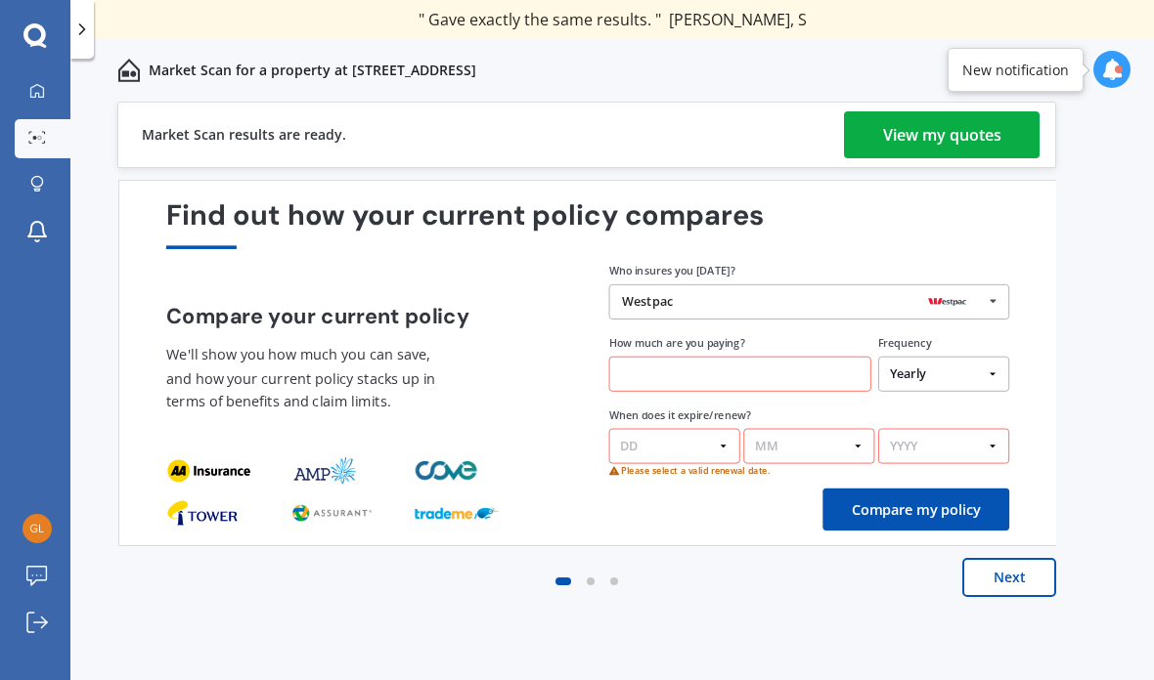
click at [760, 284] on div "Westpac AA Tower AMI State AMP ANZ ASB BNZ Trade Me Insurance Westpac Other" at bounding box center [809, 301] width 401 height 35
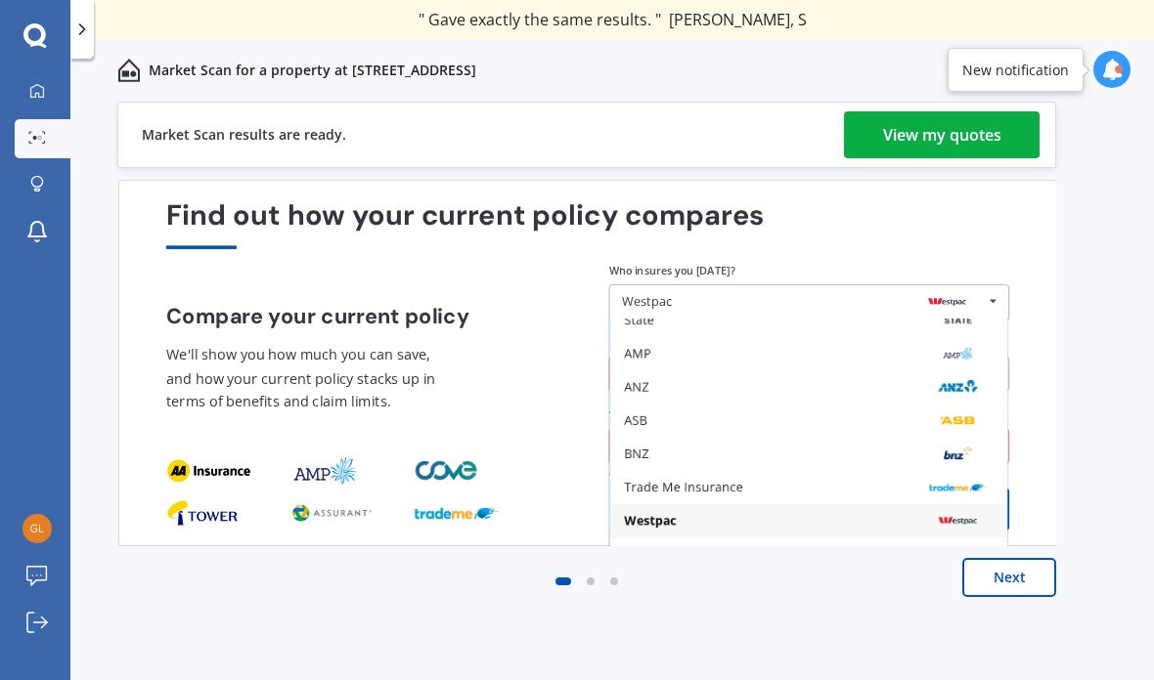
scroll to position [0, 0]
click at [1000, 293] on icon at bounding box center [993, 301] width 26 height 32
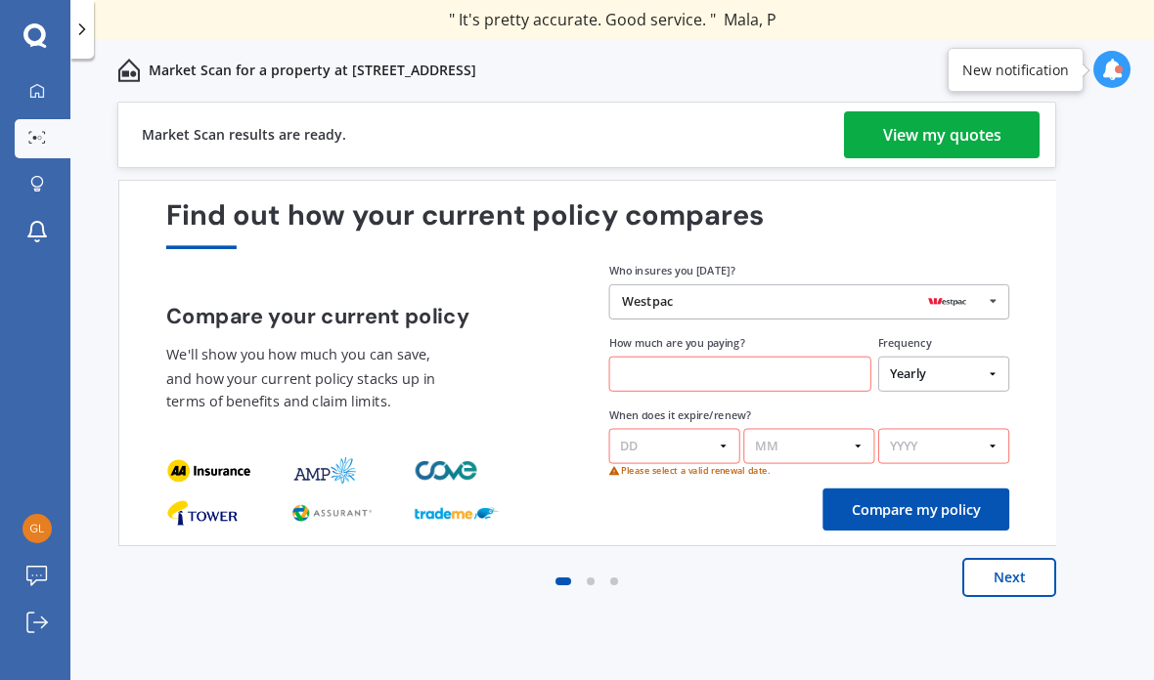
click at [986, 294] on icon at bounding box center [993, 301] width 26 height 32
click at [985, 293] on icon at bounding box center [993, 301] width 26 height 32
click at [1036, 289] on div "Find out how your current policy compares Compare your current policy We'll sho…" at bounding box center [587, 363] width 939 height 367
click at [996, 296] on icon at bounding box center [993, 301] width 26 height 32
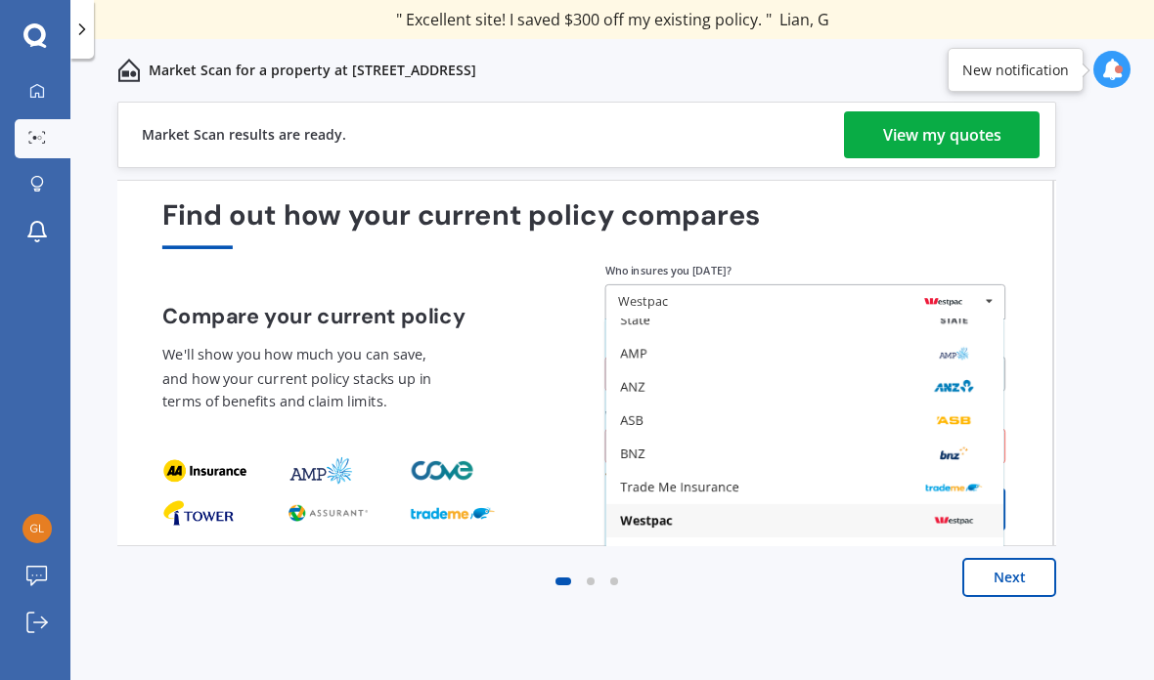
scroll to position [77, 0]
click at [988, 285] on icon at bounding box center [989, 301] width 26 height 32
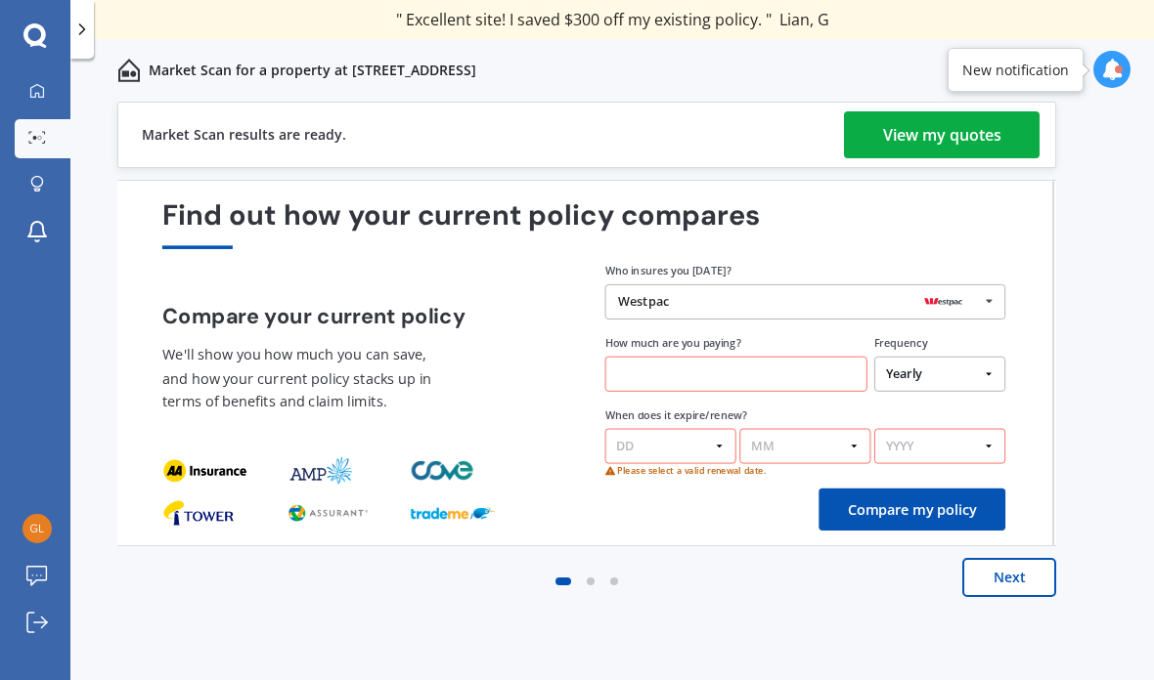
click at [988, 285] on icon at bounding box center [989, 301] width 26 height 32
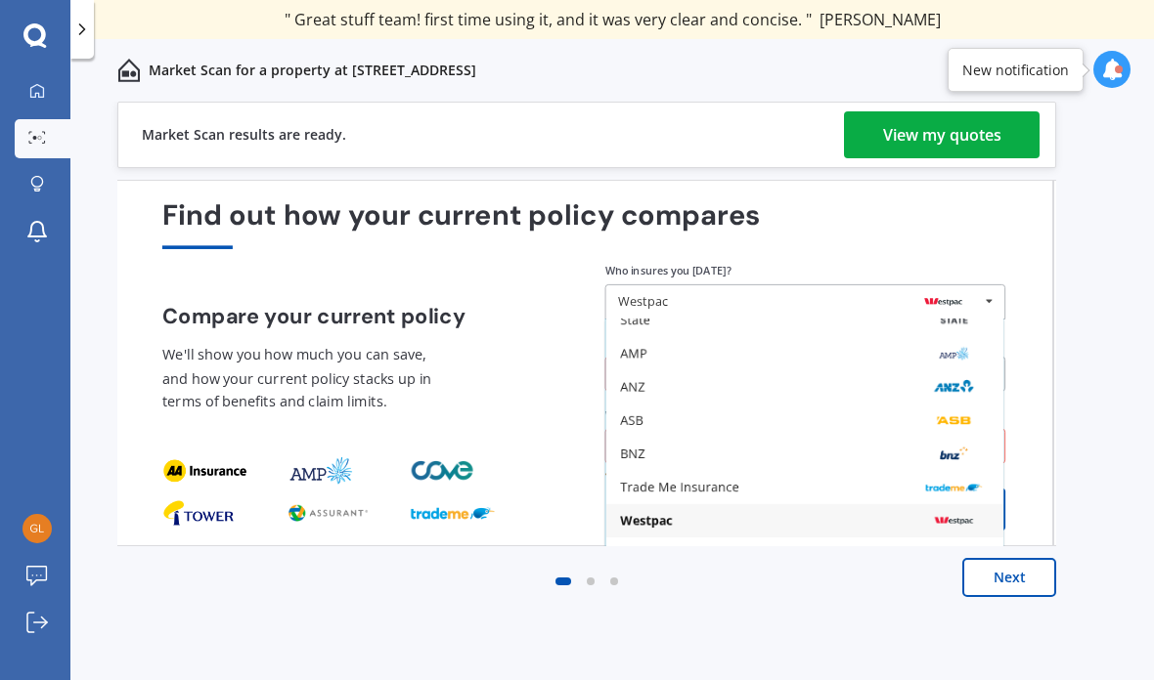
click at [993, 285] on icon at bounding box center [989, 301] width 26 height 32
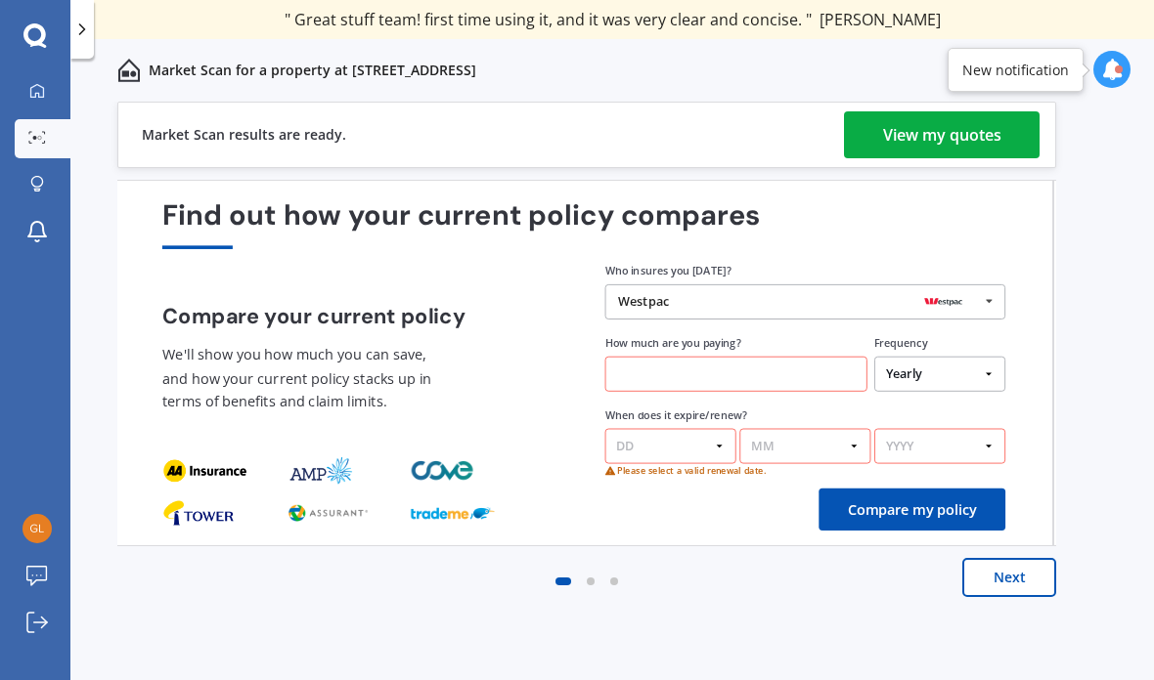
click at [992, 285] on icon at bounding box center [989, 301] width 26 height 32
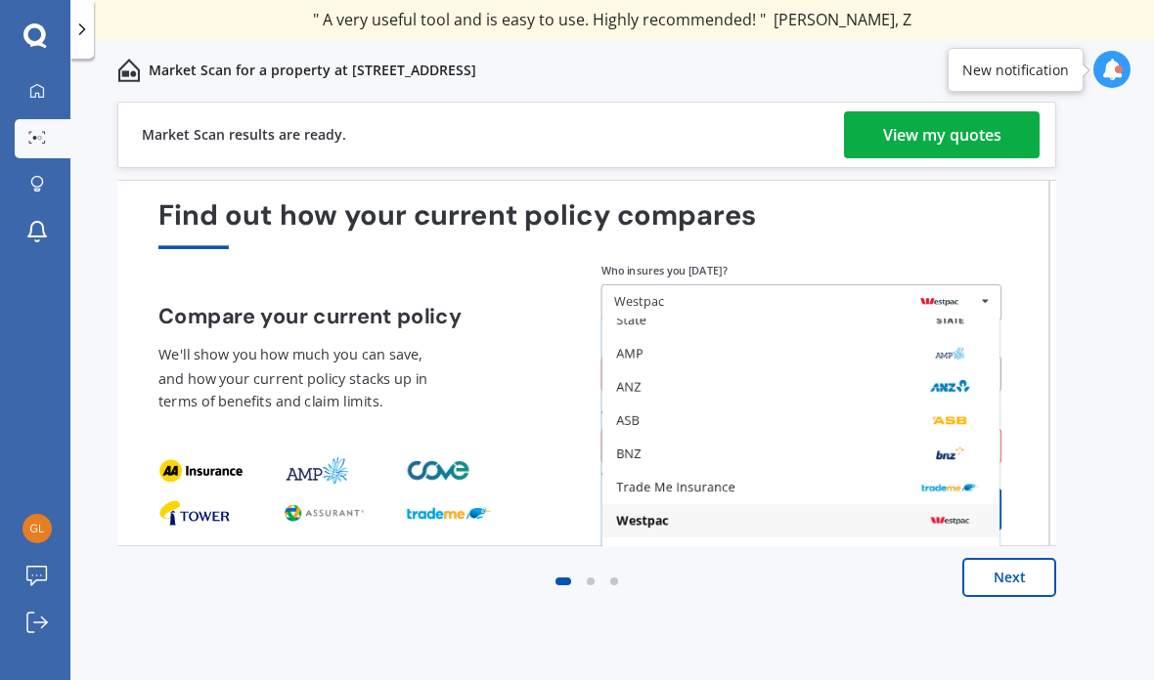
scroll to position [78, 0]
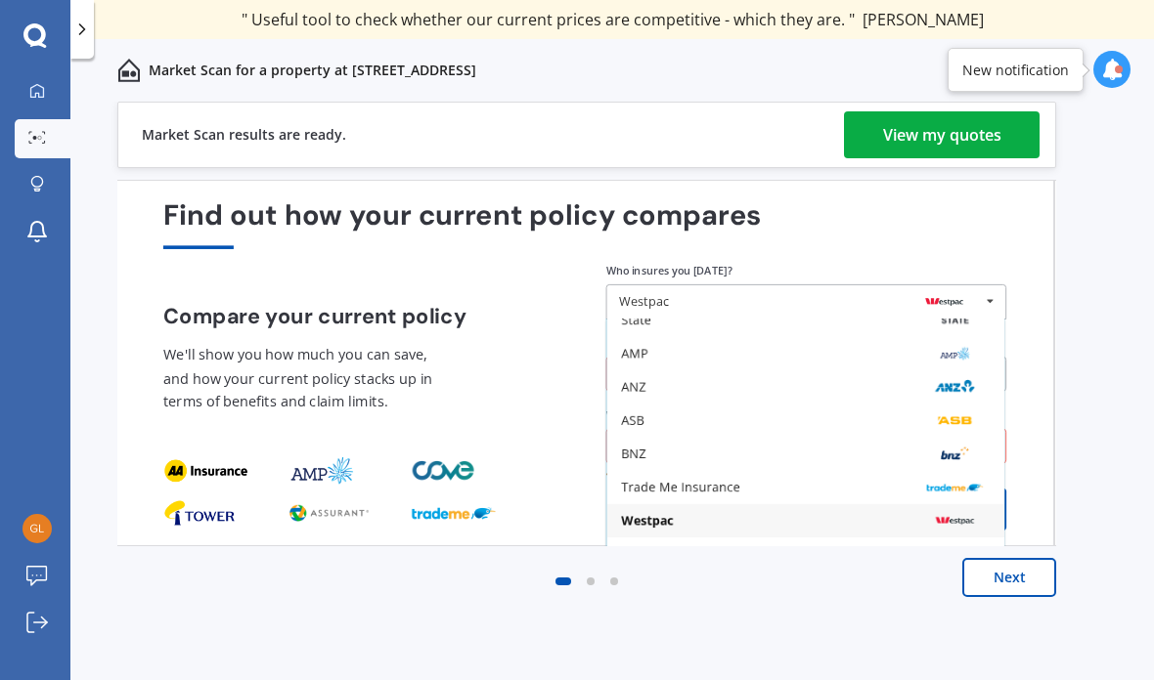
click at [990, 285] on icon at bounding box center [990, 301] width 26 height 32
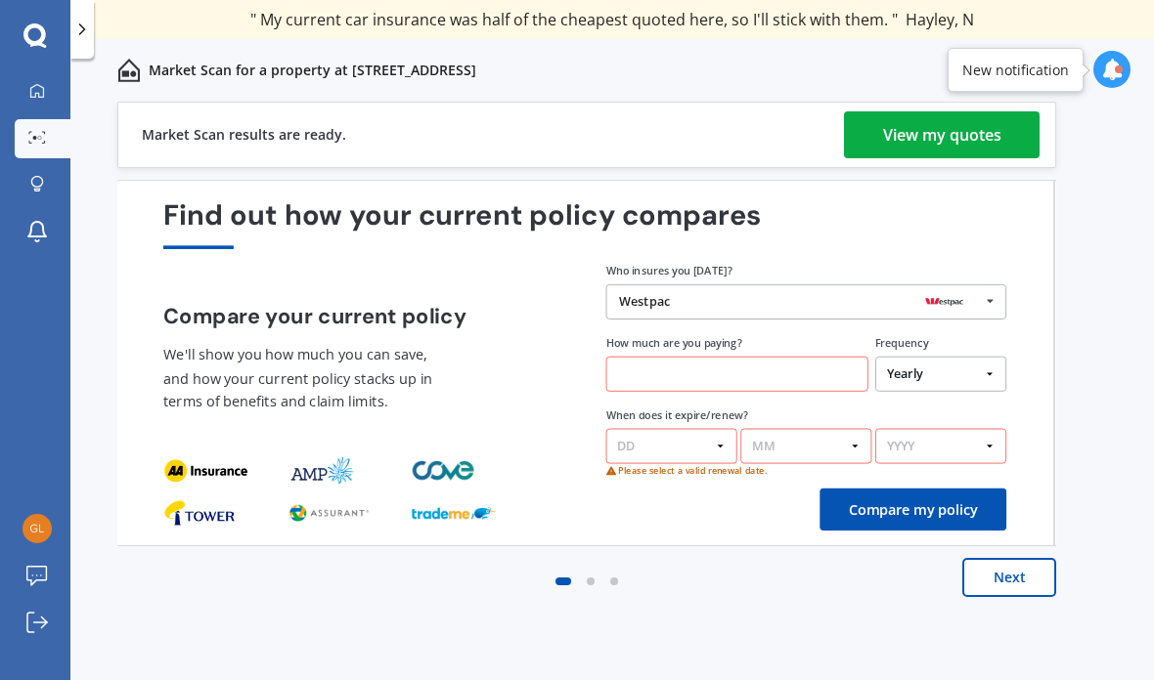
click at [766, 284] on div "Westpac AA Tower AMI State AMP ANZ ASB BNZ Trade Me Insurance Westpac Other" at bounding box center [806, 301] width 401 height 35
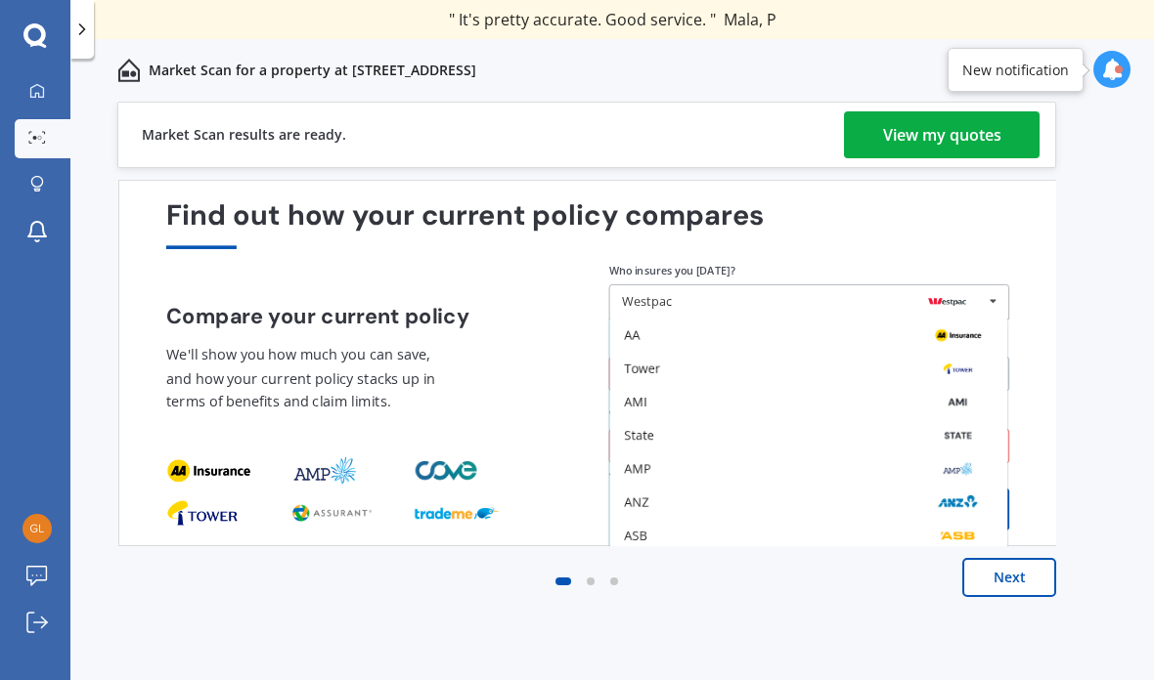
scroll to position [0, 0]
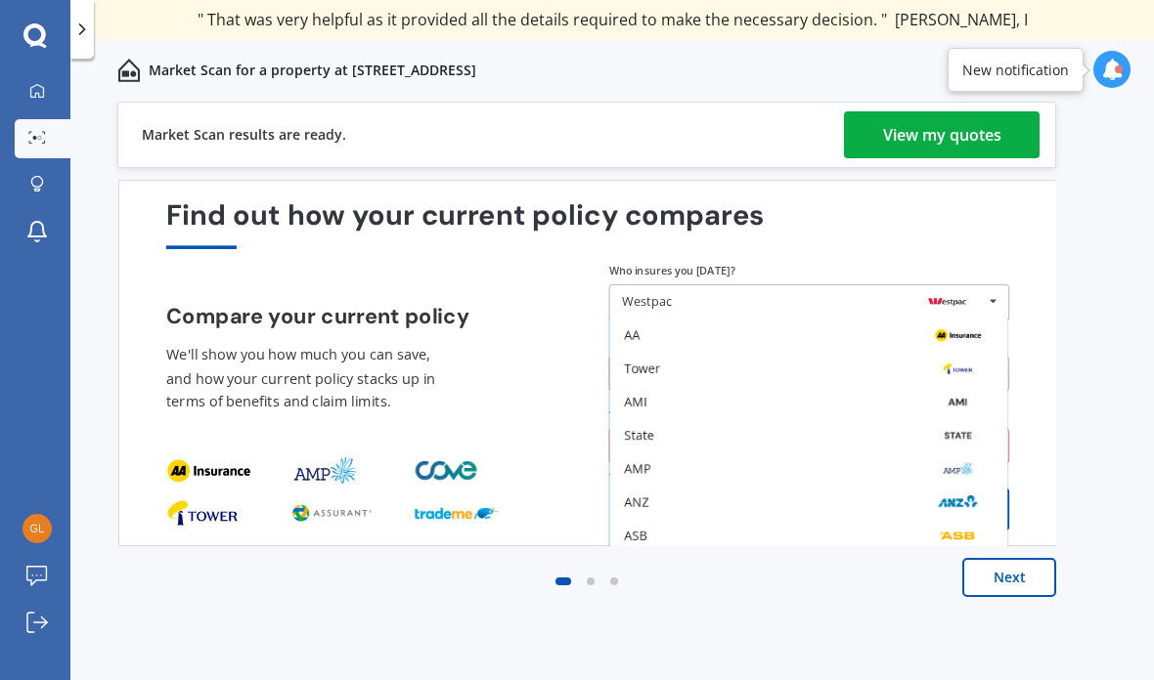
click at [996, 285] on icon at bounding box center [993, 301] width 26 height 32
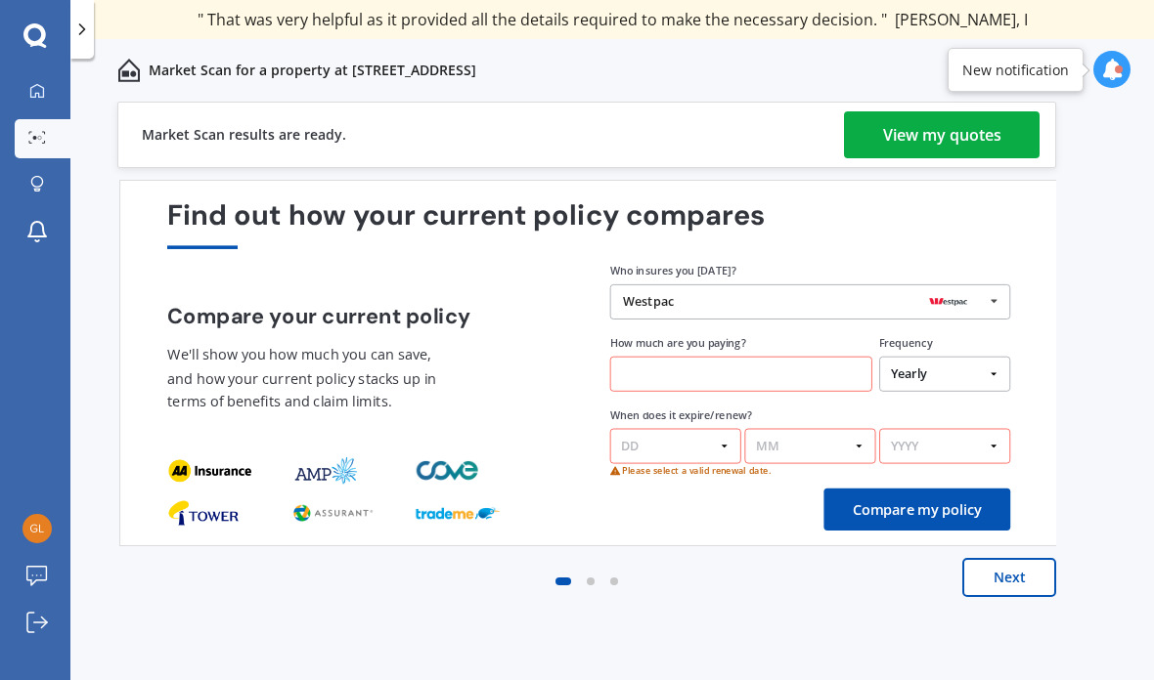
click at [997, 285] on icon at bounding box center [994, 301] width 26 height 32
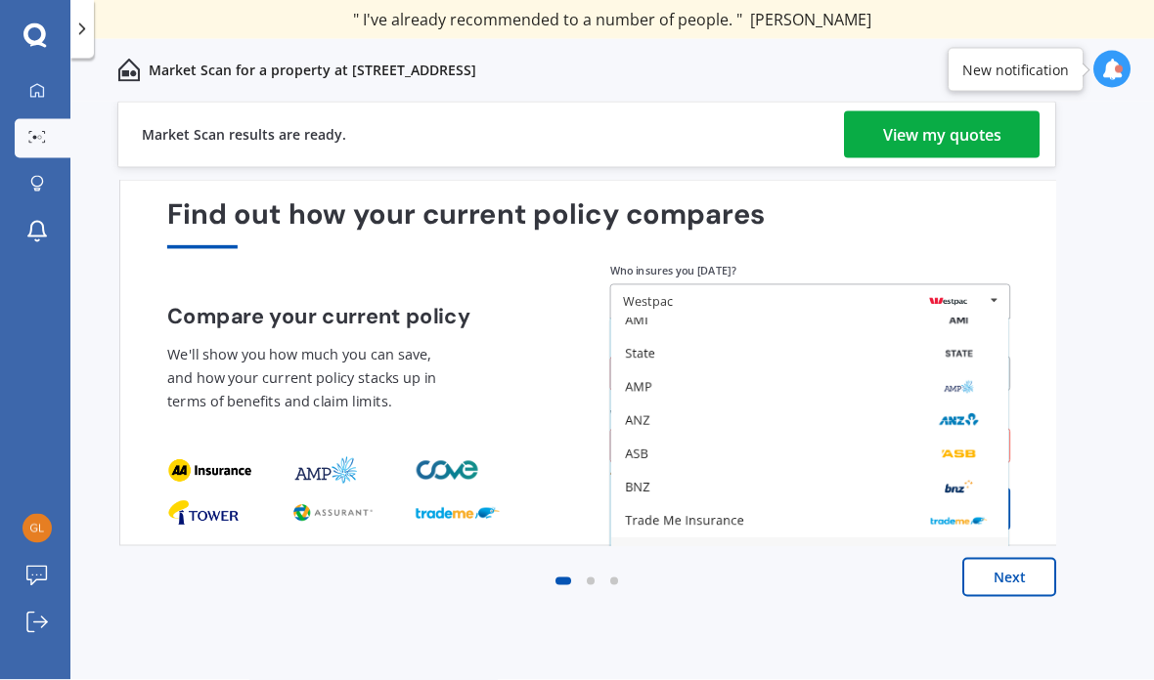
scroll to position [78, 0]
click at [1008, 489] on button "Compare my policy" at bounding box center [916, 510] width 187 height 42
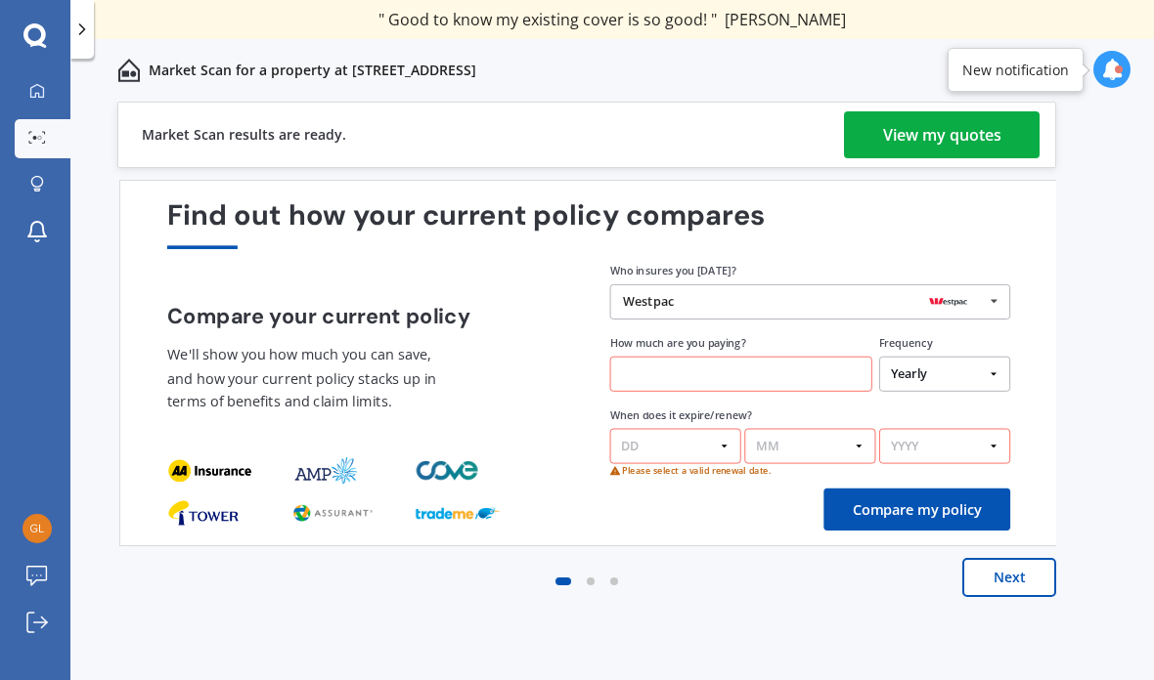
scroll to position [36, 0]
click at [996, 285] on icon at bounding box center [994, 301] width 26 height 32
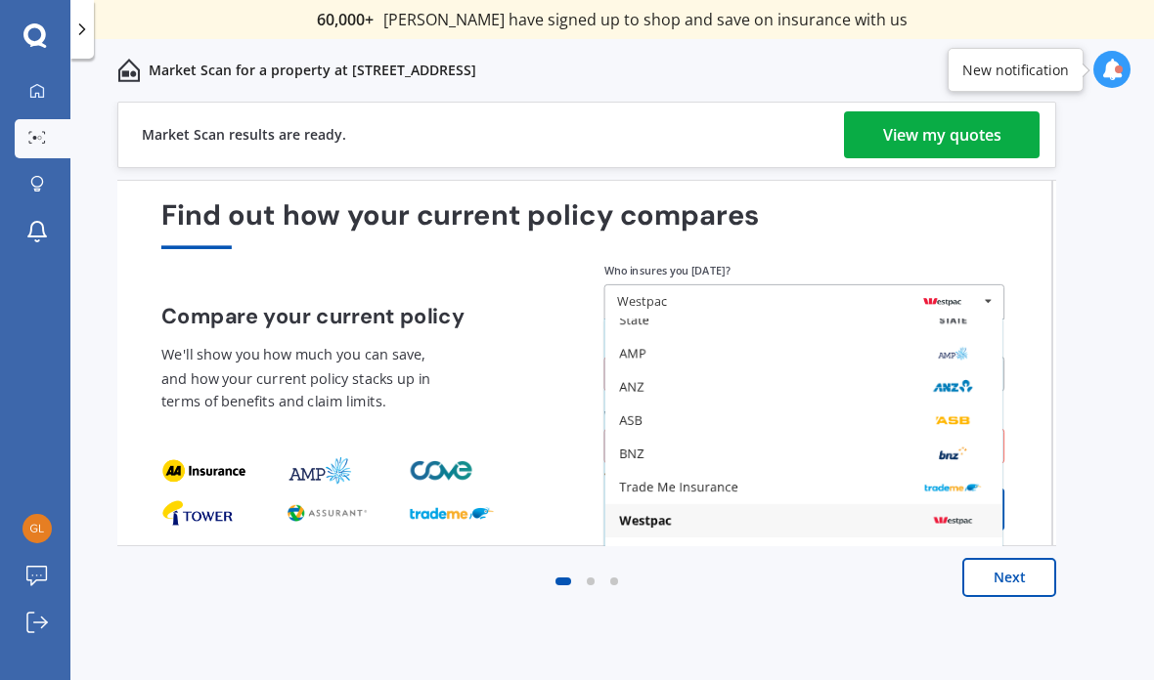
scroll to position [78, 0]
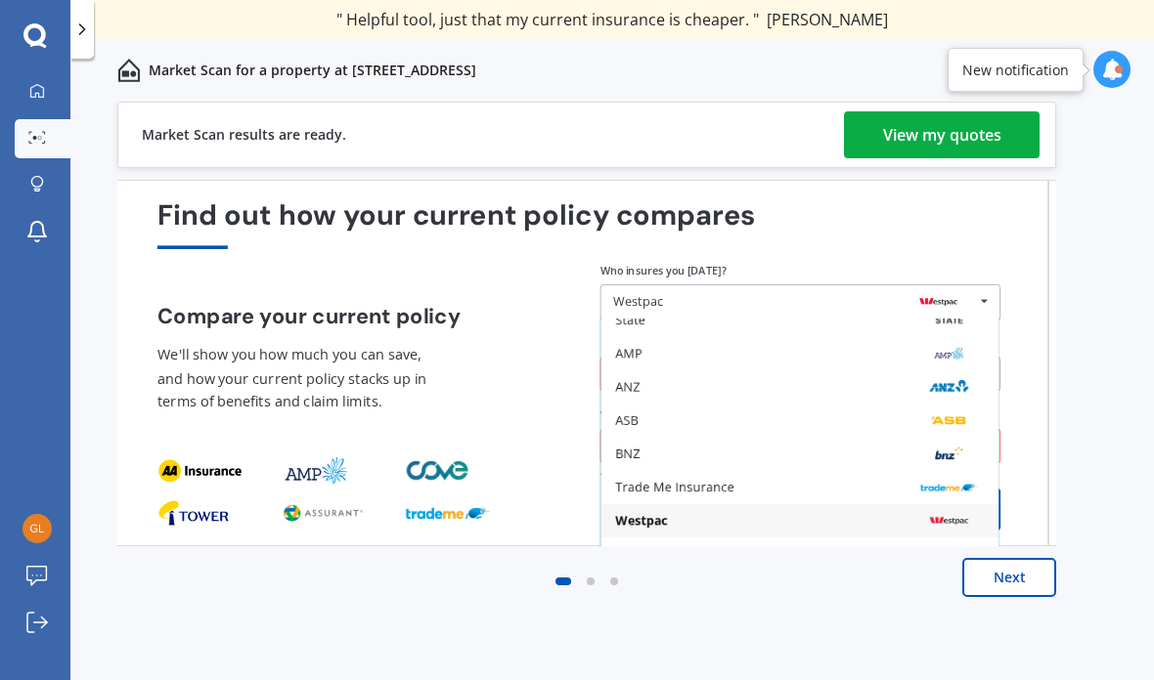
click at [814, 514] on div "Westpac" at bounding box center [799, 521] width 369 height 14
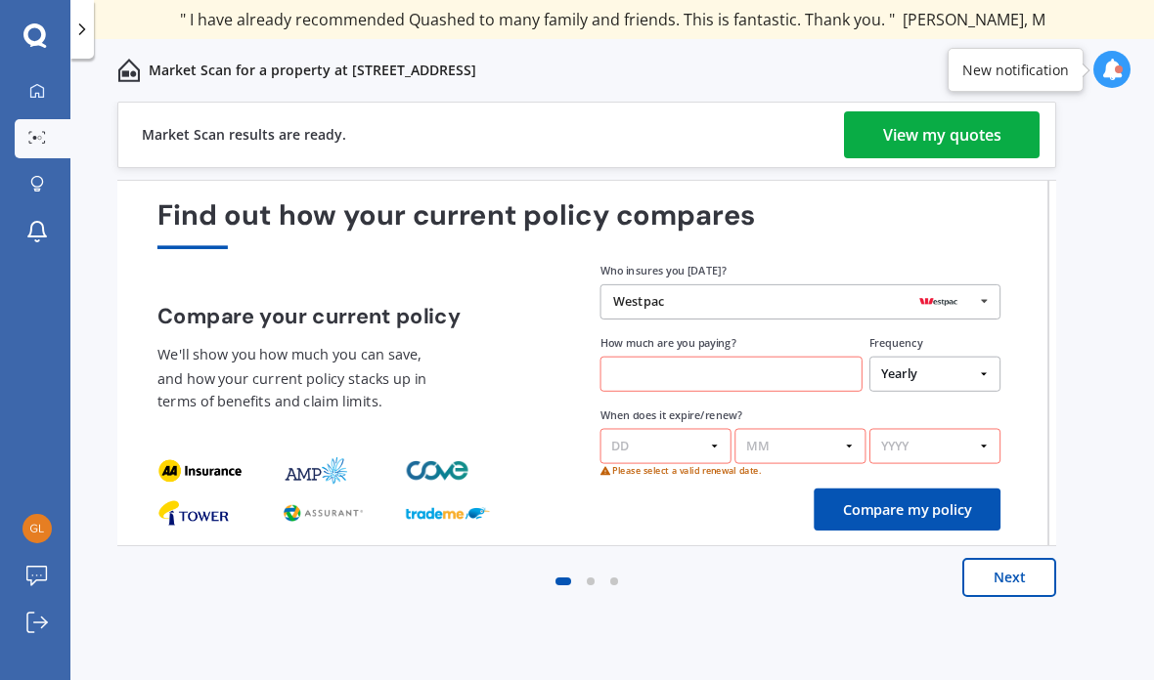
click at [983, 285] on icon at bounding box center [984, 301] width 26 height 32
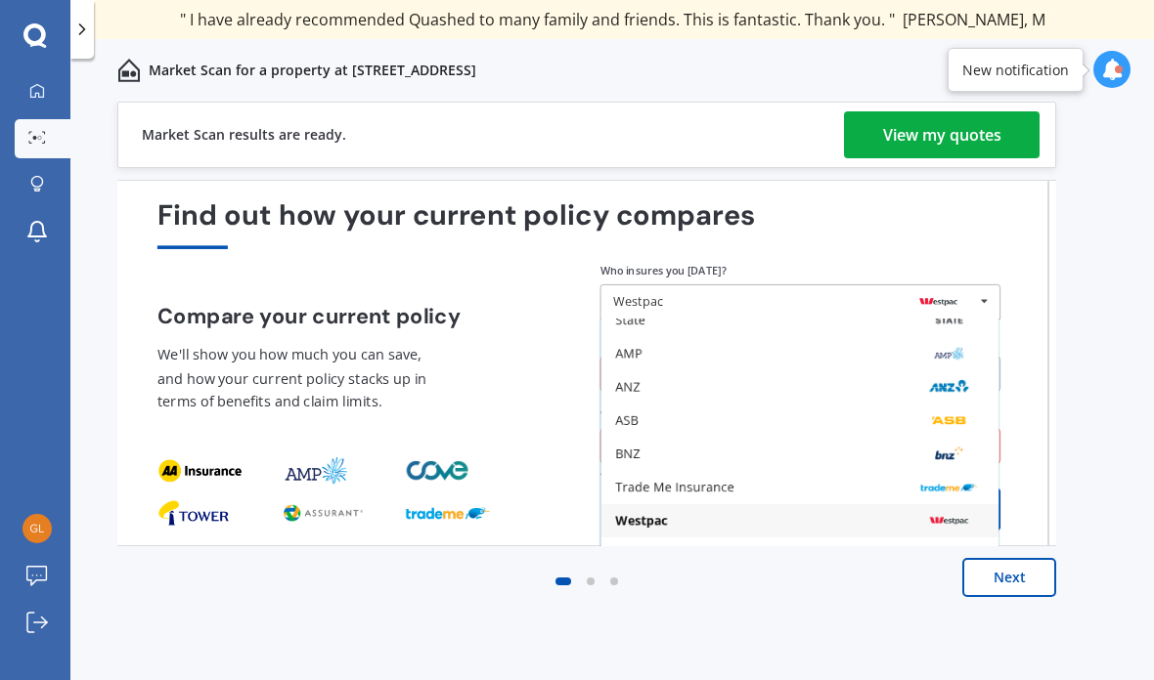
click at [989, 285] on icon at bounding box center [984, 301] width 26 height 32
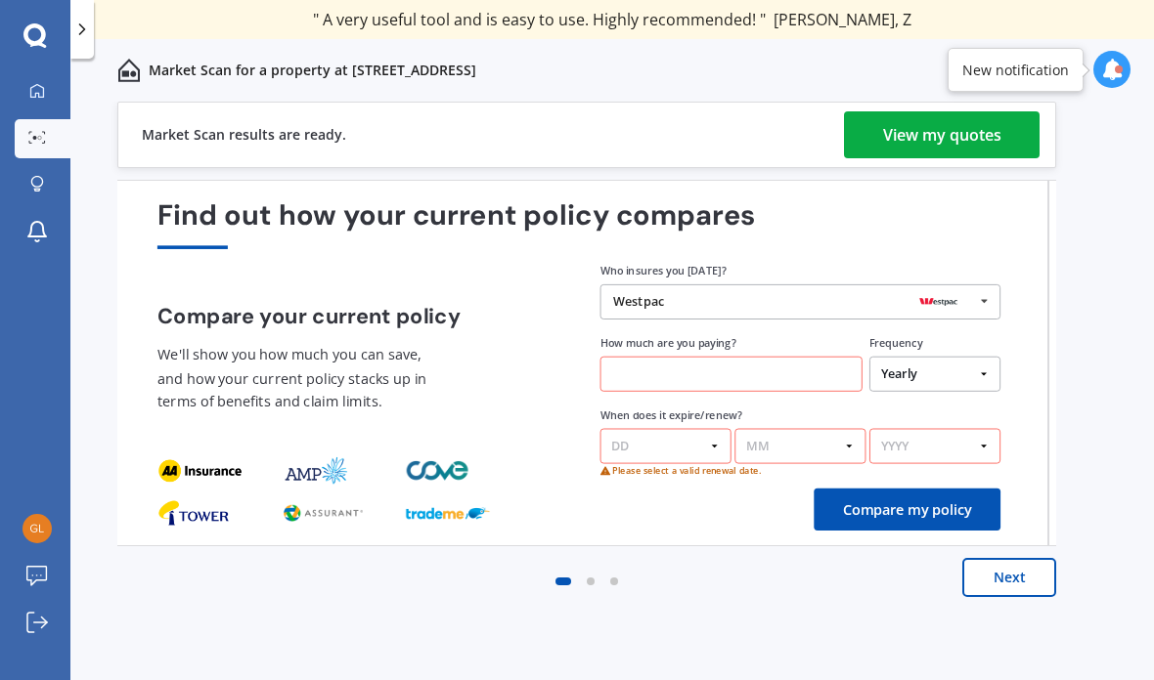
click at [755, 284] on div "Westpac AA Tower AMI State AMP ANZ ASB BNZ Trade Me Insurance Westpac Other" at bounding box center [800, 301] width 401 height 35
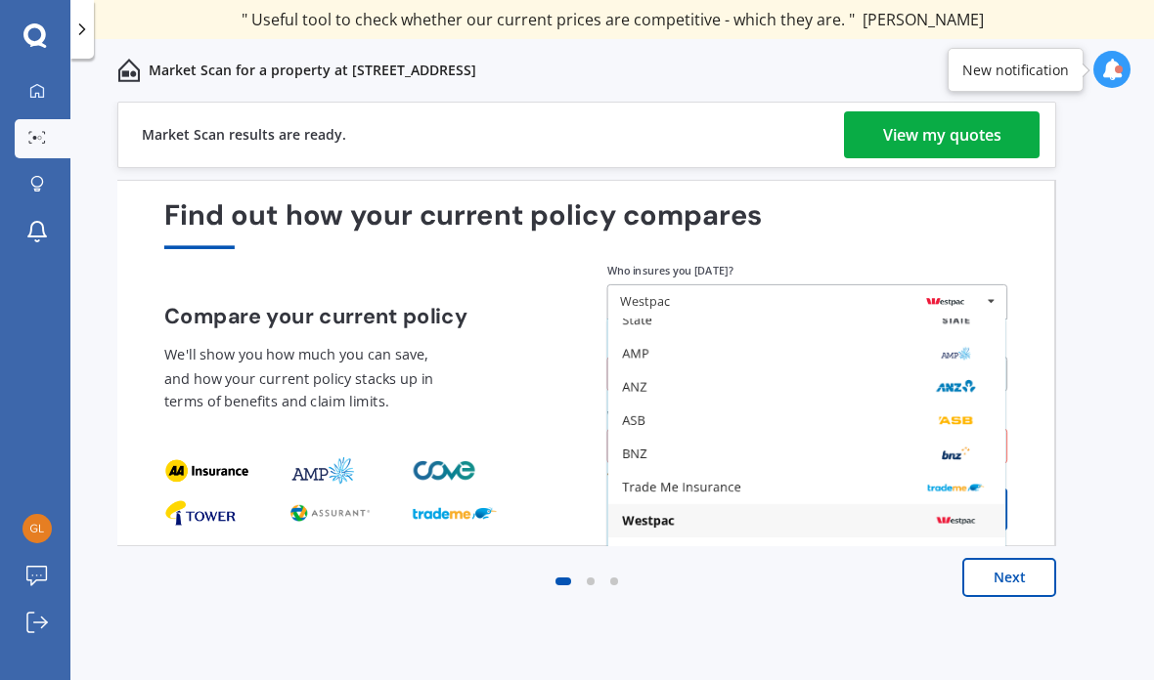
click at [992, 285] on icon at bounding box center [991, 301] width 26 height 32
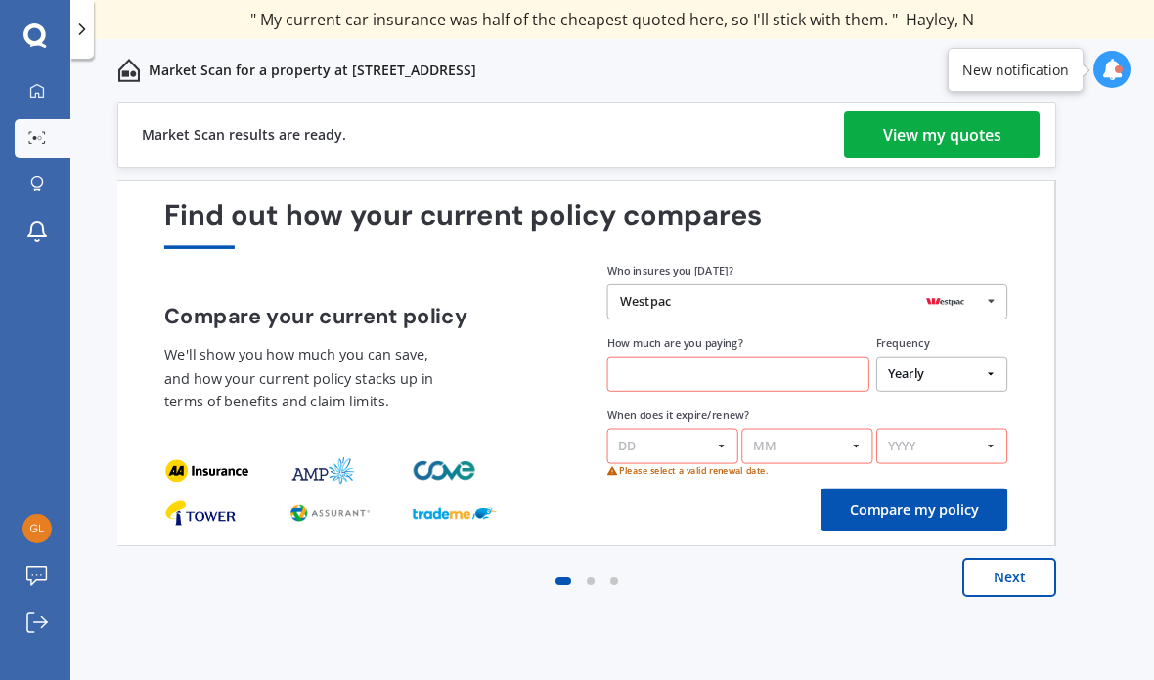
click at [844, 295] on div "Westpac" at bounding box center [800, 302] width 361 height 14
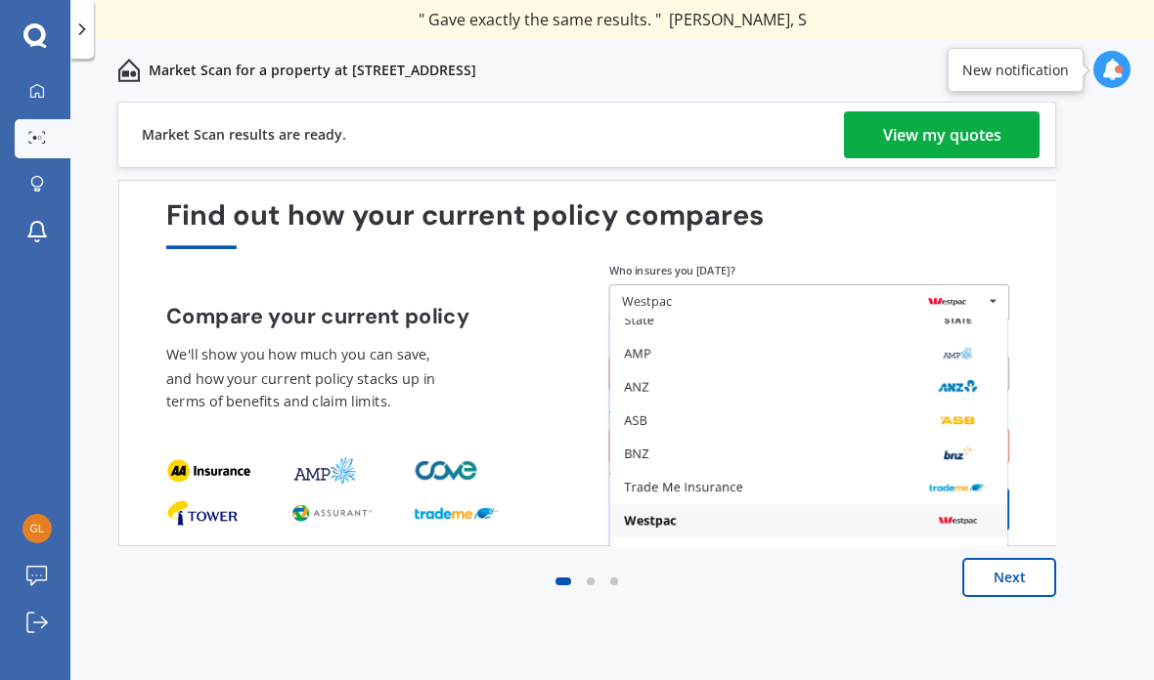
click at [830, 347] on div "AMP" at bounding box center [808, 354] width 369 height 14
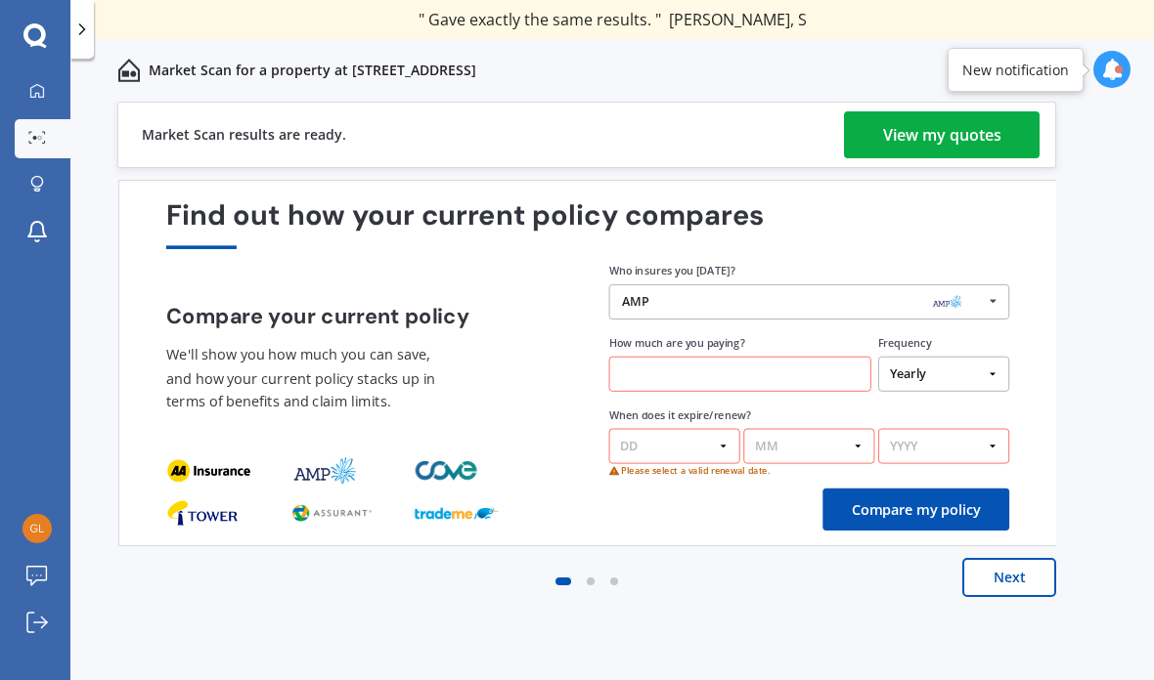
click at [897, 199] on div "Find out how your current policy compares" at bounding box center [587, 224] width 843 height 50
click at [993, 285] on icon at bounding box center [993, 301] width 26 height 32
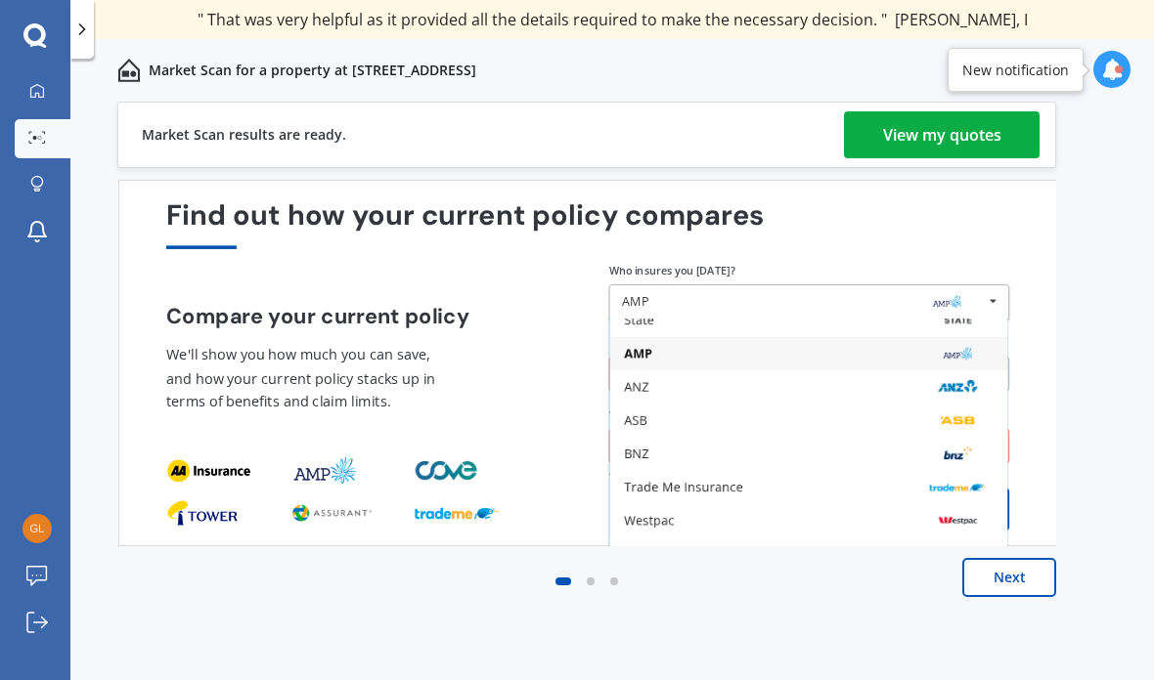
click at [1008, 489] on button "Compare my policy" at bounding box center [915, 510] width 187 height 42
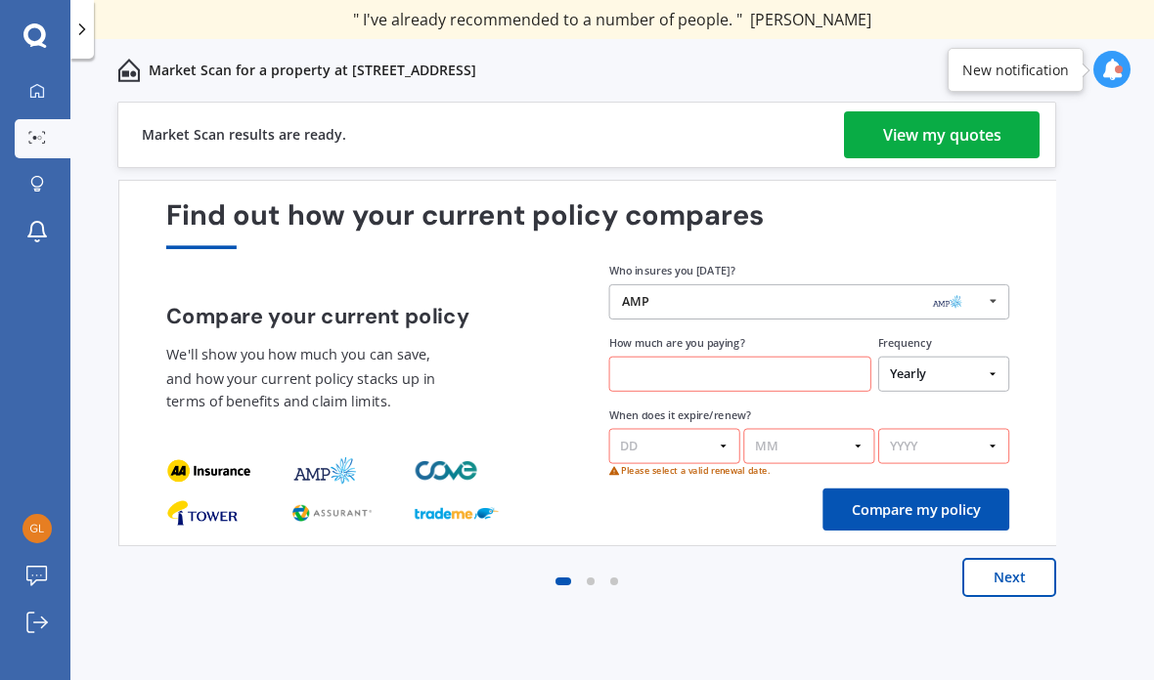
click at [1015, 423] on div "Find out how your current policy compares Compare your current policy We'll sho…" at bounding box center [587, 363] width 939 height 367
click at [1008, 489] on button "Compare my policy" at bounding box center [915, 510] width 187 height 42
click at [991, 285] on icon at bounding box center [993, 301] width 26 height 32
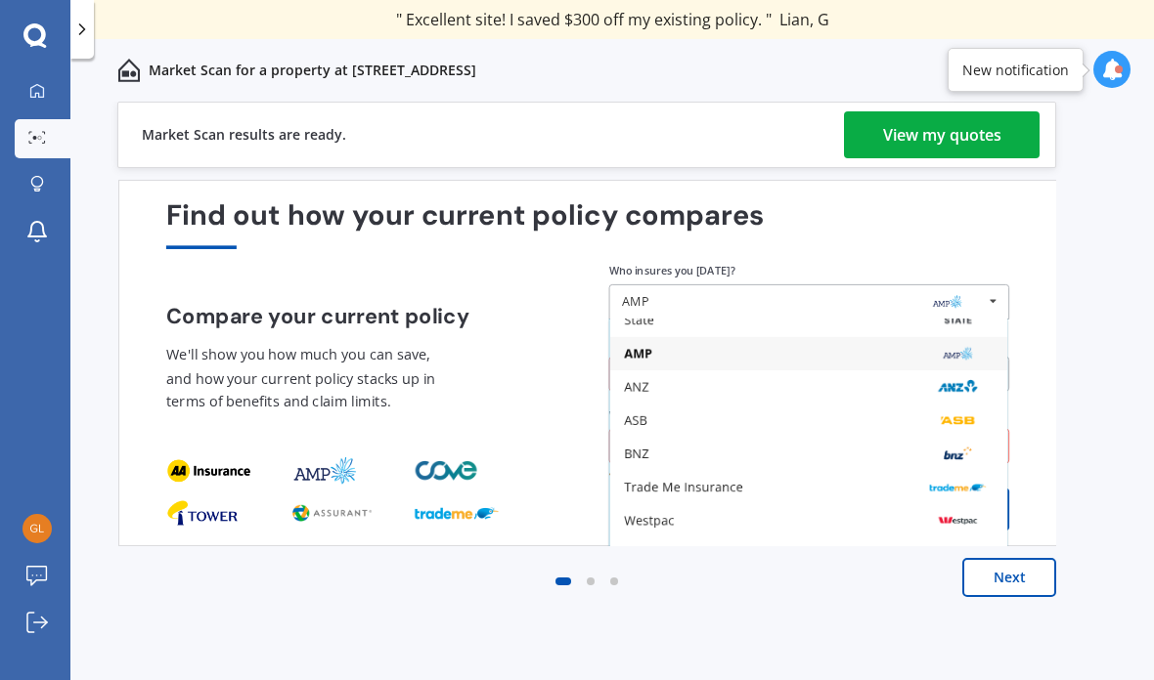
click at [995, 285] on icon at bounding box center [993, 301] width 26 height 32
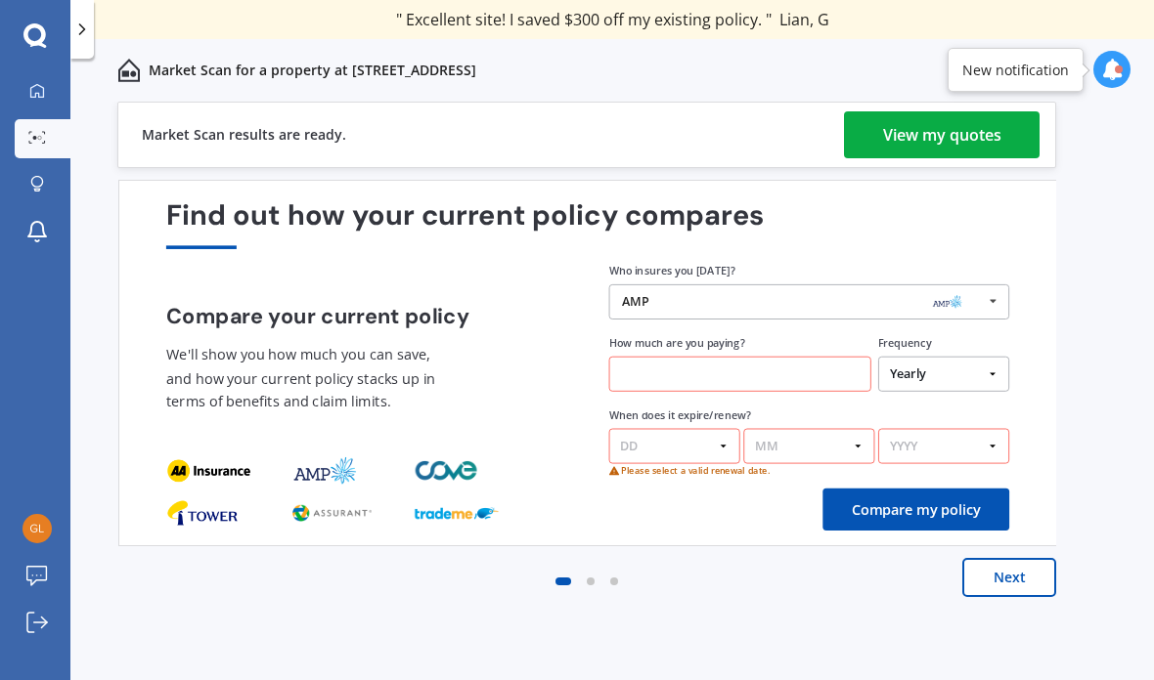
click at [999, 285] on icon at bounding box center [993, 301] width 26 height 32
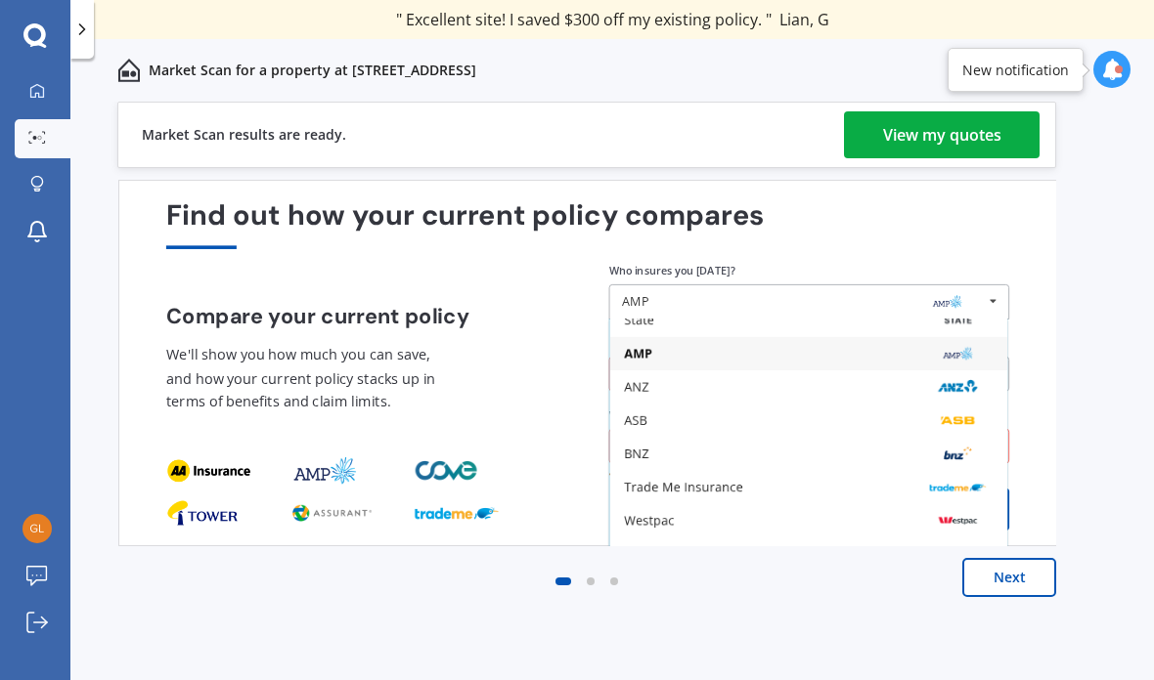
click at [998, 285] on icon at bounding box center [993, 301] width 26 height 32
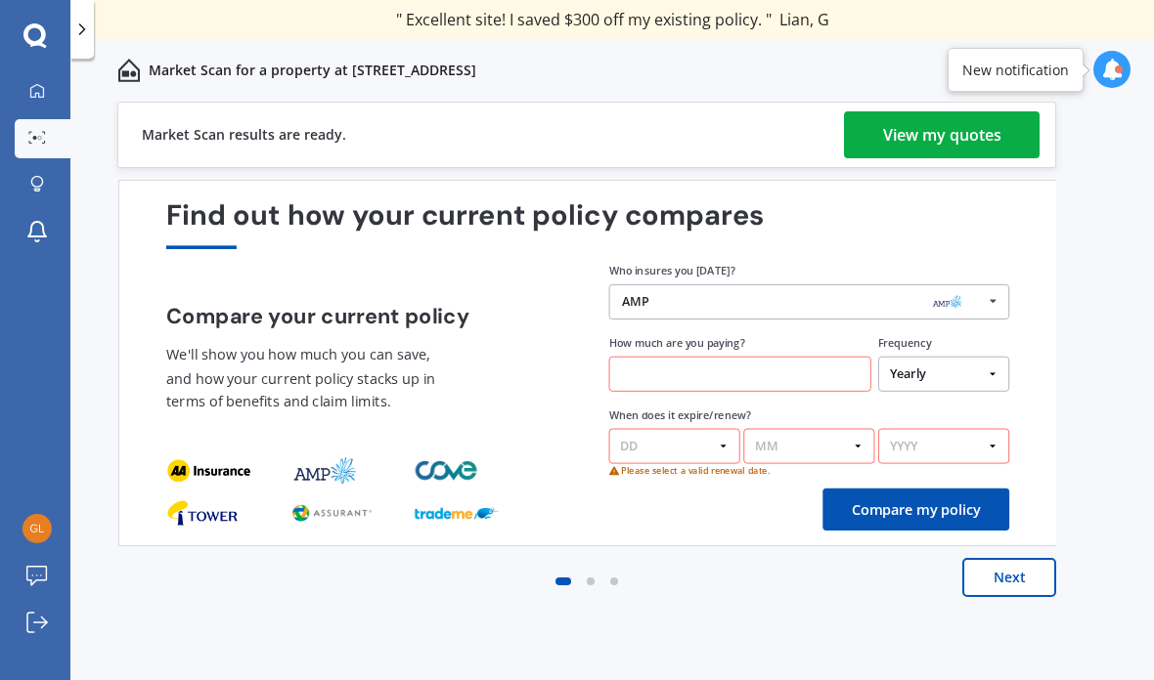
click at [992, 285] on icon at bounding box center [993, 301] width 26 height 32
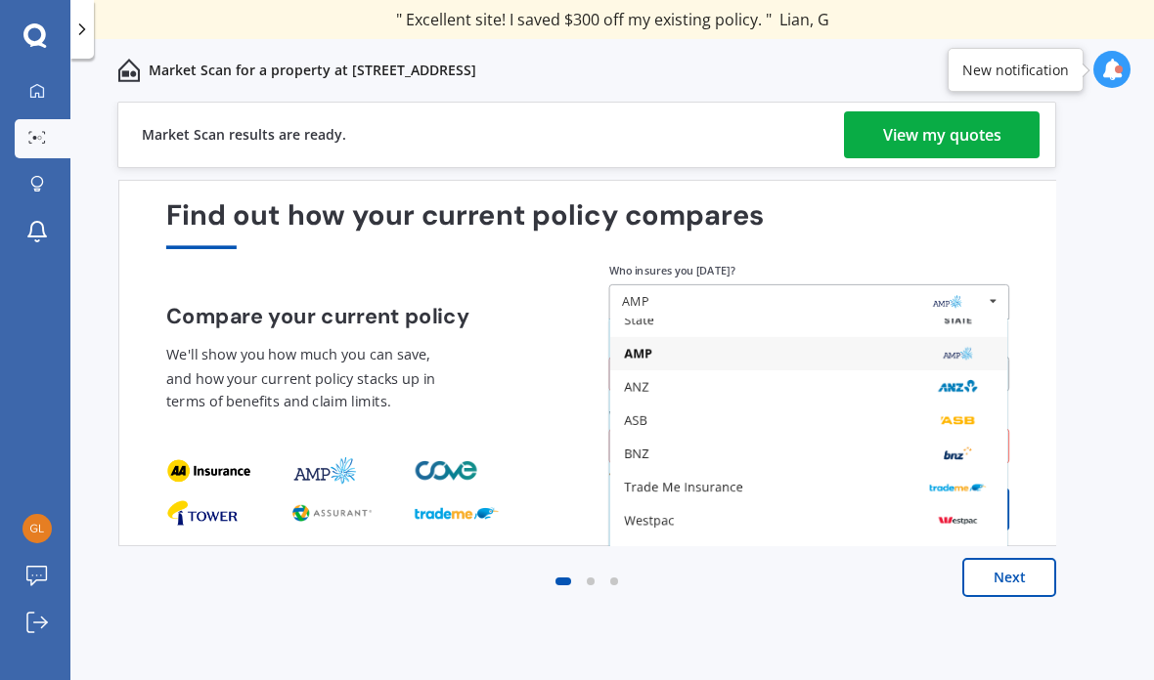
click at [996, 285] on icon at bounding box center [993, 301] width 26 height 32
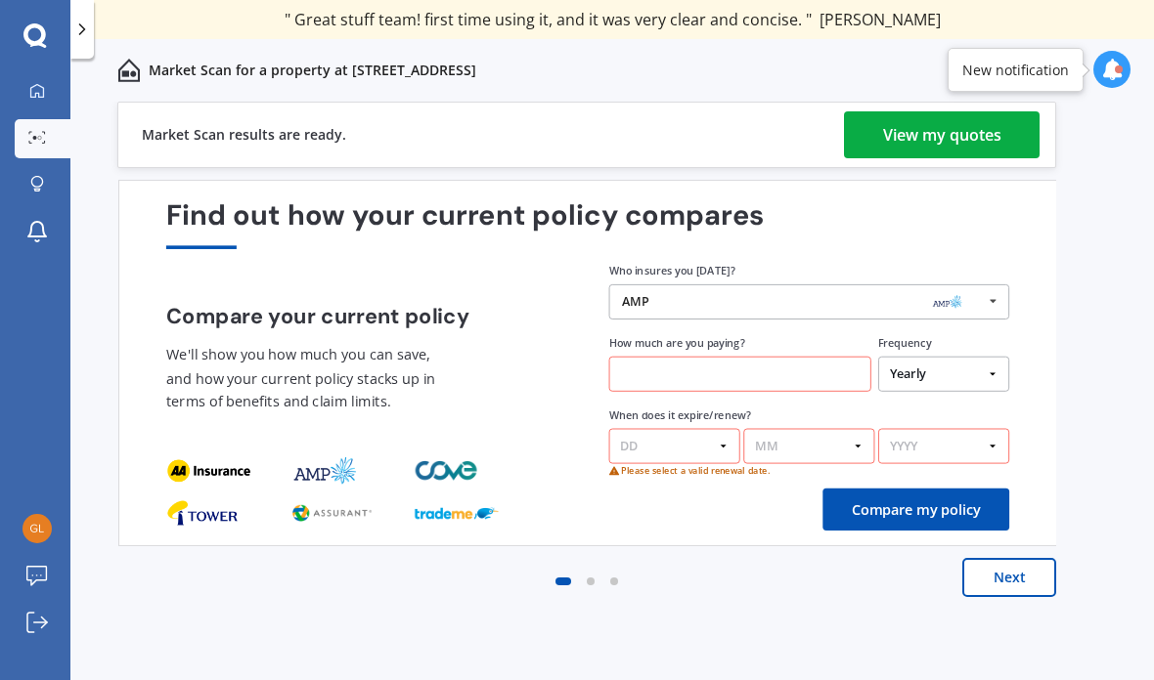
click at [994, 285] on icon at bounding box center [993, 301] width 26 height 32
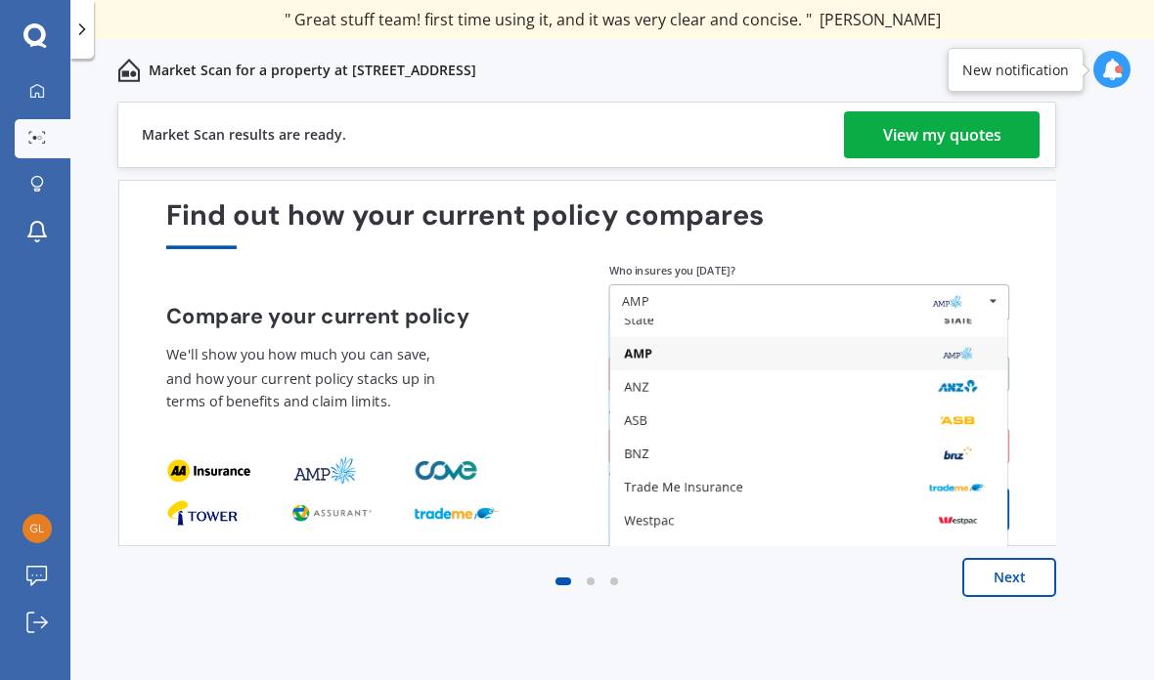
click at [996, 285] on icon at bounding box center [993, 301] width 26 height 32
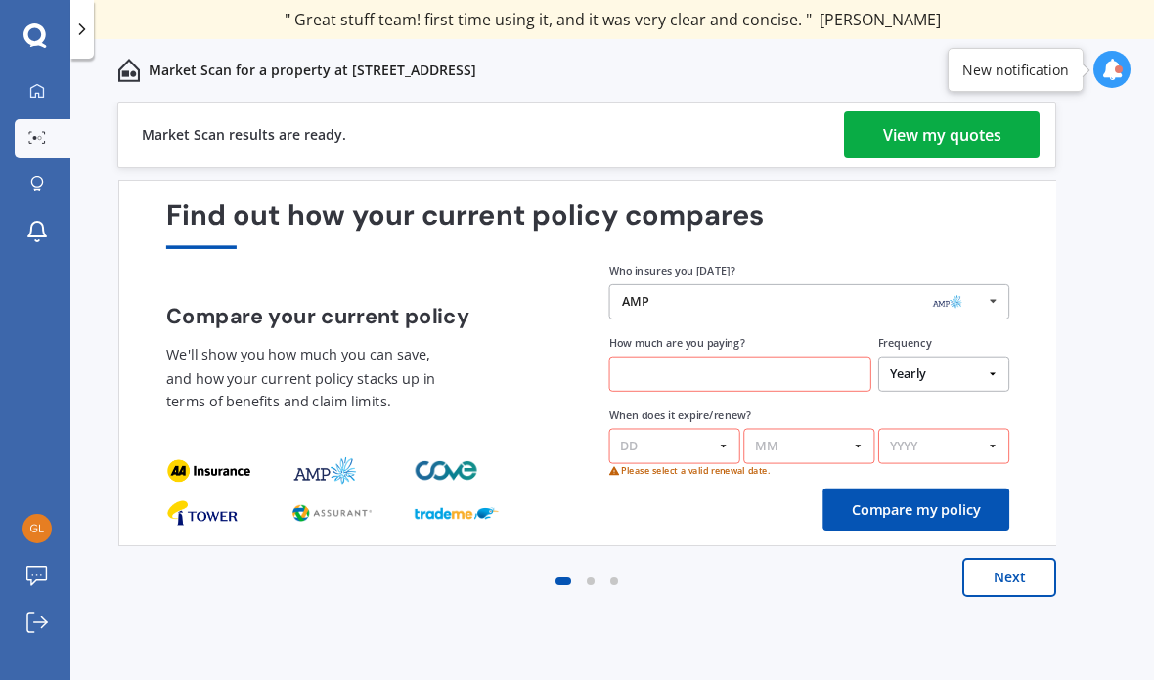
click at [996, 285] on icon at bounding box center [993, 301] width 26 height 32
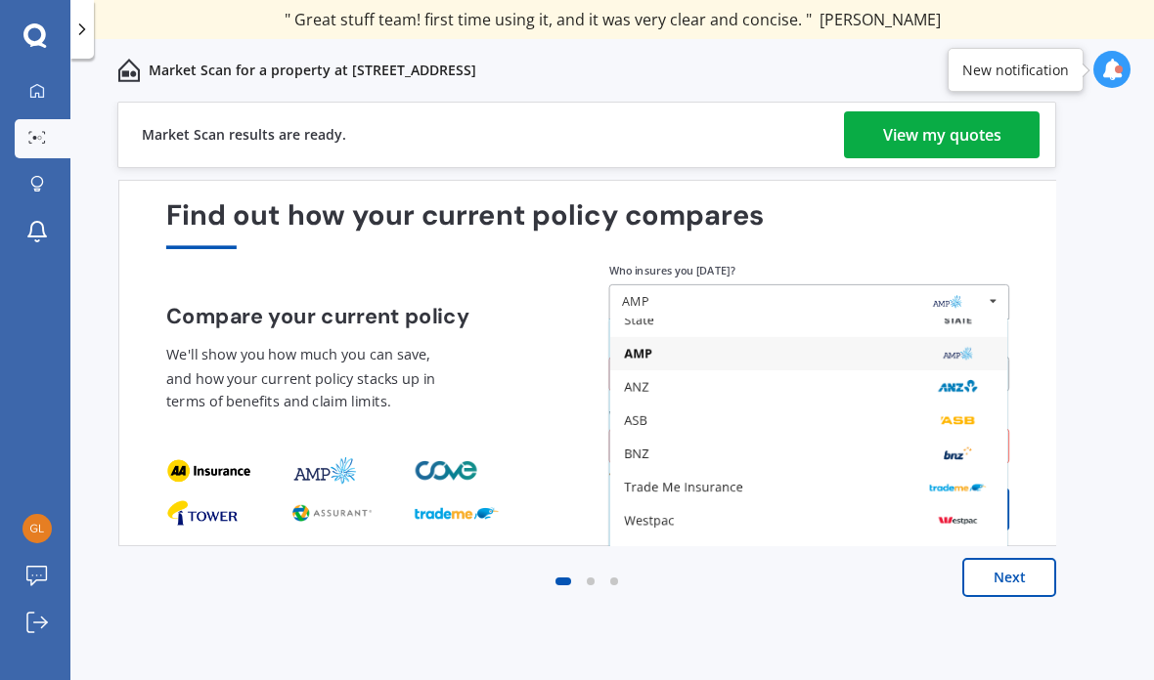
click at [999, 371] on div "ANZ" at bounding box center [808, 387] width 397 height 33
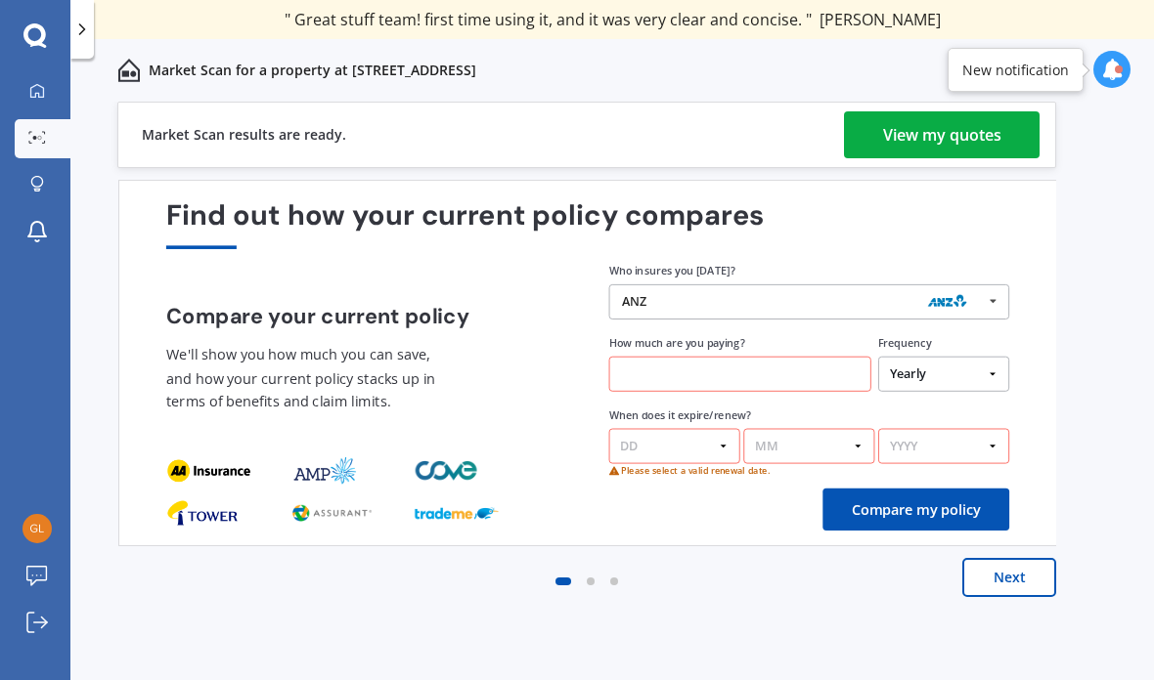
click at [1001, 429] on select "YYYY 2026 2025 2024" at bounding box center [943, 446] width 131 height 35
click at [962, 291] on img at bounding box center [947, 302] width 56 height 22
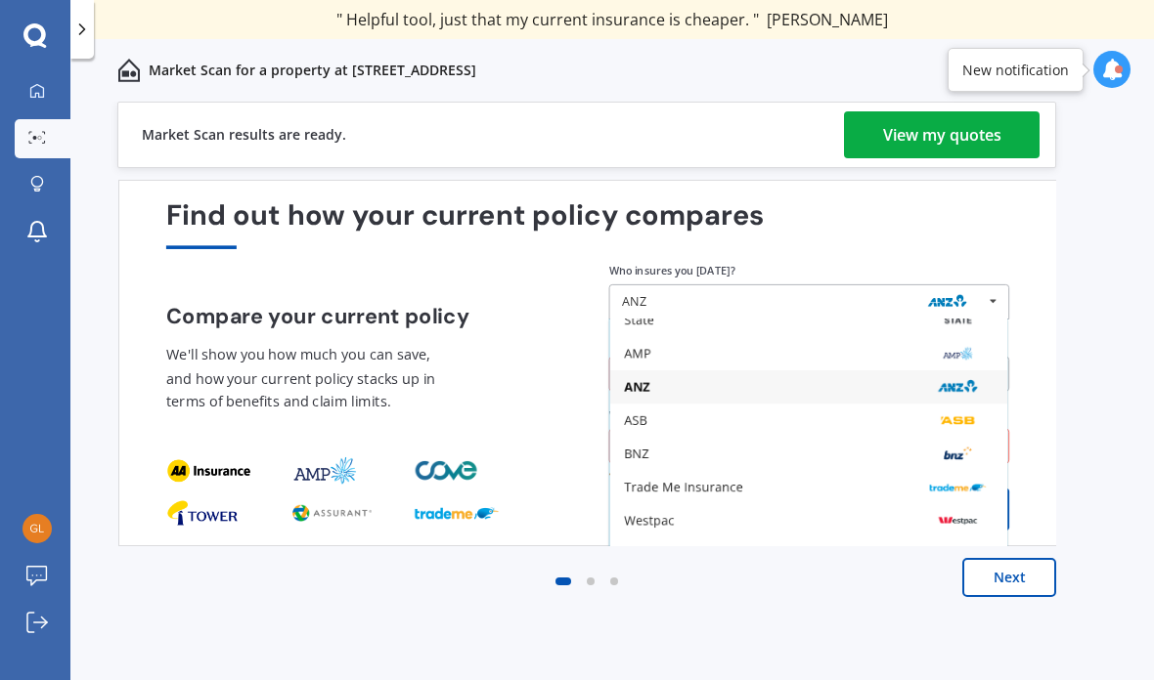
click at [882, 438] on div "BNZ" at bounding box center [808, 454] width 397 height 33
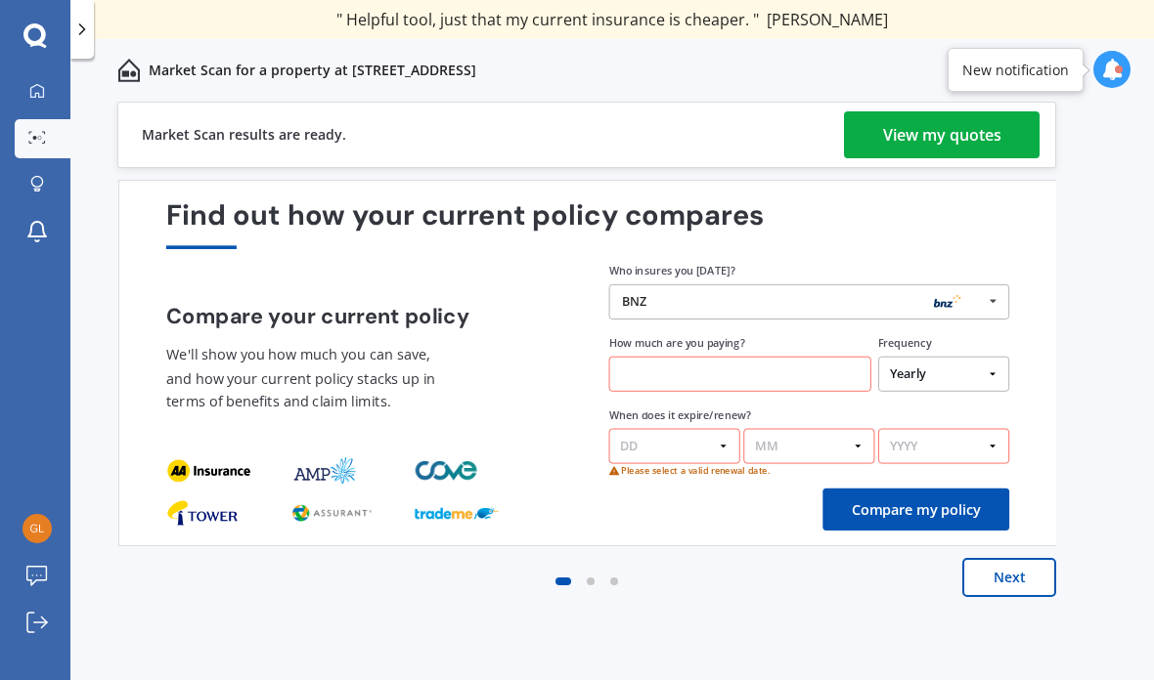
click at [1001, 285] on icon at bounding box center [993, 301] width 26 height 32
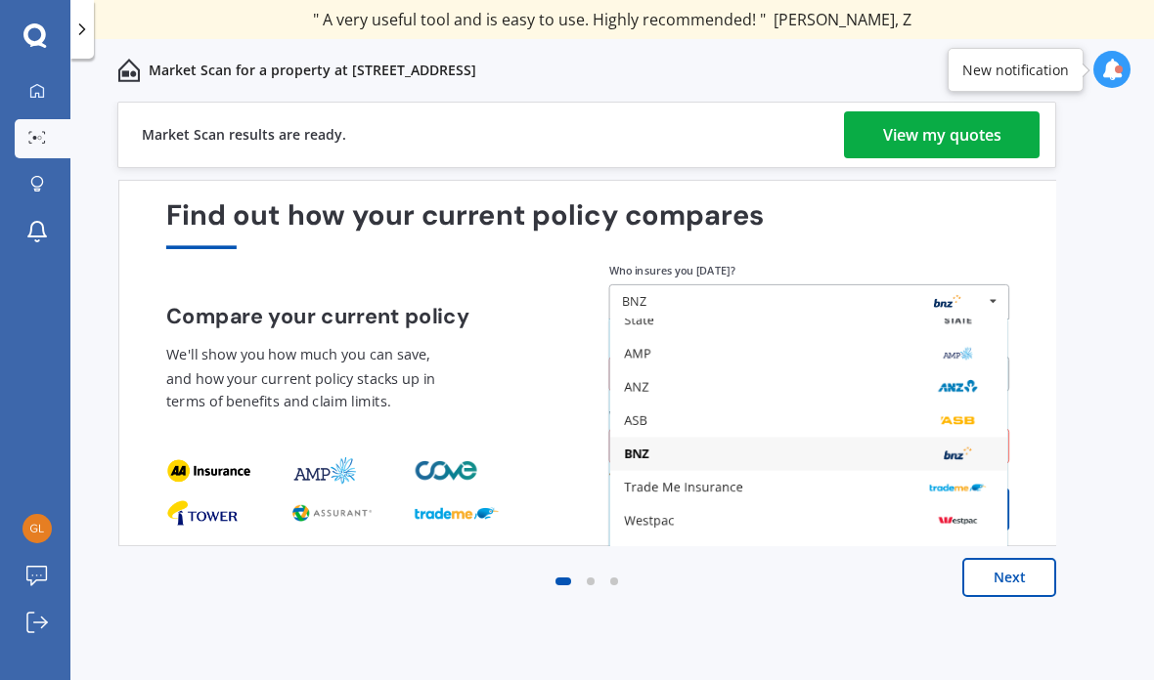
click at [890, 504] on div "Westpac" at bounding box center [808, 520] width 397 height 33
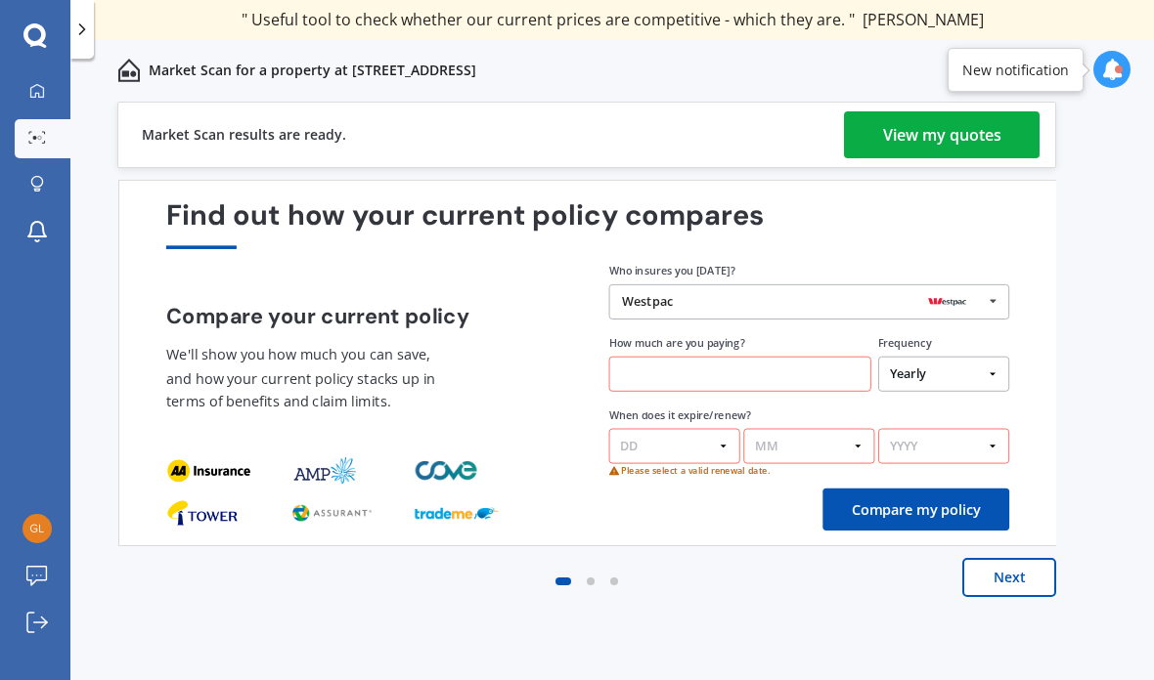
click at [937, 489] on button "Compare my policy" at bounding box center [915, 510] width 187 height 42
click at [735, 357] on input "text" at bounding box center [740, 374] width 262 height 35
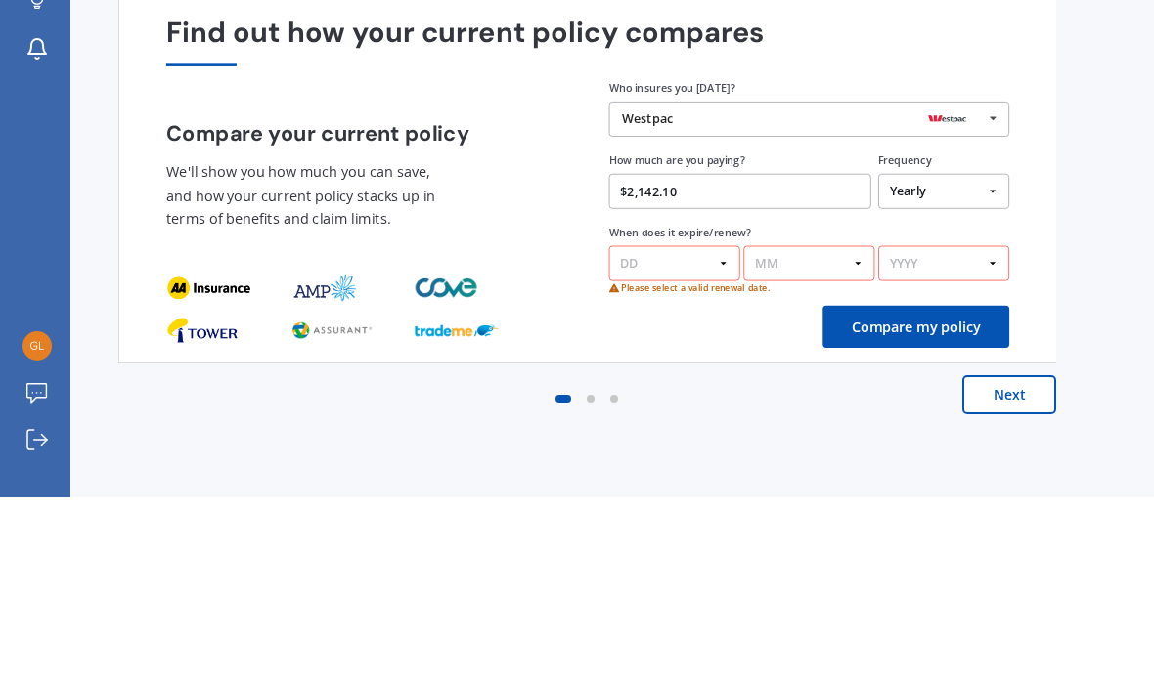
type input "$2,142.10"
click at [728, 429] on select "DD 01 02 03 04 05 06 07 08 09 10 11 12 13 14 15 16 17 18 19 20 21 22 23 24 25 2…" at bounding box center [674, 446] width 131 height 35
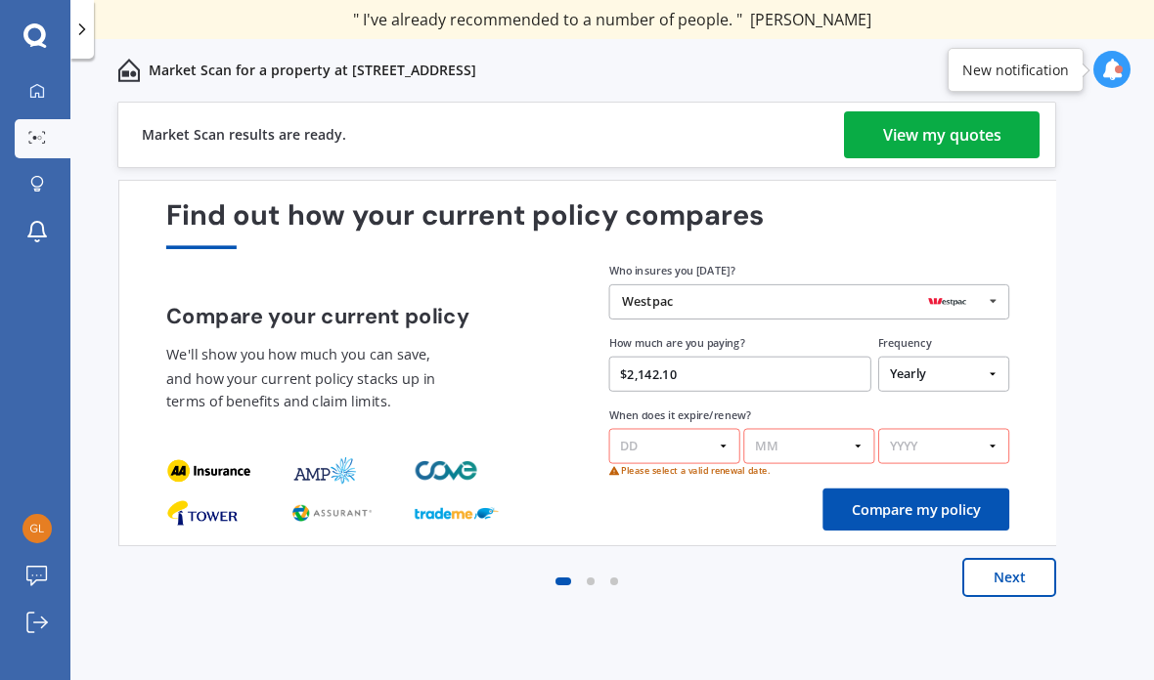
select select "20"
click at [851, 429] on select "MM 01 02 03 04 05 06 07 08 09 10 11 12" at bounding box center [808, 446] width 131 height 35
select select "08"
click at [998, 429] on select "YYYY 2026 2025 2024" at bounding box center [943, 446] width 131 height 35
select select "2025"
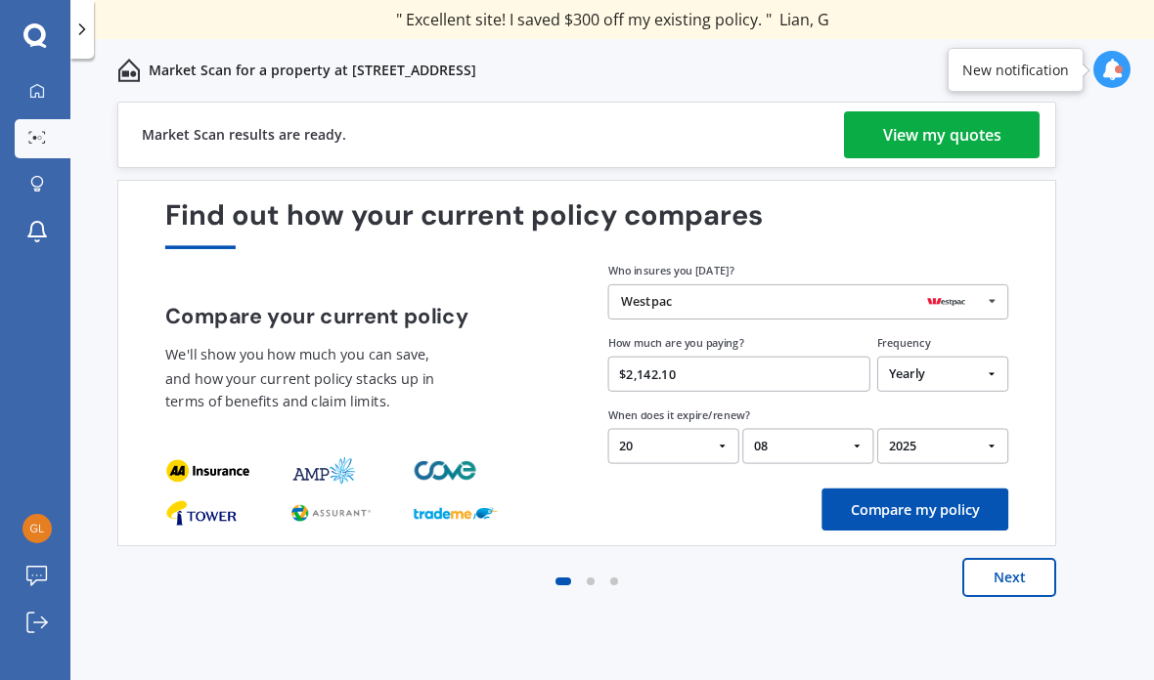
click at [934, 489] on button "Compare my policy" at bounding box center [914, 510] width 187 height 42
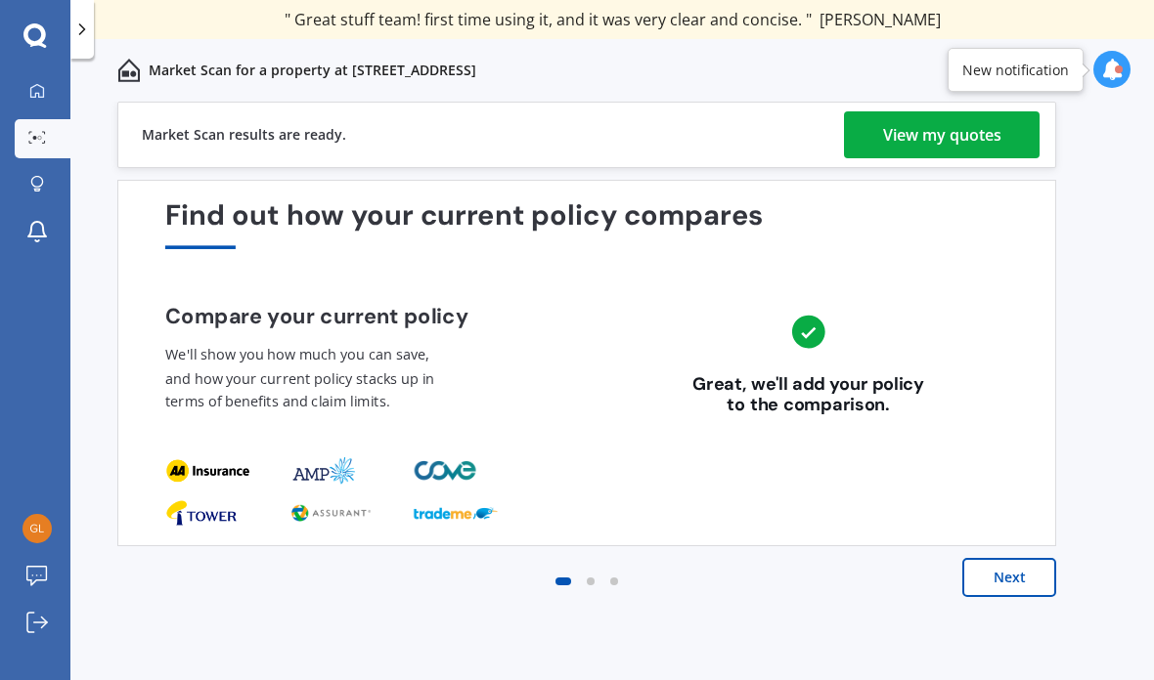
click at [1002, 558] on button "Next" at bounding box center [1009, 577] width 94 height 39
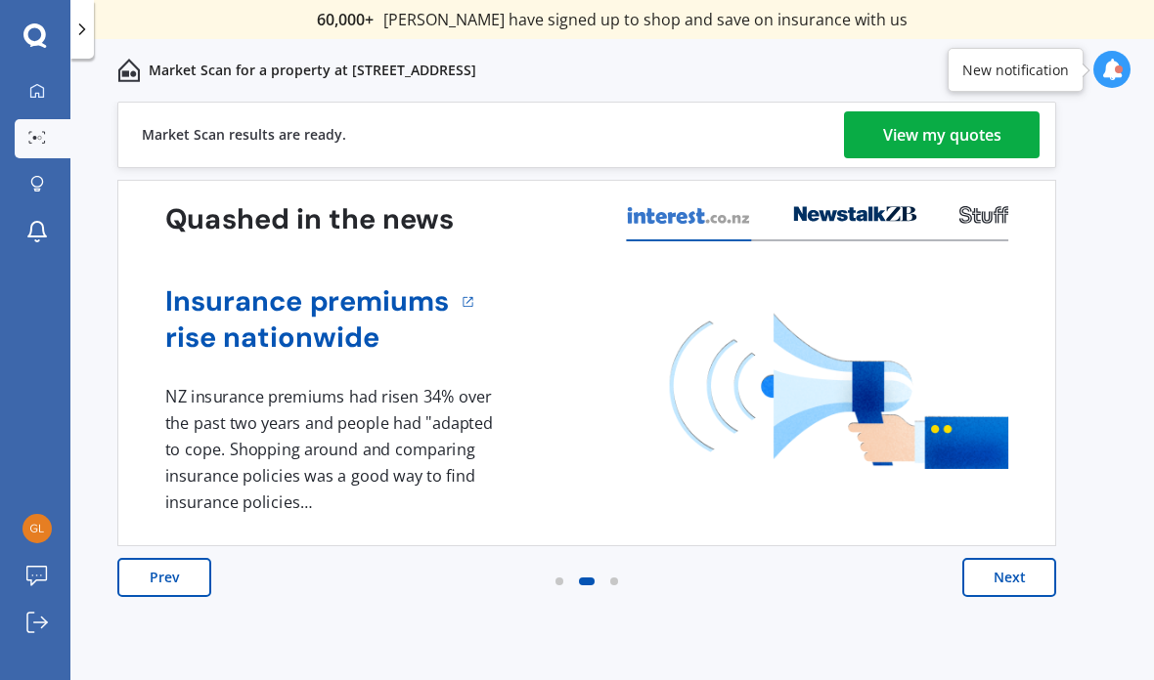
click at [1014, 558] on button "Next" at bounding box center [1009, 577] width 94 height 39
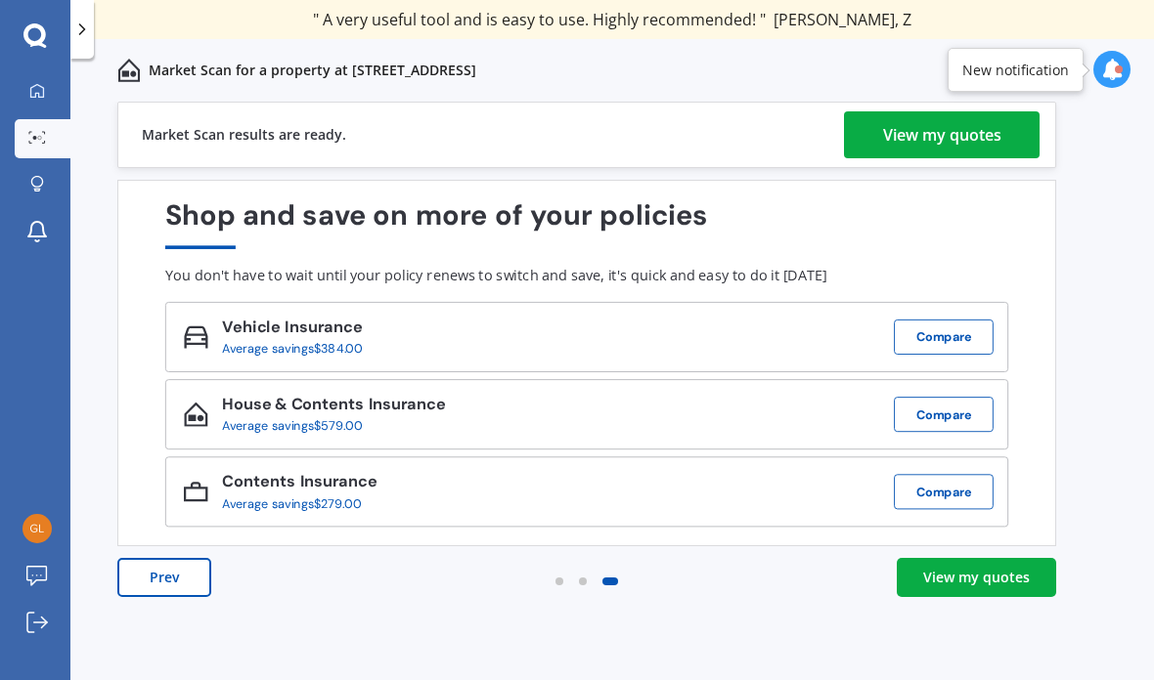
click at [971, 320] on button "Compare" at bounding box center [944, 337] width 100 height 35
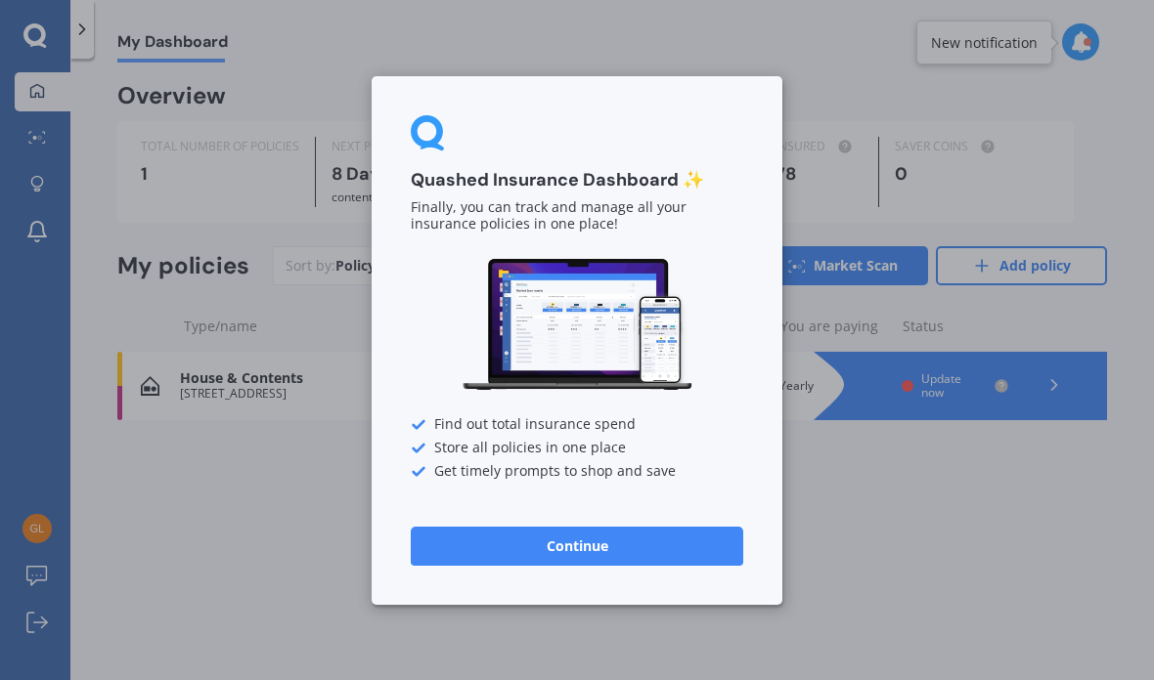
click at [679, 545] on button "Continue" at bounding box center [577, 545] width 332 height 39
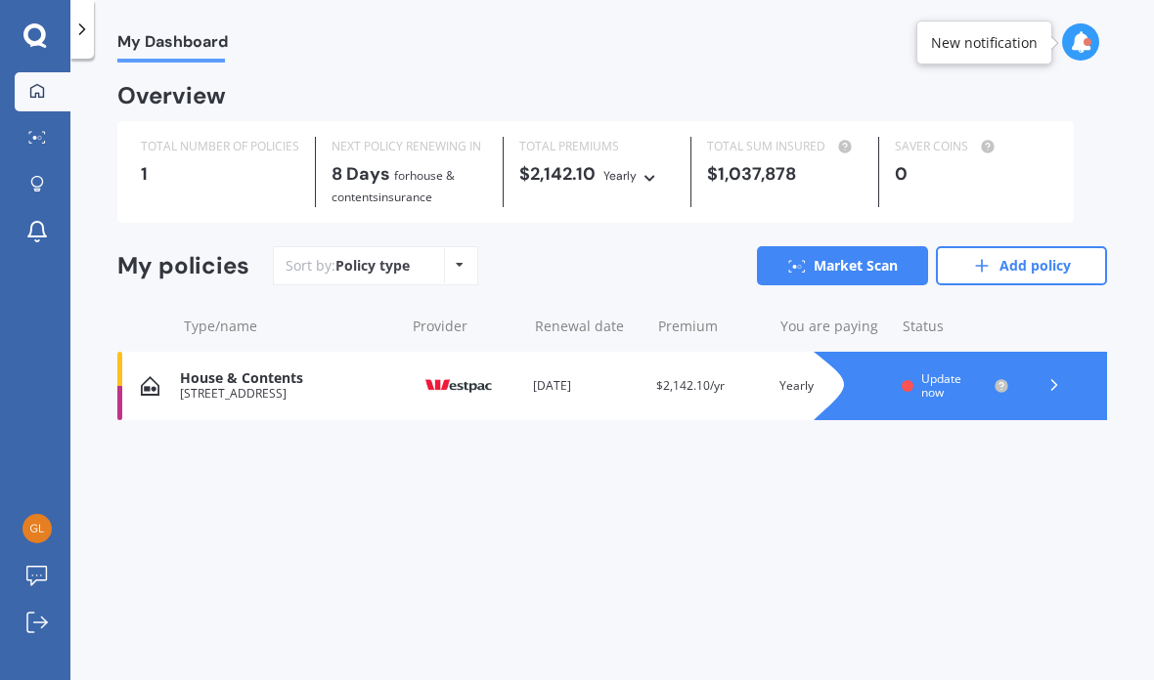
click at [870, 257] on link "Market Scan" at bounding box center [842, 265] width 171 height 39
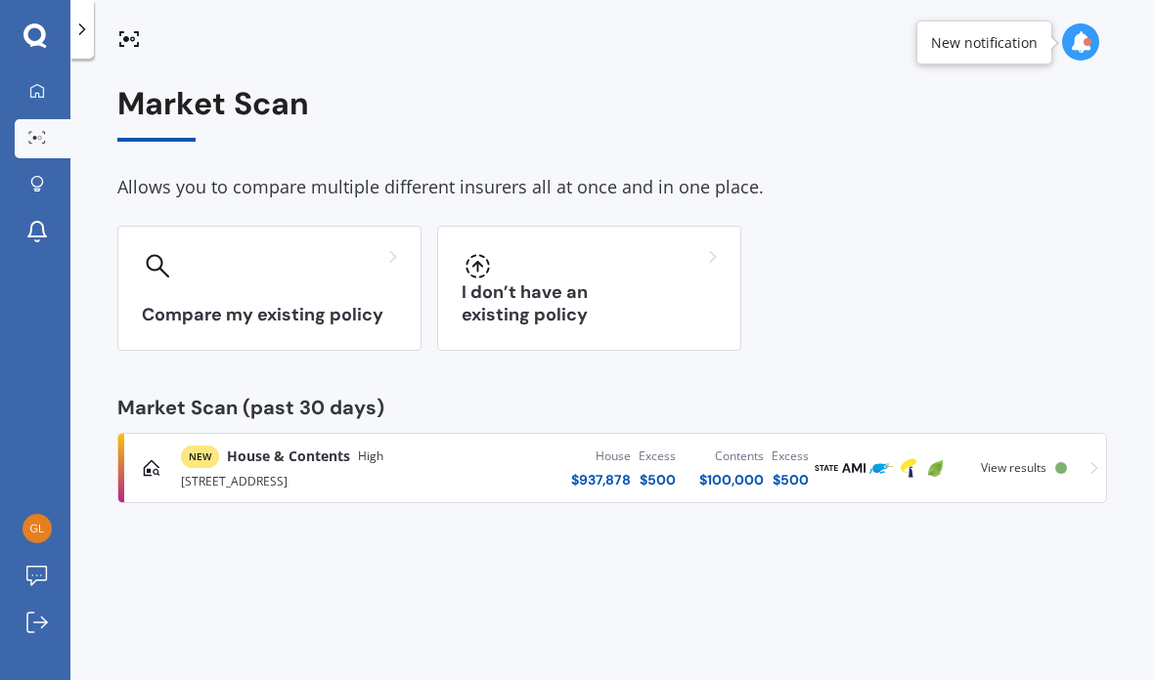
click at [320, 315] on h3 "Compare my existing policy" at bounding box center [269, 315] width 255 height 22
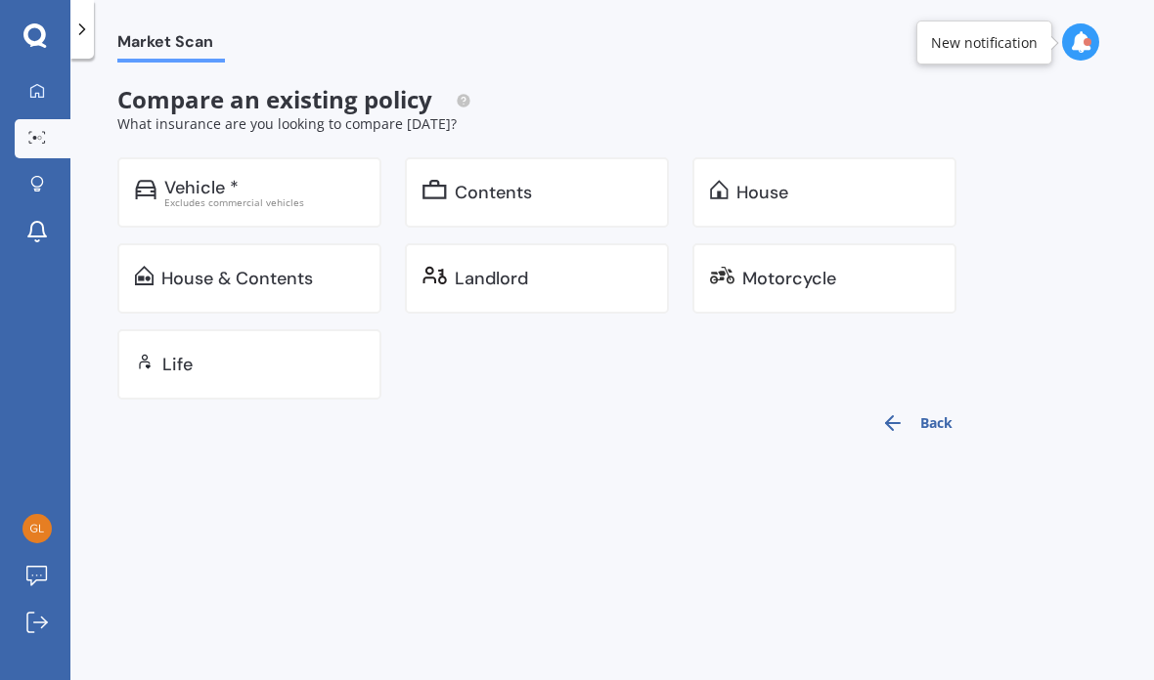
click at [332, 271] on div "House & Contents" at bounding box center [262, 279] width 202 height 20
